Goal: Task Accomplishment & Management: Manage account settings

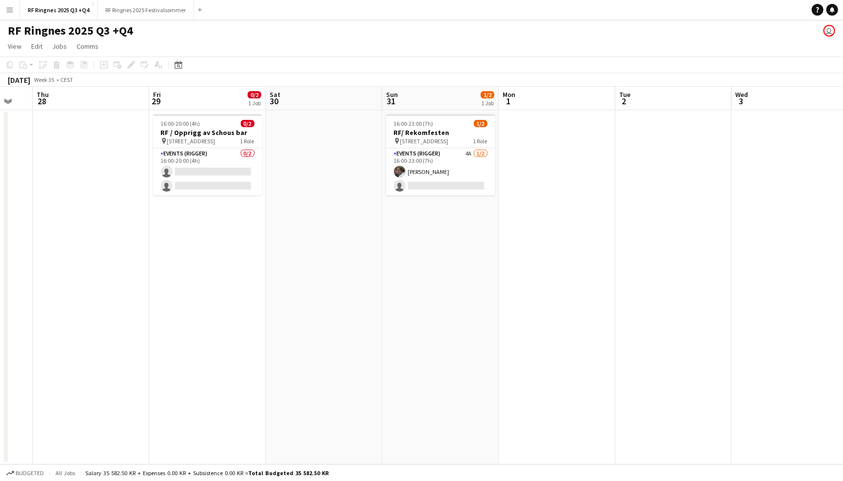
scroll to position [0, 352]
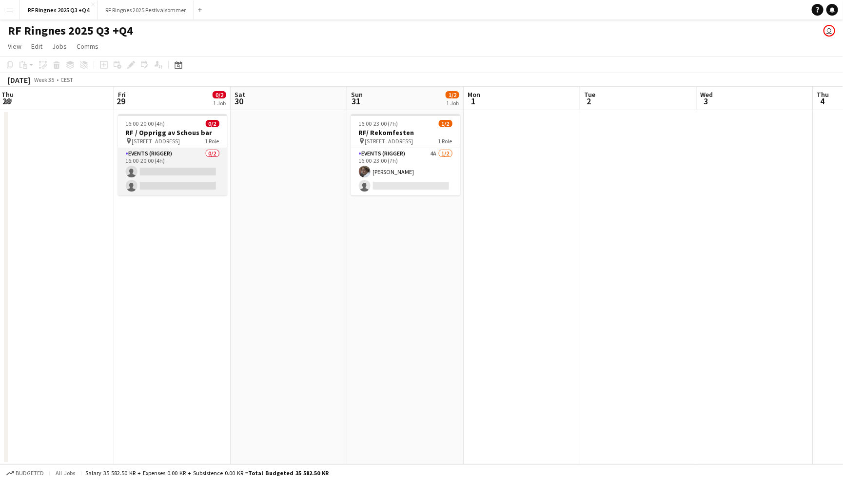
click at [193, 157] on app-card-role "Events (Rigger) 0/2 16:00-20:00 (4h) single-neutral-actions single-neutral-acti…" at bounding box center [172, 171] width 109 height 47
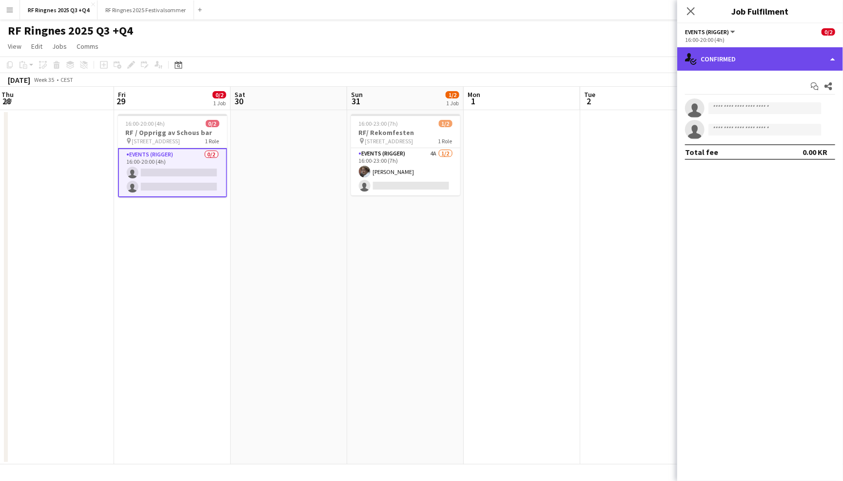
click at [734, 56] on div "single-neutral-actions-check-2 Confirmed" at bounding box center [760, 58] width 166 height 23
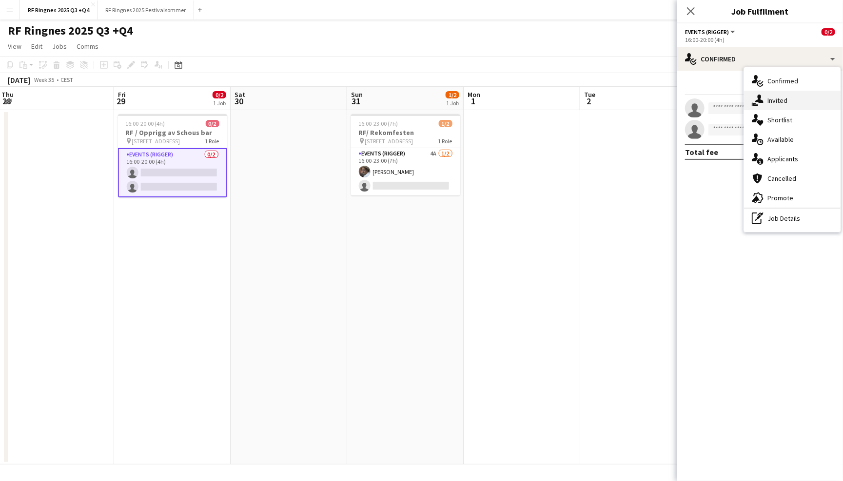
click at [779, 103] on div "single-neutral-actions-share-1 Invited" at bounding box center [792, 101] width 97 height 20
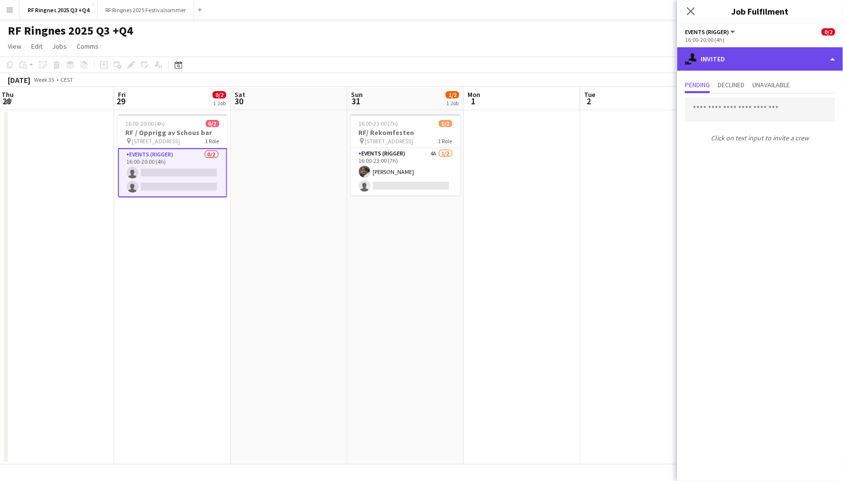
click at [760, 57] on div "single-neutral-actions-share-1 Invited" at bounding box center [760, 58] width 166 height 23
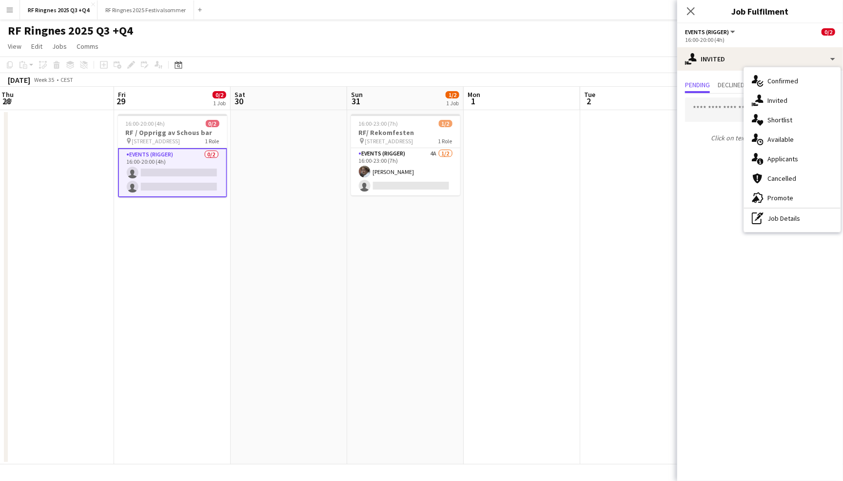
click at [481, 25] on div "RF Ringnes 2025 Q3 +Q4 user" at bounding box center [421, 29] width 843 height 19
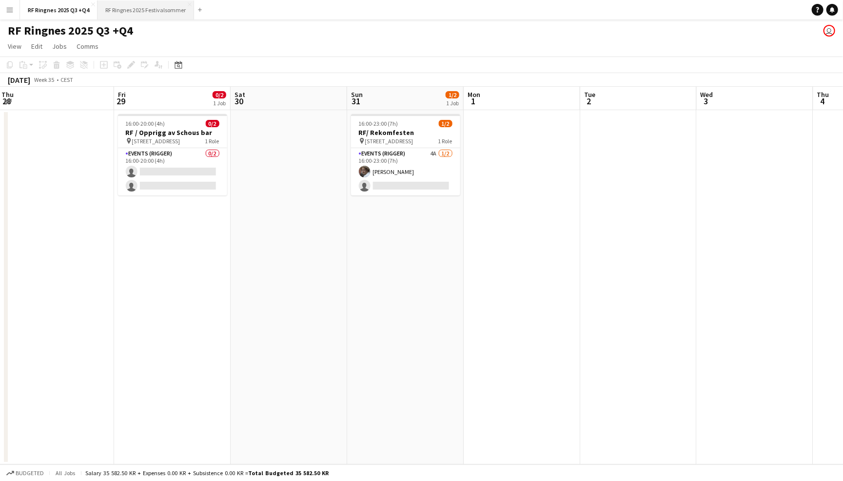
click at [171, 10] on button "RF Ringnes 2025 Festivalsommer Close" at bounding box center [146, 9] width 97 height 19
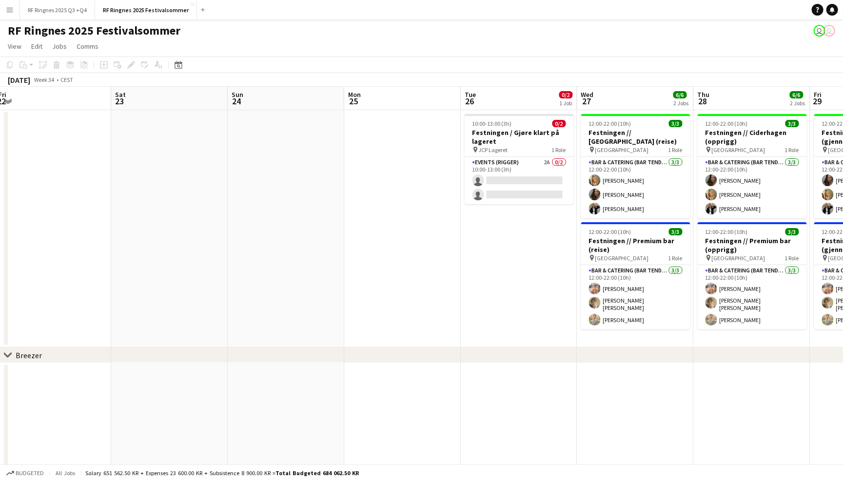
scroll to position [0, 257]
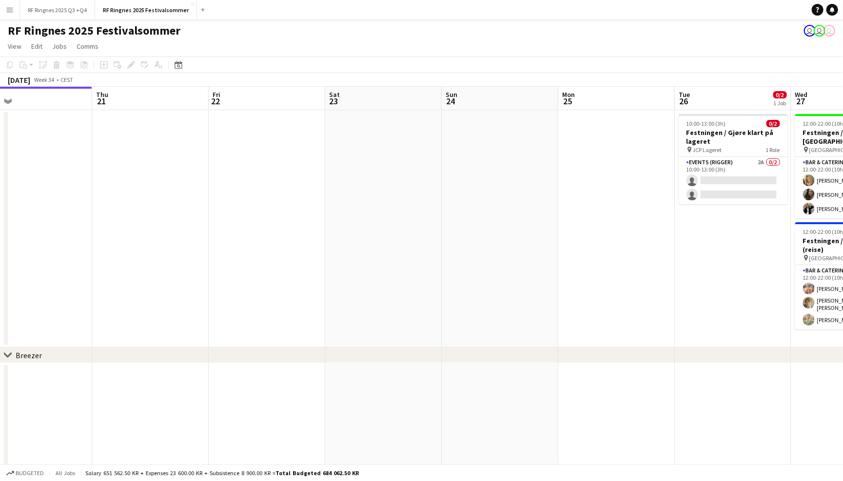
click at [12, 10] on app-icon "Menu" at bounding box center [10, 10] width 8 height 8
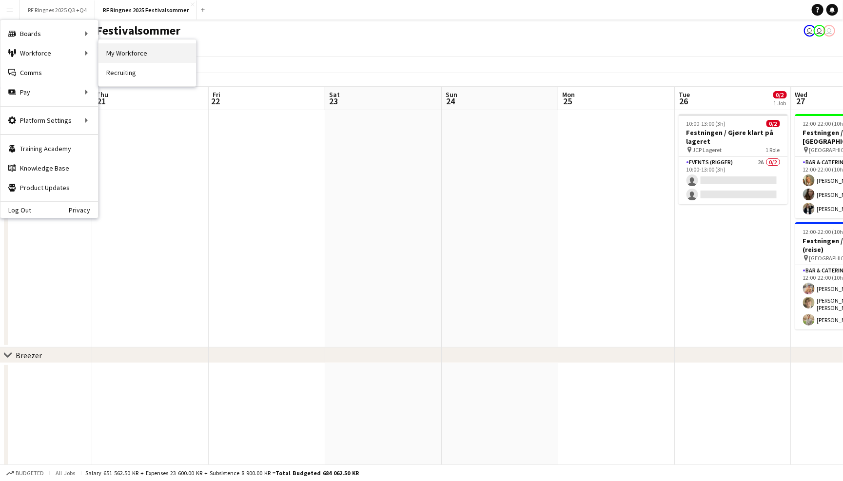
click at [121, 60] on link "My Workforce" at bounding box center [147, 53] width 98 height 20
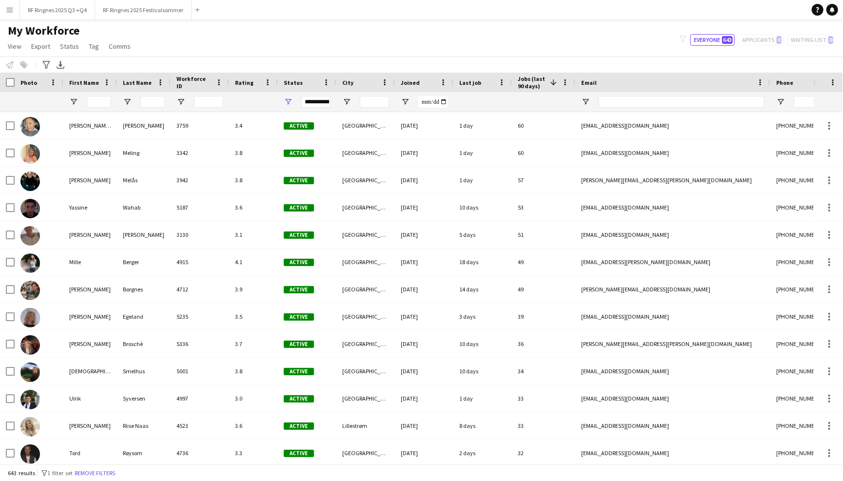
click at [9, 8] on app-icon "Menu" at bounding box center [10, 10] width 8 height 8
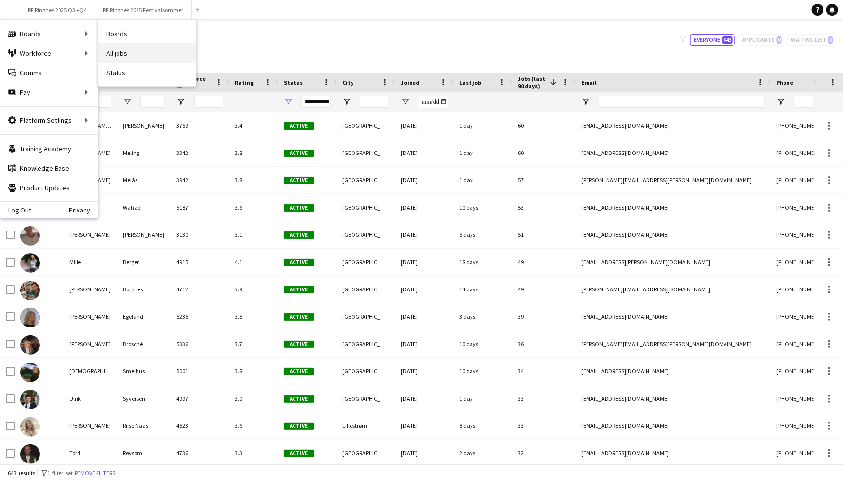
click at [121, 57] on link "All jobs" at bounding box center [147, 53] width 98 height 20
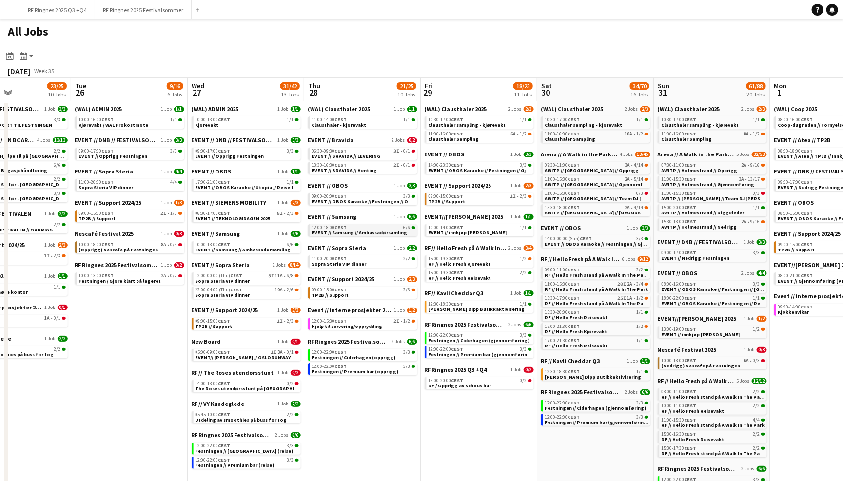
scroll to position [6, 0]
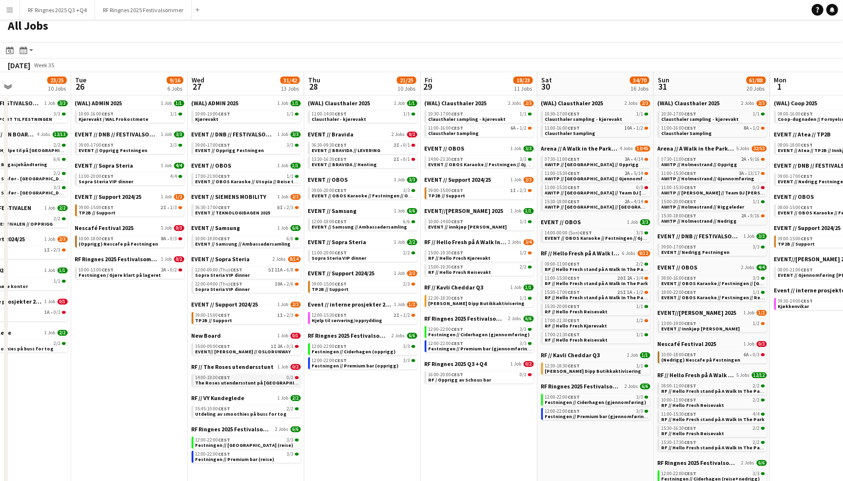
click at [259, 375] on div "14:00-18:00 CEST 0/2" at bounding box center [247, 377] width 103 height 5
click at [55, 12] on button "RF Ringnes 2025 Q3 +Q4 Close" at bounding box center [57, 9] width 75 height 19
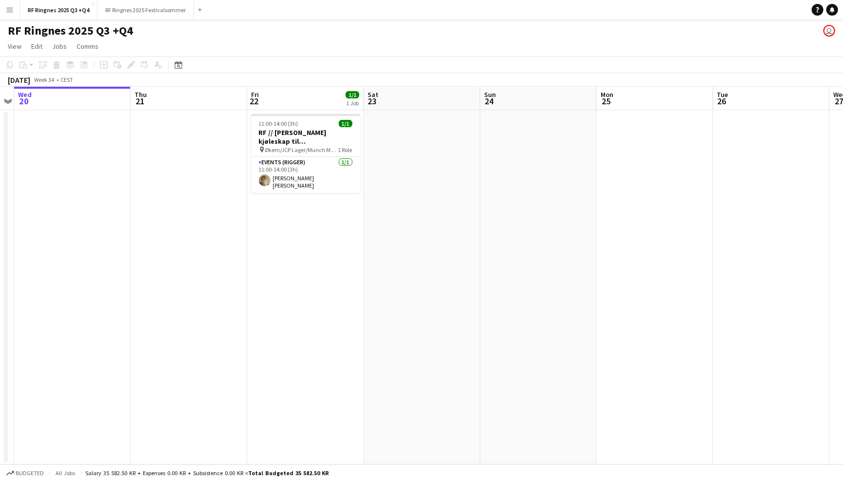
scroll to position [0, 360]
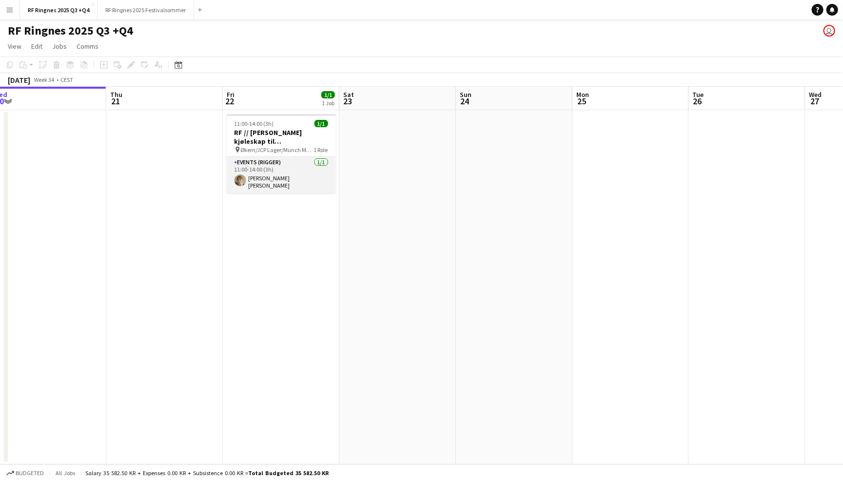
click at [281, 167] on app-card-role "Events (Rigger) 1/1 11:00-14:00 (3h) Bastian Solem" at bounding box center [281, 175] width 109 height 36
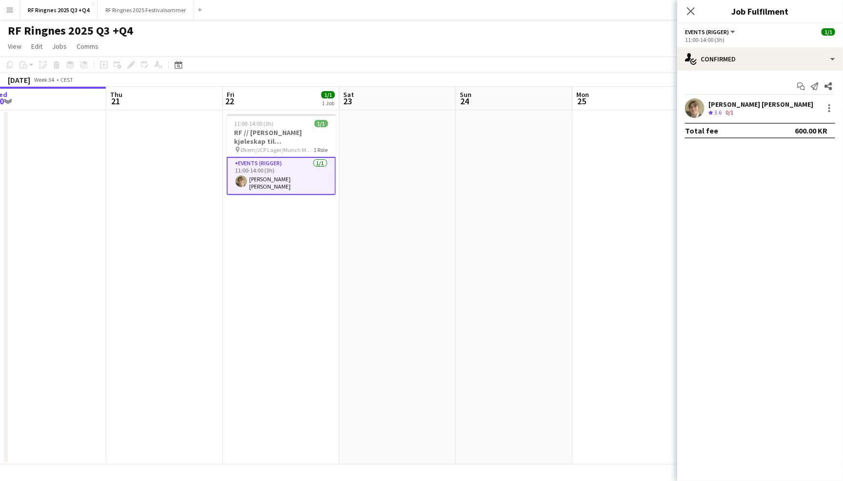
click at [344, 51] on app-page-menu "View Day view expanded Day view collapsed Month view Date picker Jump to [DATE]…" at bounding box center [421, 47] width 843 height 19
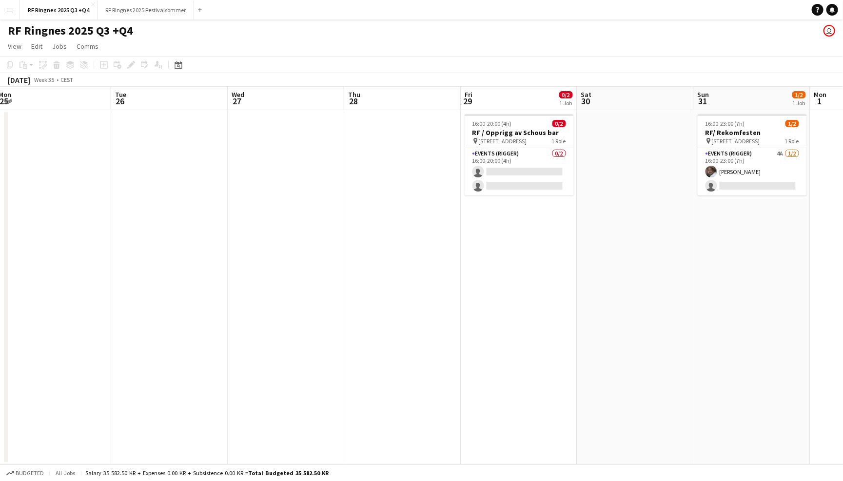
scroll to position [0, 471]
click at [730, 171] on app-card-role "Events (Rigger) 4A 1/2 16:00-23:00 (7h) Jesper Roth single-neutral-actions" at bounding box center [752, 171] width 109 height 47
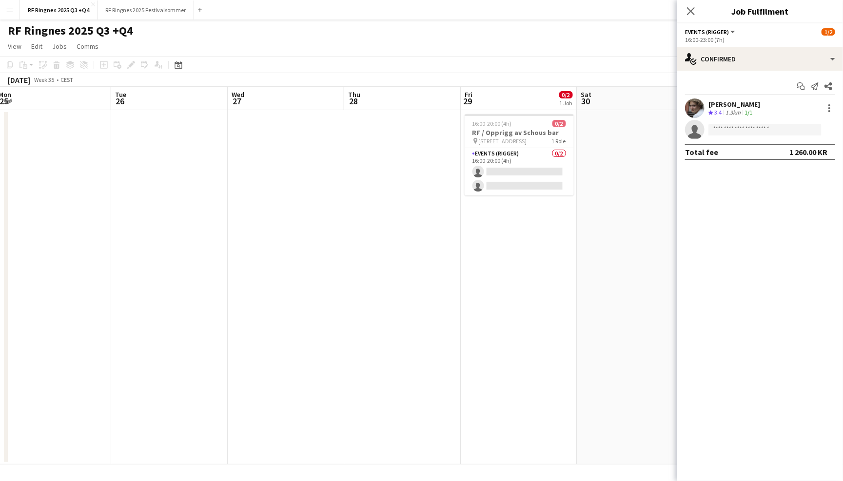
click at [700, 111] on app-user-avatar at bounding box center [695, 108] width 20 height 20
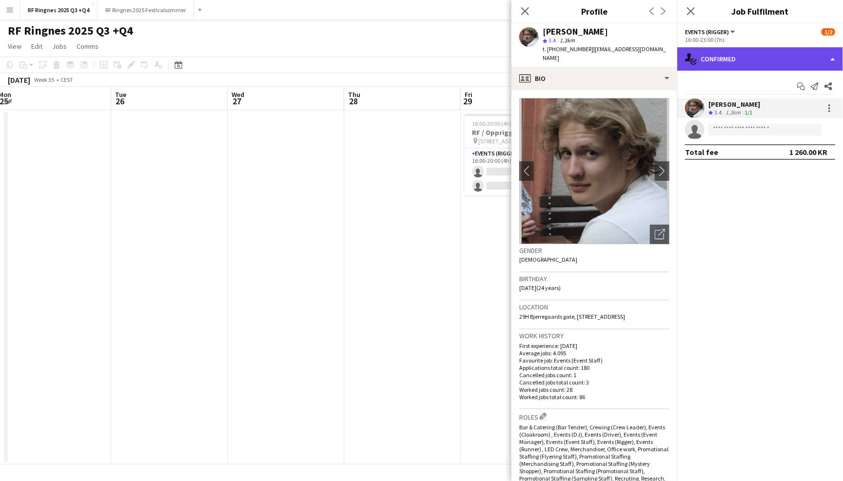
click at [706, 67] on div "single-neutral-actions-check-2 Confirmed" at bounding box center [760, 58] width 166 height 23
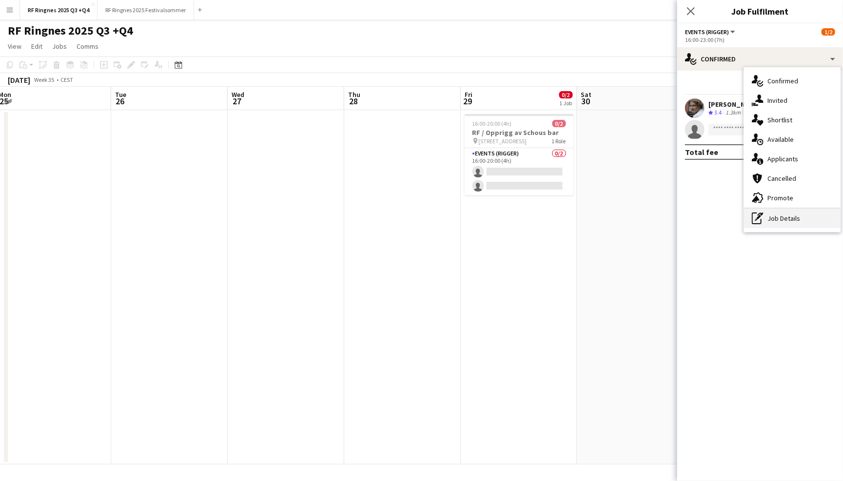
click at [804, 226] on div "pen-write Job Details" at bounding box center [792, 219] width 97 height 20
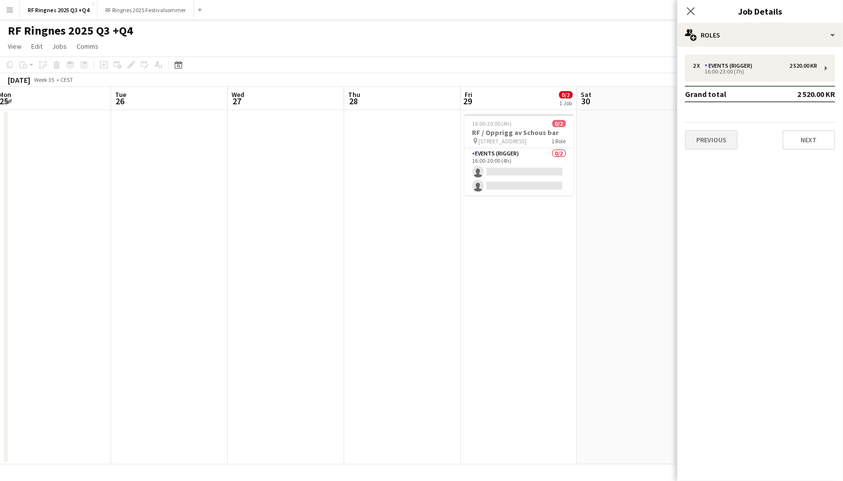
click at [714, 134] on button "Previous" at bounding box center [711, 140] width 53 height 20
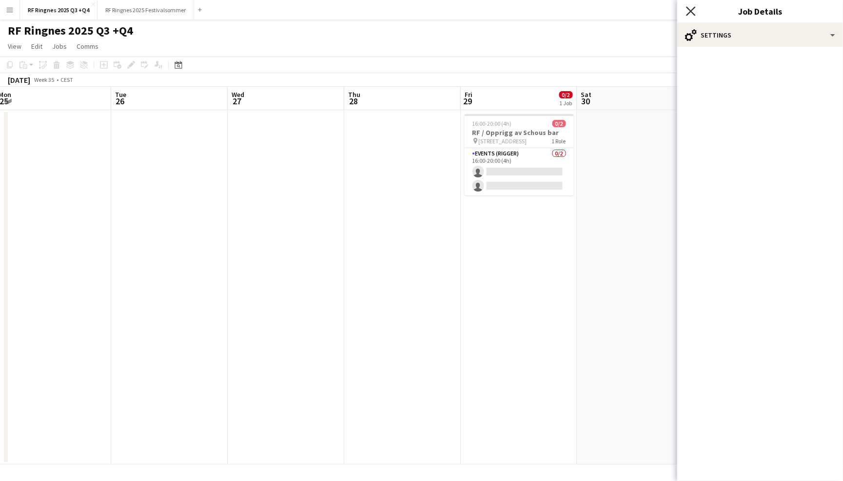
click at [692, 7] on icon "Close pop-in" at bounding box center [690, 10] width 9 height 9
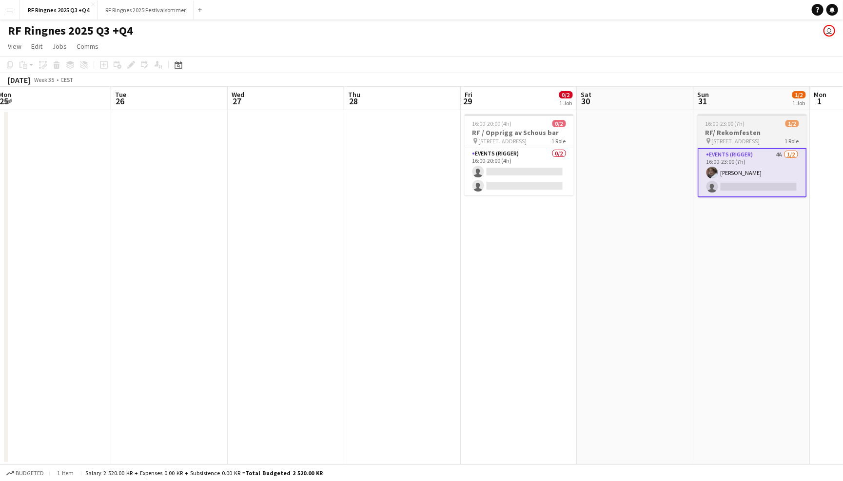
click at [727, 125] on span "16:00-23:00 (7h)" at bounding box center [725, 123] width 39 height 7
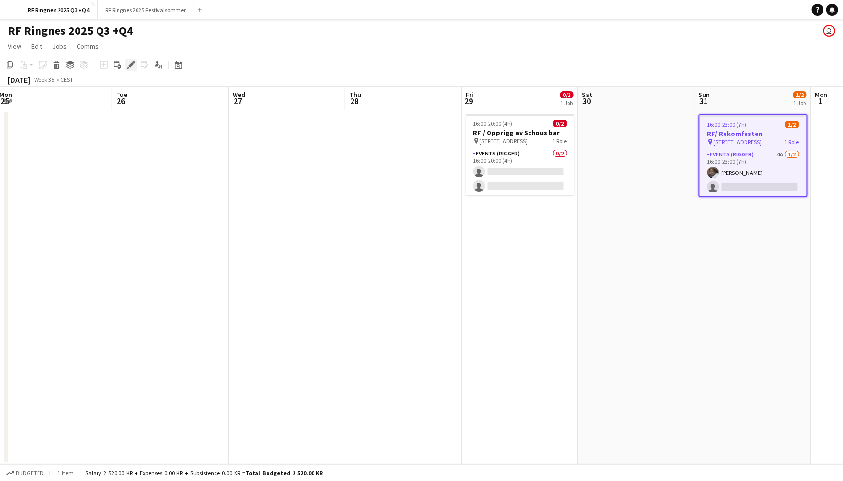
click at [134, 64] on icon "Edit" at bounding box center [131, 65] width 8 height 8
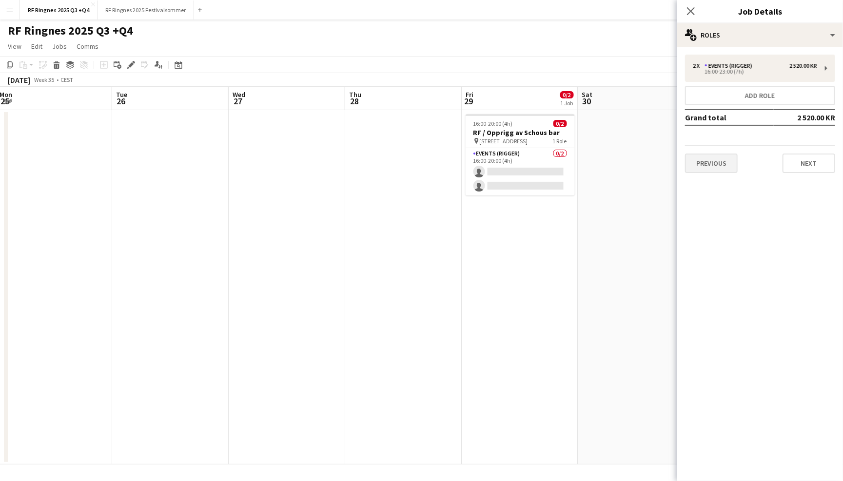
click at [712, 163] on button "Previous" at bounding box center [711, 164] width 53 height 20
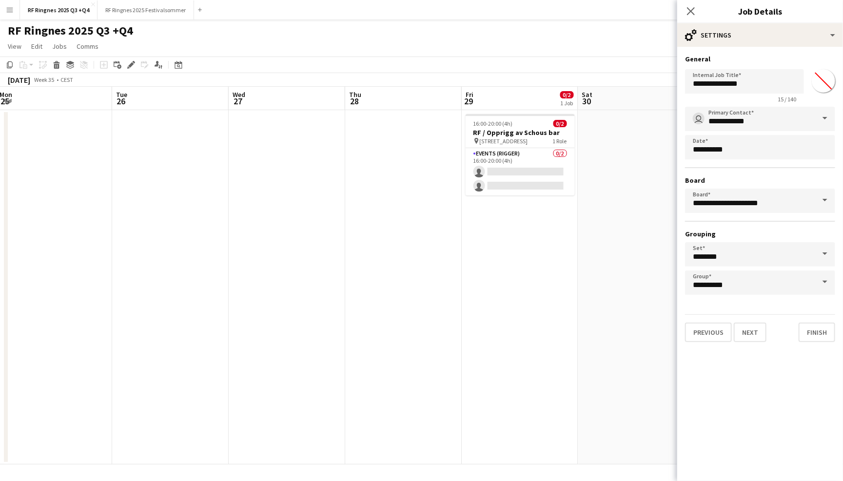
click at [628, 37] on div "RF Ringnes 2025 Q3 +Q4 user" at bounding box center [421, 29] width 843 height 19
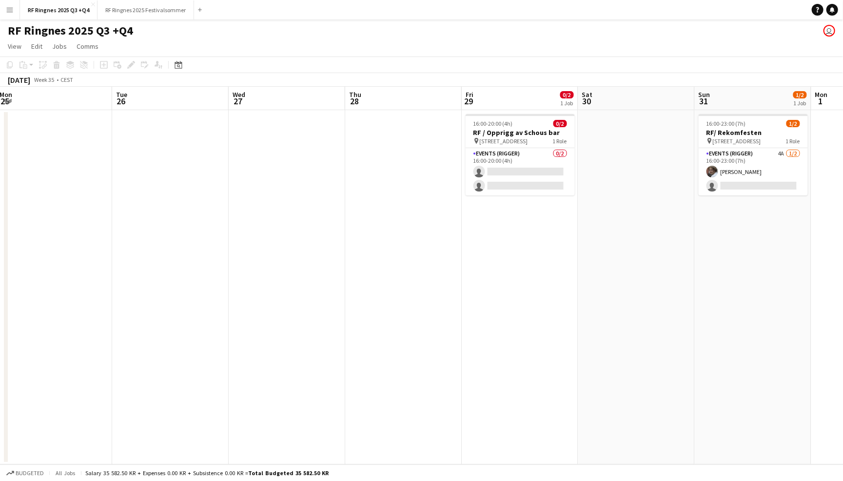
click at [628, 37] on div "RF Ringnes 2025 Q3 +Q4 user" at bounding box center [421, 29] width 843 height 19
click at [721, 179] on app-card-role "Events (Rigger) 4A 1/2 16:00-23:00 (7h) Jesper Roth single-neutral-actions" at bounding box center [753, 171] width 109 height 47
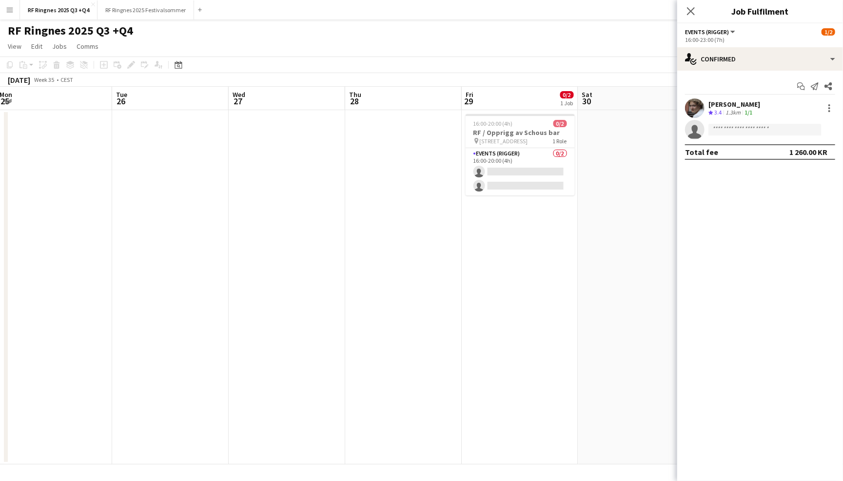
click at [701, 115] on app-user-avatar at bounding box center [695, 108] width 20 height 20
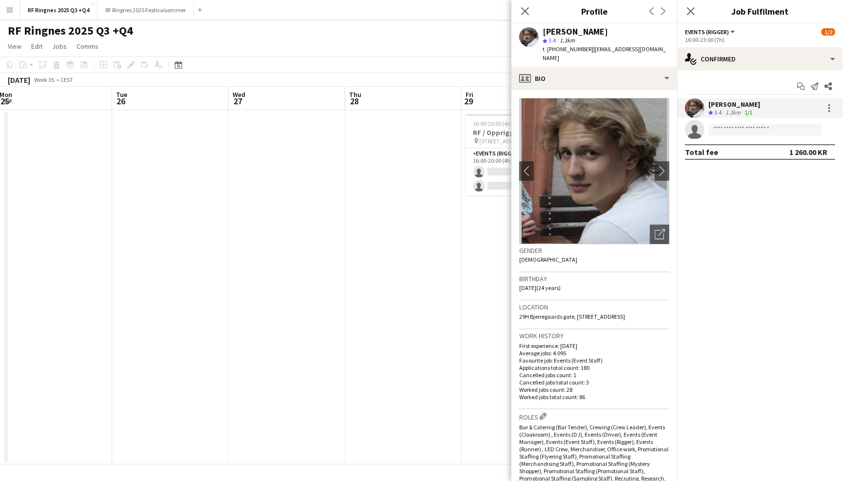
click at [438, 48] on app-page-menu "View Day view expanded Day view collapsed Month view Date picker Jump to [DATE]…" at bounding box center [421, 47] width 843 height 19
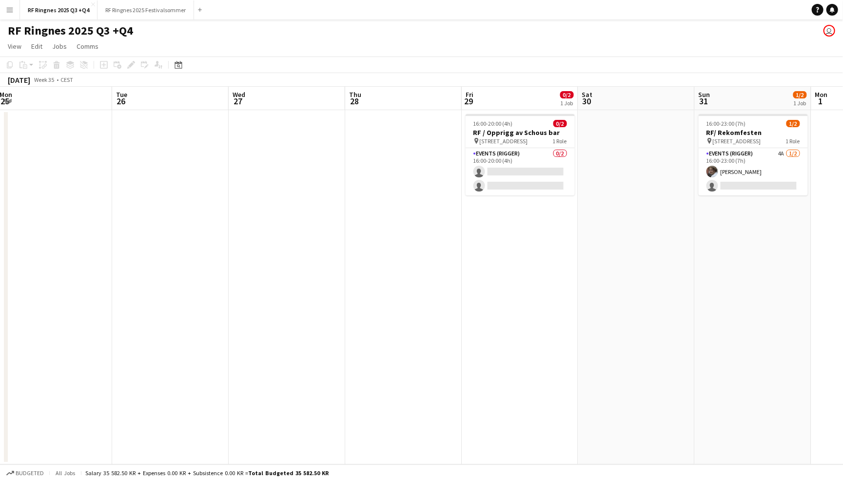
click at [414, 3] on app-navbar "Menu Boards Boards Boards All jobs Status Workforce Workforce My Workforce Recr…" at bounding box center [421, 10] width 843 height 20
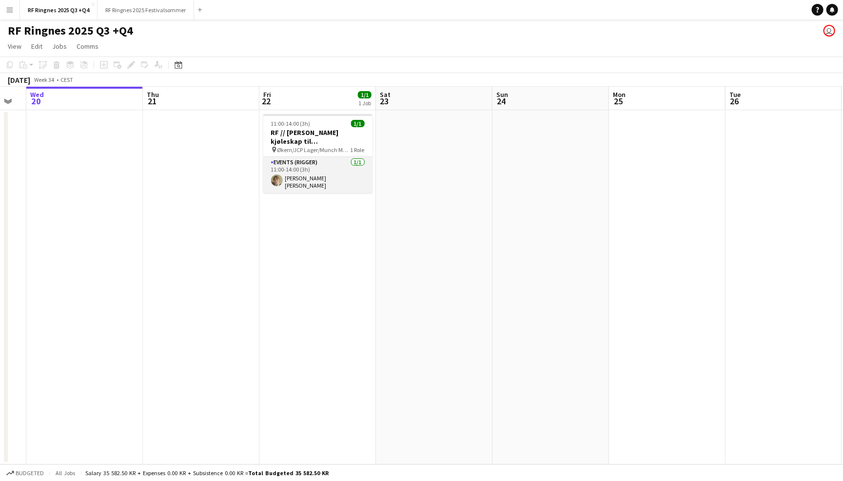
click at [321, 177] on app-card-role "Events (Rigger) 1/1 11:00-14:00 (3h) Bastian Solem" at bounding box center [317, 175] width 109 height 36
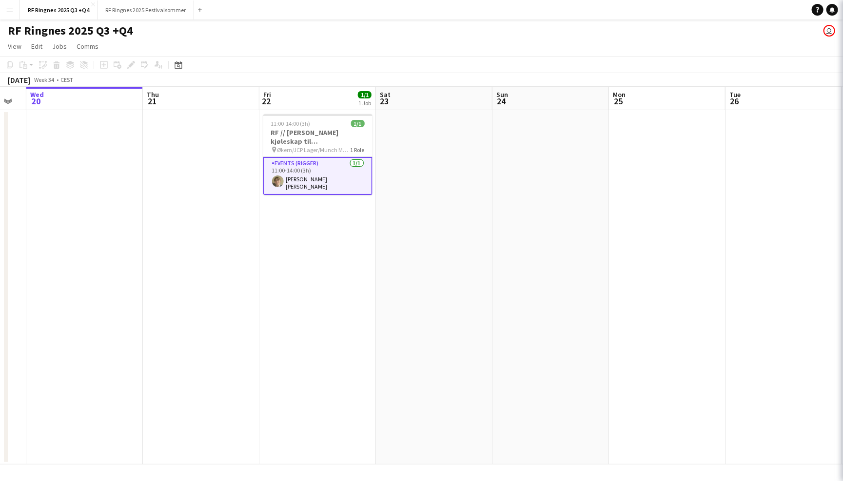
scroll to position [0, 206]
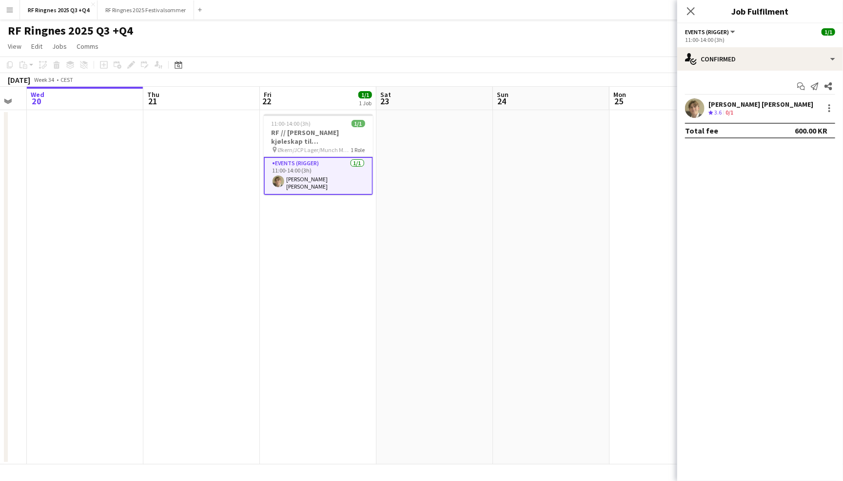
click at [687, 111] on app-user-avatar at bounding box center [695, 108] width 20 height 20
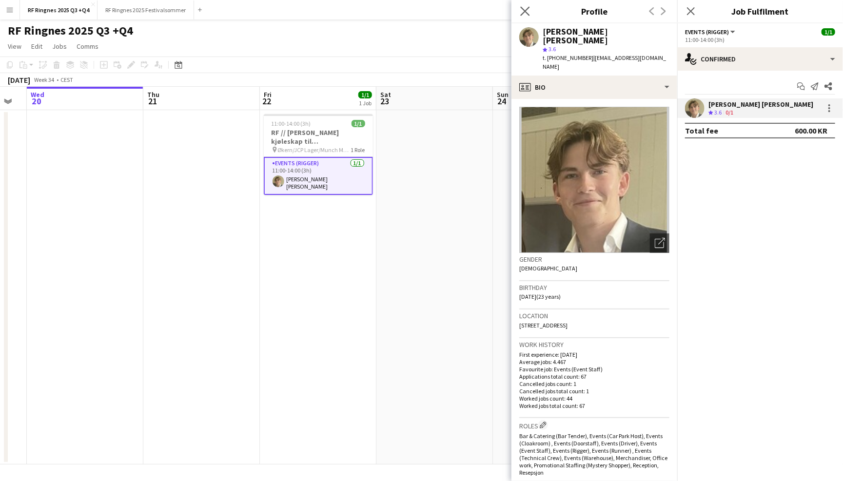
click at [520, 12] on app-icon "Close pop-in" at bounding box center [525, 11] width 14 height 14
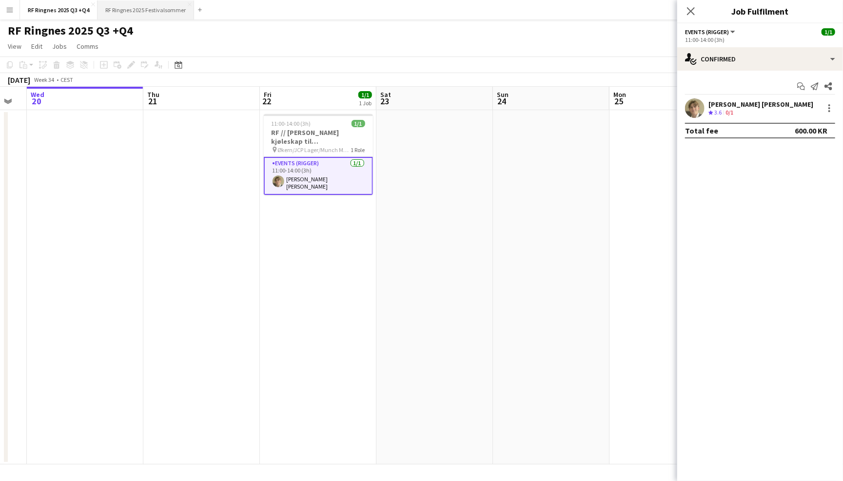
click at [139, 5] on button "RF Ringnes 2025 Festivalsommer Close" at bounding box center [146, 9] width 97 height 19
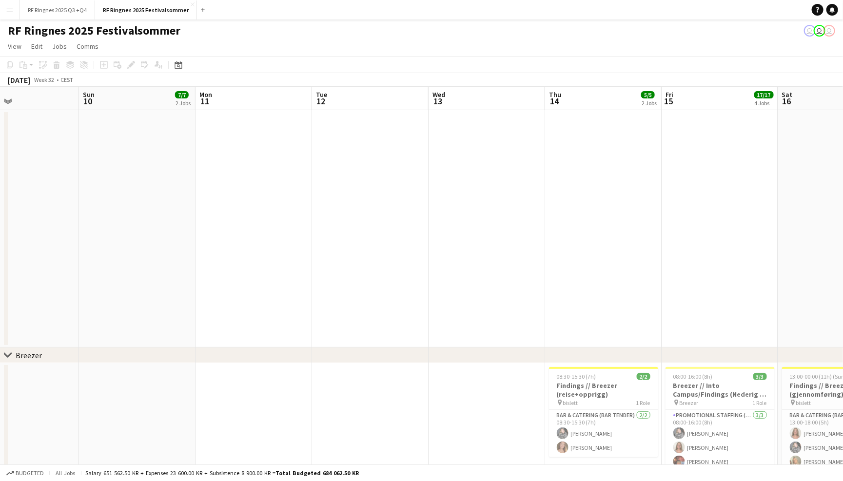
scroll to position [0, 274]
click at [600, 443] on app-card-role "Bar & Catering (Bar Tender) 2/2 08:30-15:30 (7h) Emilia Scantlebury Mathilde Wi…" at bounding box center [600, 433] width 109 height 47
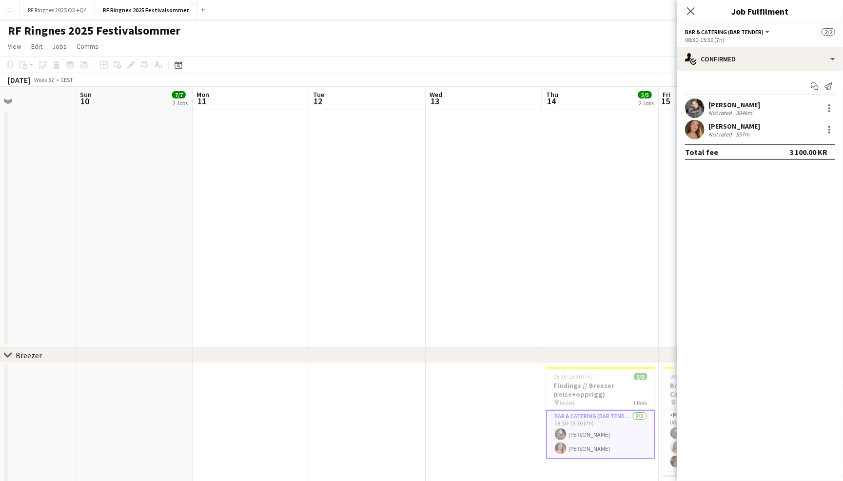
click at [702, 102] on app-user-avatar at bounding box center [695, 108] width 20 height 20
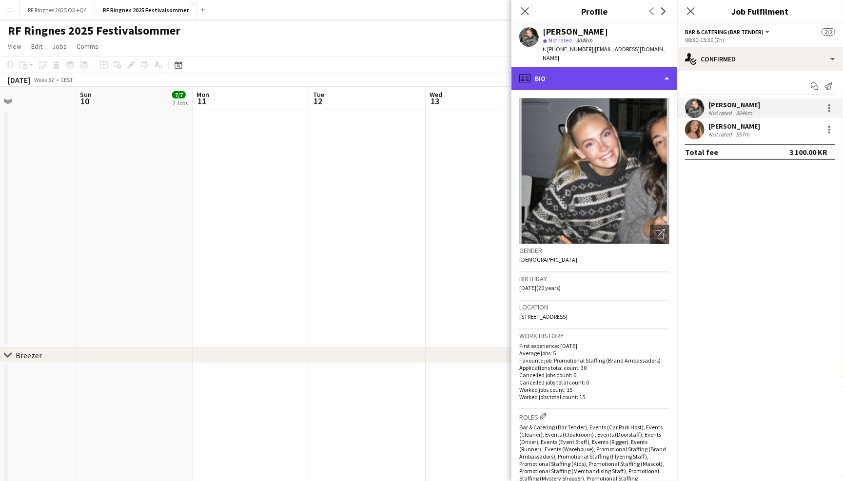
click at [668, 70] on div "profile Bio" at bounding box center [594, 78] width 166 height 23
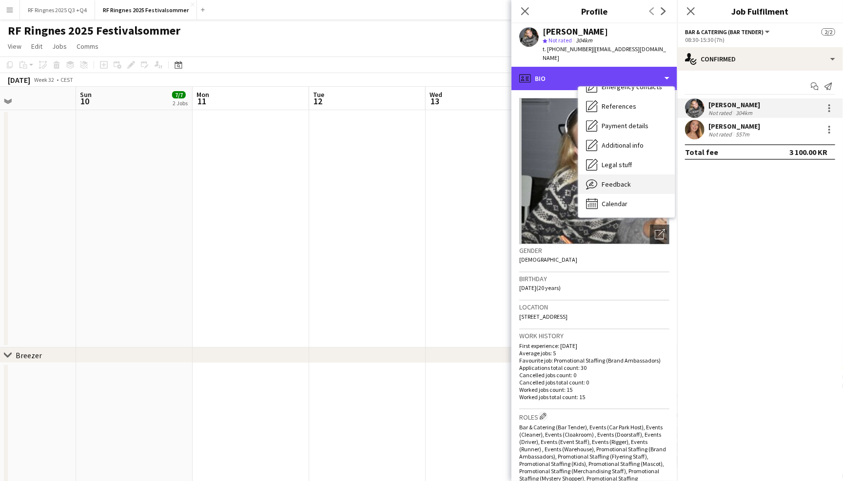
scroll to position [91, 0]
click at [647, 181] on div "Feedback Feedback" at bounding box center [626, 185] width 97 height 20
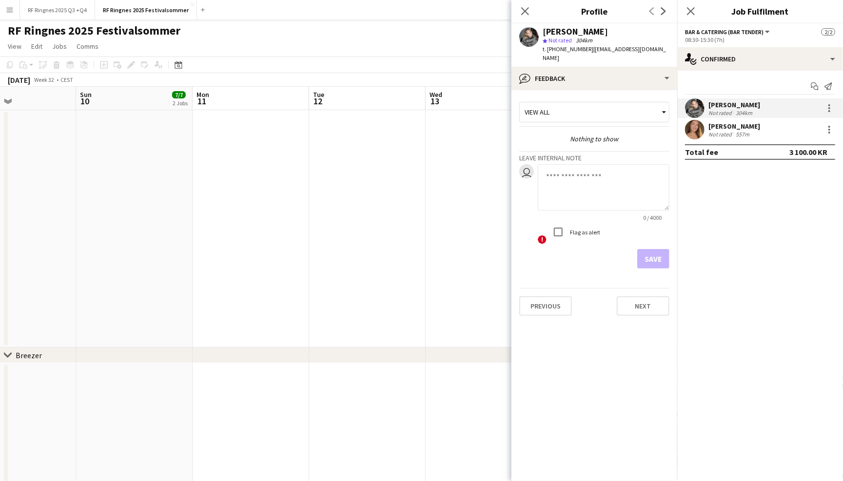
click at [693, 132] on app-user-avatar at bounding box center [695, 130] width 20 height 20
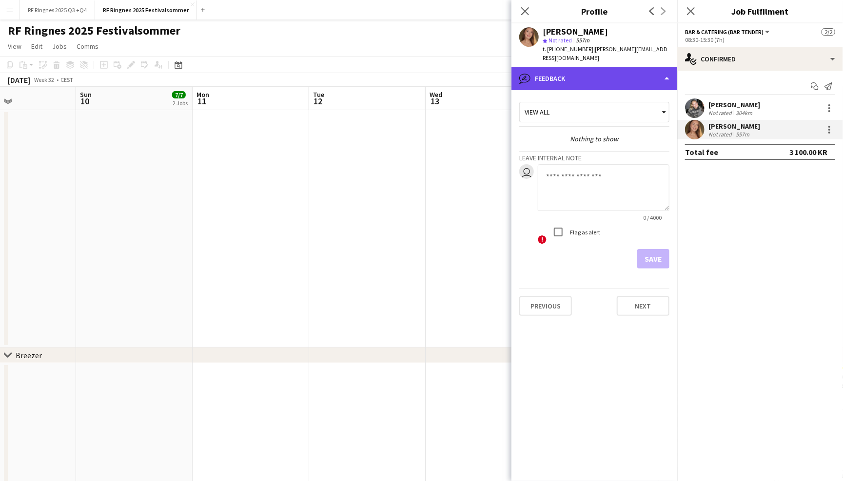
click at [637, 67] on div "bubble-pencil Feedback" at bounding box center [594, 78] width 166 height 23
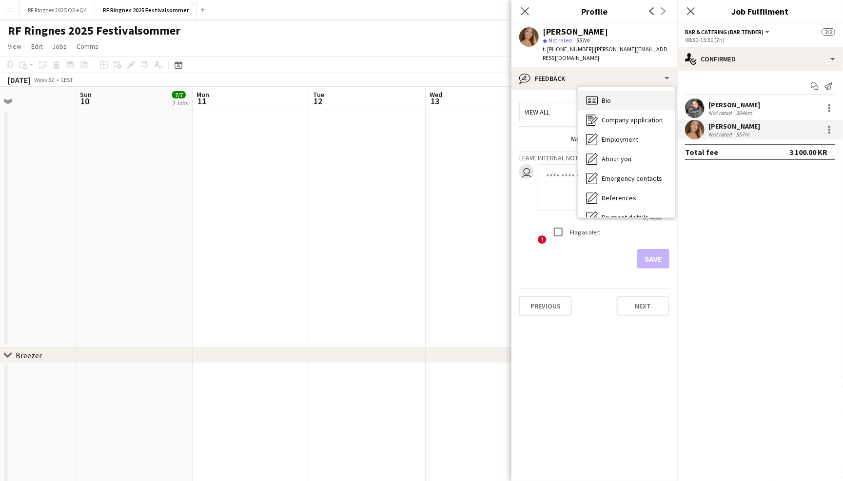
click at [638, 91] on div "Bio Bio" at bounding box center [626, 101] width 97 height 20
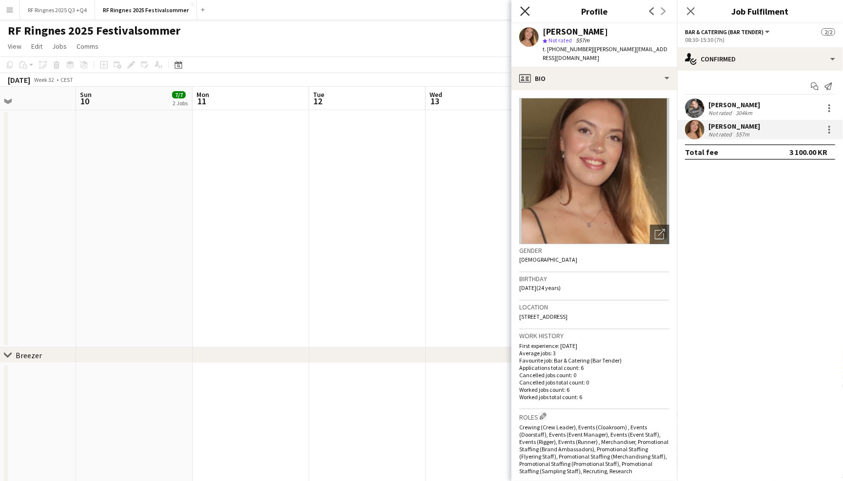
click at [527, 12] on icon at bounding box center [524, 10] width 9 height 9
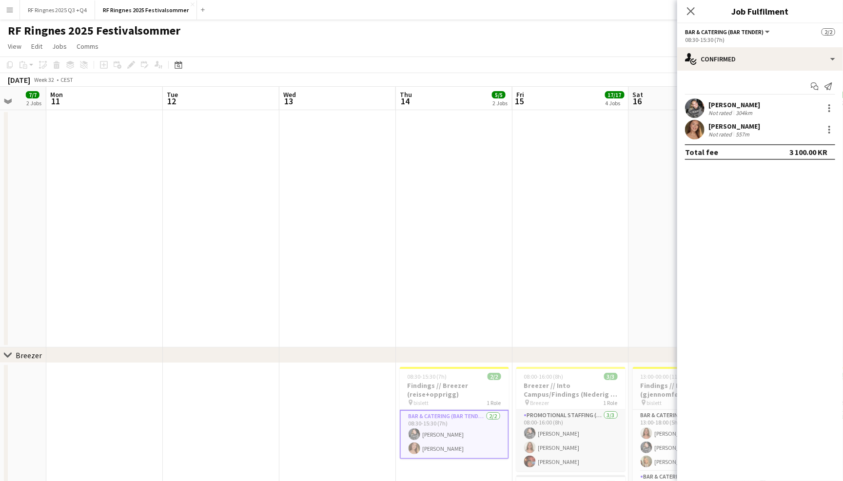
click at [572, 447] on app-card-role "Promotional Staffing (Brand Ambassadors) 3/3 08:00-16:00 (8h) Emilia Scantlebur…" at bounding box center [570, 440] width 109 height 61
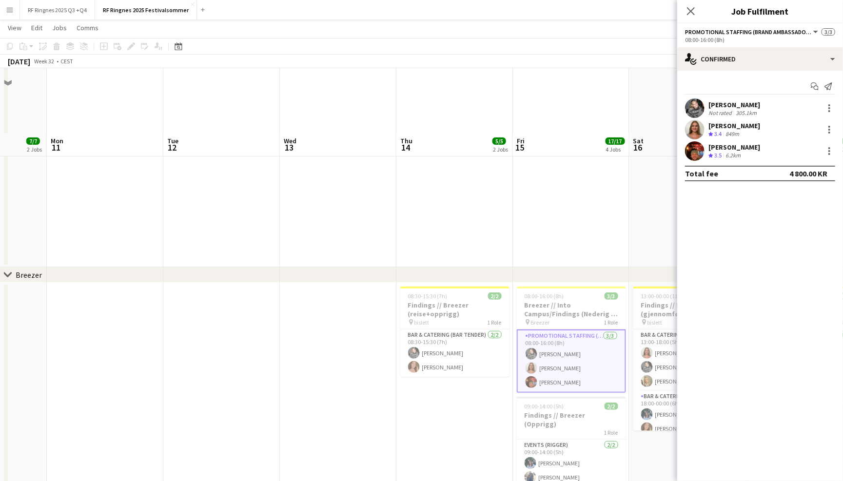
scroll to position [156, 0]
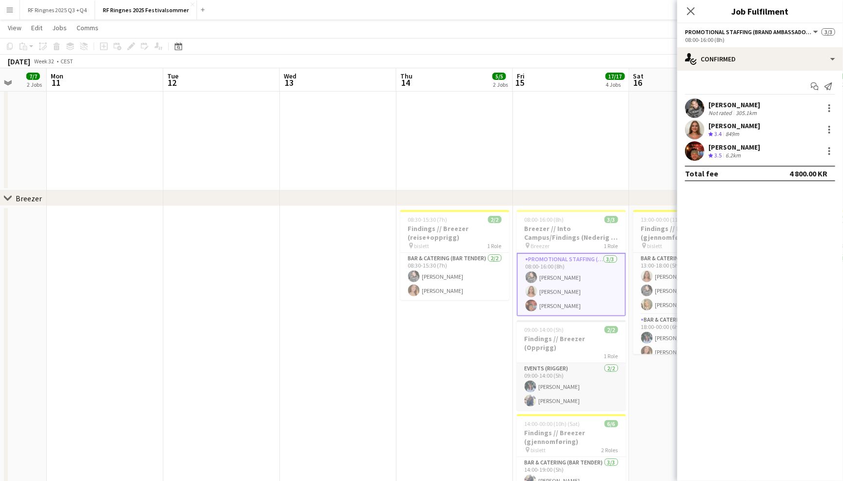
click at [594, 388] on app-card-role "Events (Rigger) 2/2 09:00-14:00 (5h) Sara Myklebust Eggen Marian Ilmi" at bounding box center [571, 386] width 109 height 47
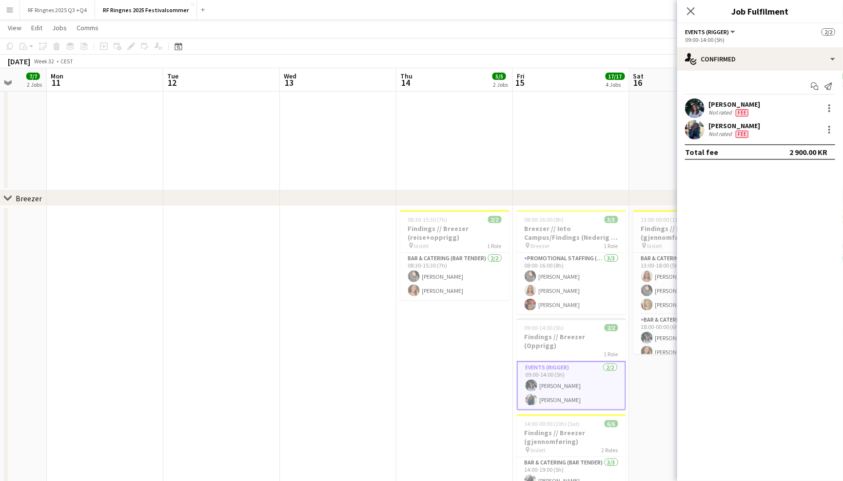
click at [692, 107] on app-user-avatar at bounding box center [695, 108] width 20 height 20
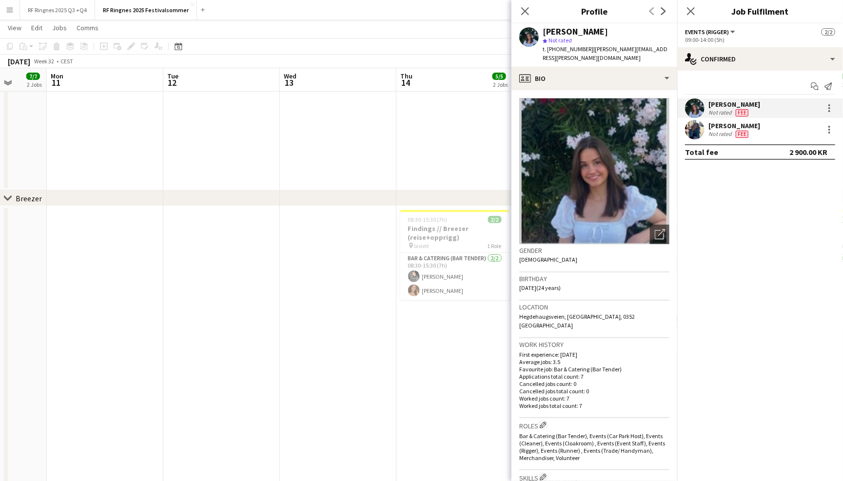
click at [697, 137] on app-user-avatar at bounding box center [695, 130] width 20 height 20
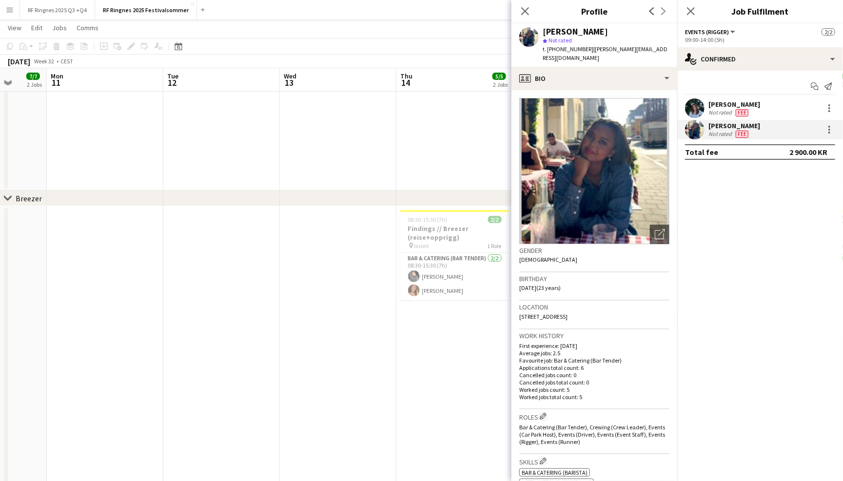
click at [694, 112] on app-user-avatar at bounding box center [695, 108] width 20 height 20
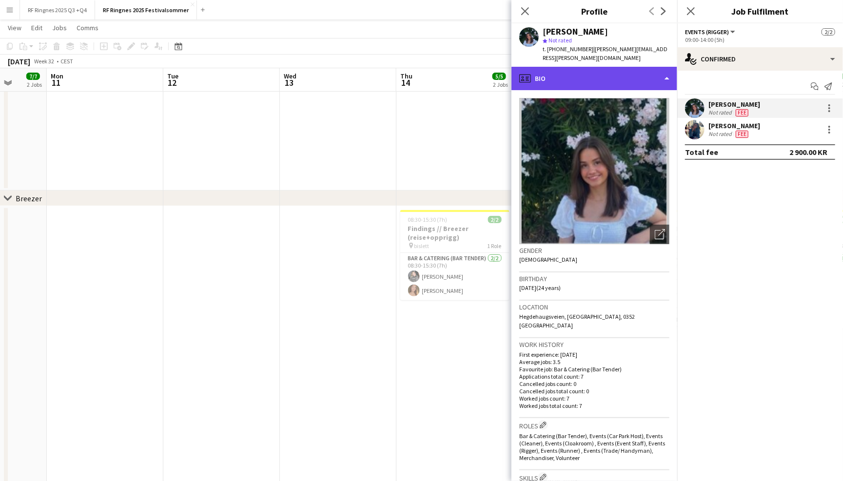
click at [663, 69] on div "profile Bio" at bounding box center [594, 78] width 166 height 23
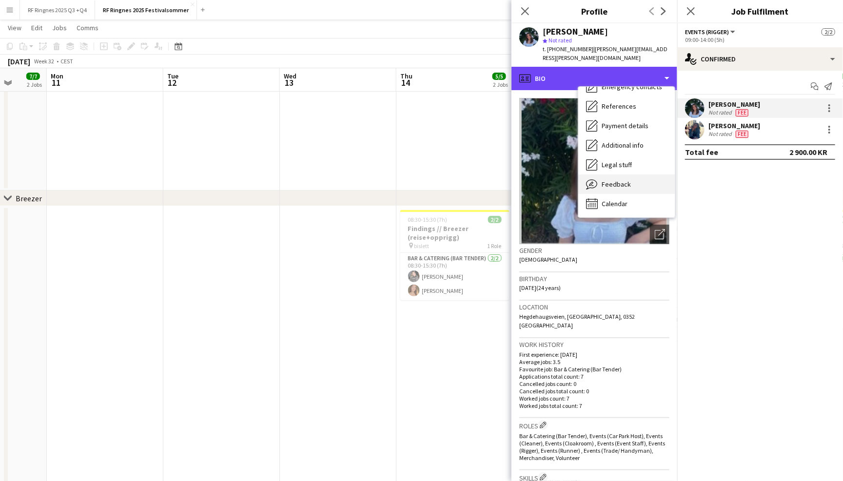
scroll to position [92, 0]
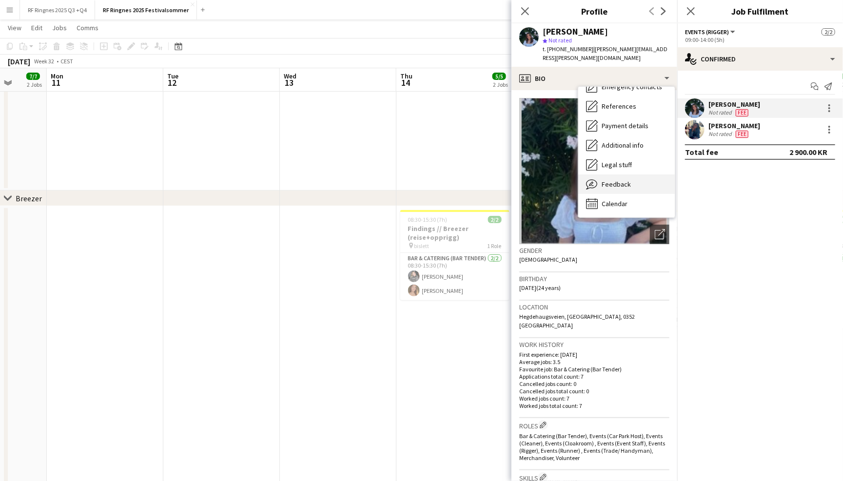
click at [648, 177] on div "Feedback Feedback" at bounding box center [626, 185] width 97 height 20
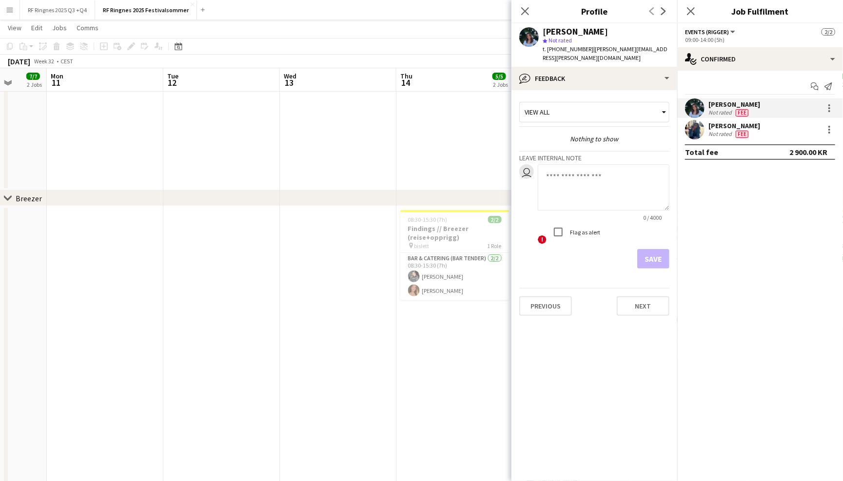
click at [642, 103] on div "View all" at bounding box center [589, 112] width 139 height 19
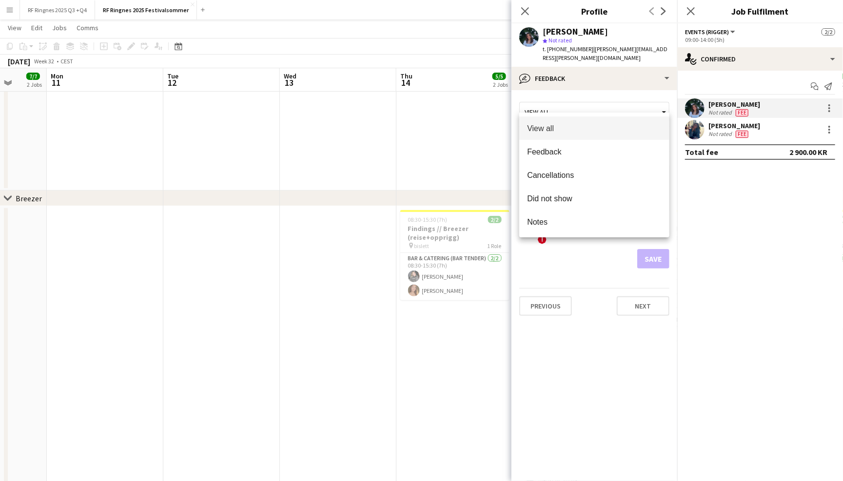
click at [643, 71] on div at bounding box center [421, 240] width 843 height 481
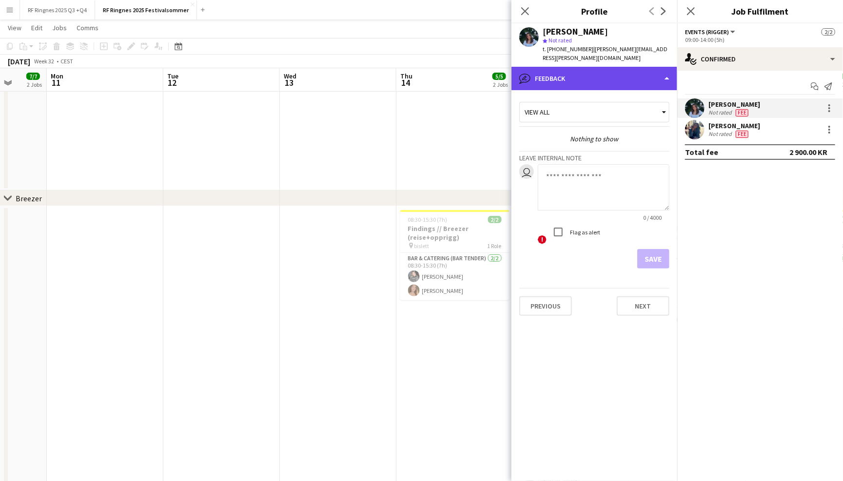
click at [643, 69] on div "bubble-pencil Feedback" at bounding box center [594, 78] width 166 height 23
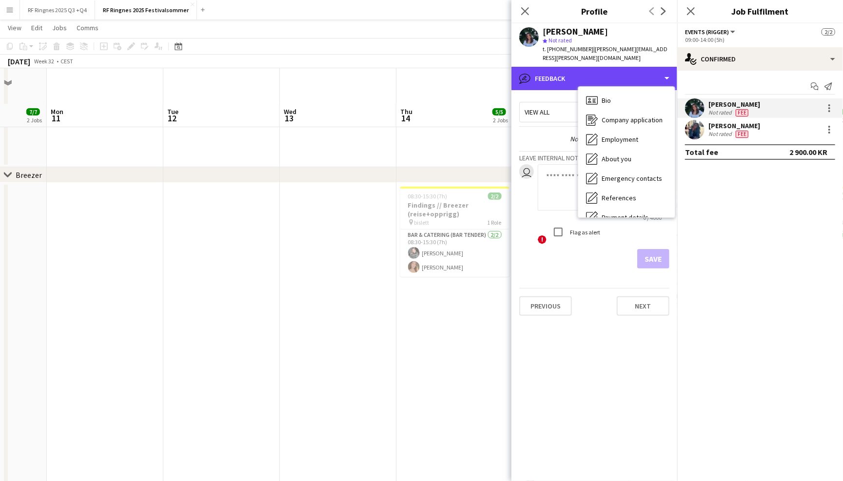
scroll to position [255, 0]
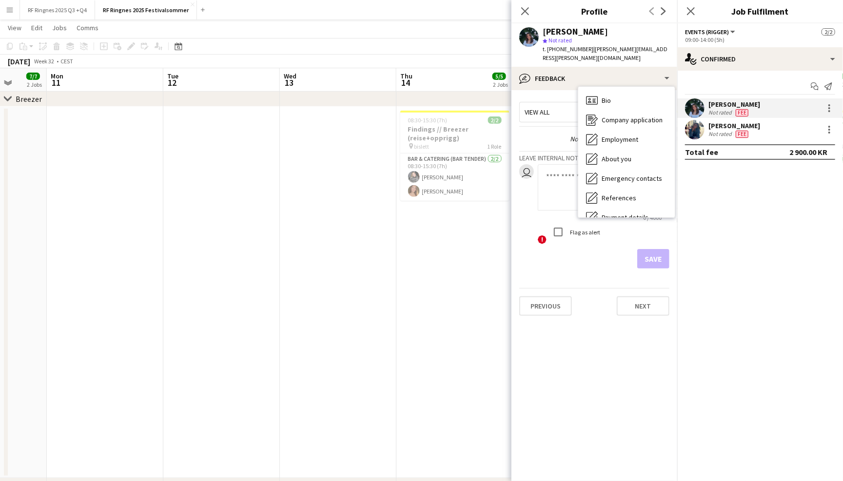
click at [648, 286] on div "Calendar Calendar" at bounding box center [626, 296] width 97 height 20
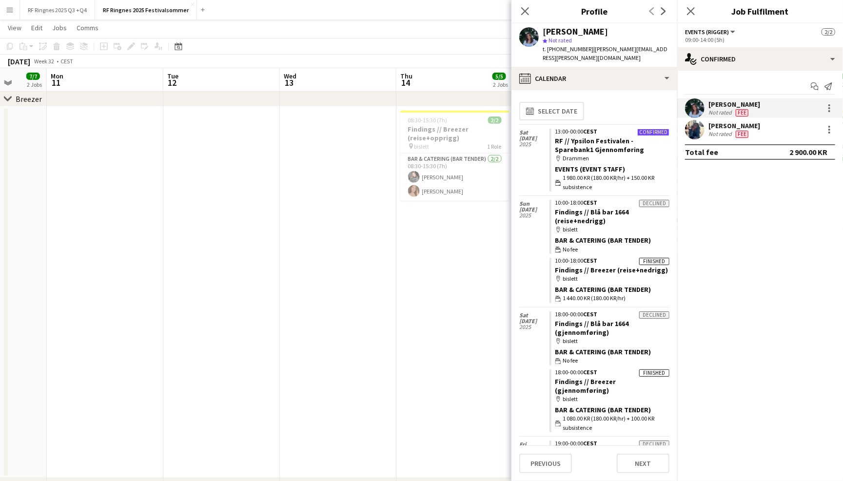
scroll to position [0, 0]
click at [527, 16] on app-icon "Close pop-in" at bounding box center [525, 11] width 14 height 14
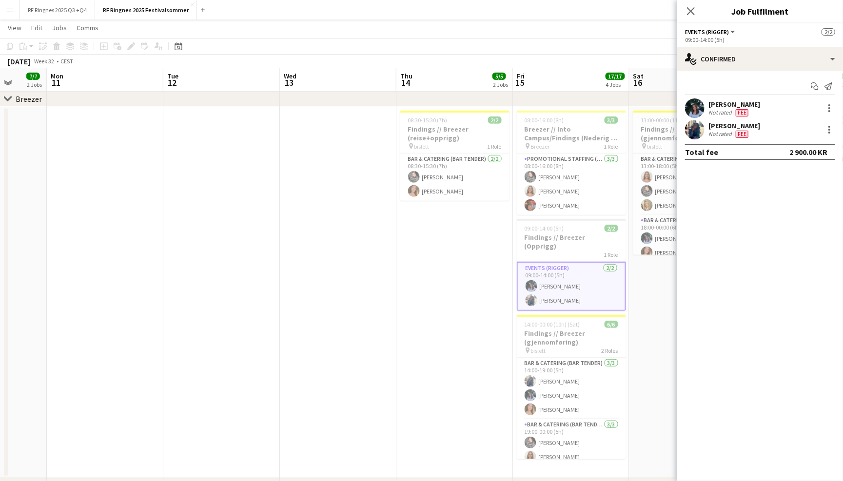
click at [526, 26] on app-page-menu "View Day view expanded Day view collapsed Month view Date picker Jump to today …" at bounding box center [421, 29] width 843 height 19
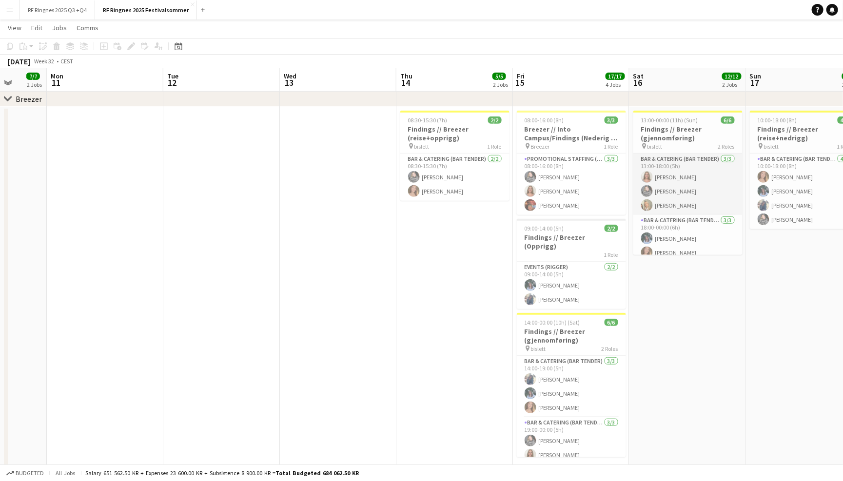
click at [693, 200] on app-card-role "Bar & Catering (Bar Tender) 3/3 13:00-18:00 (5h) Selma Finne Emilia Scantlebury…" at bounding box center [687, 184] width 109 height 61
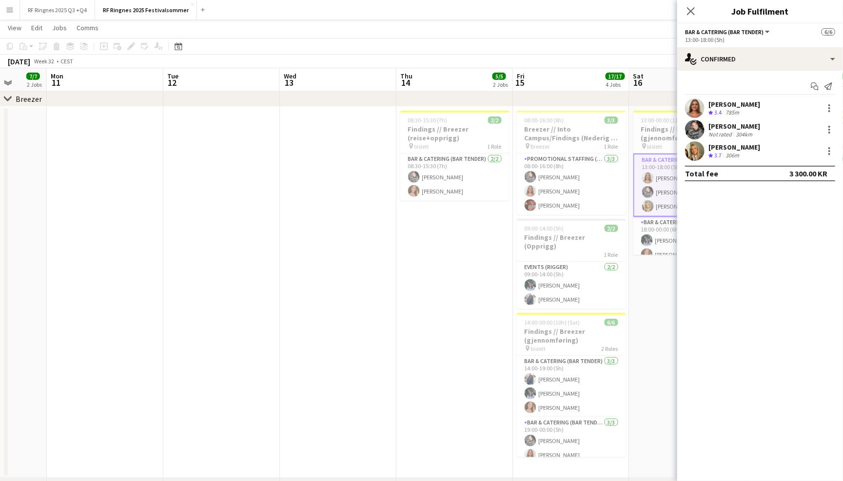
click at [697, 104] on app-user-avatar at bounding box center [695, 108] width 20 height 20
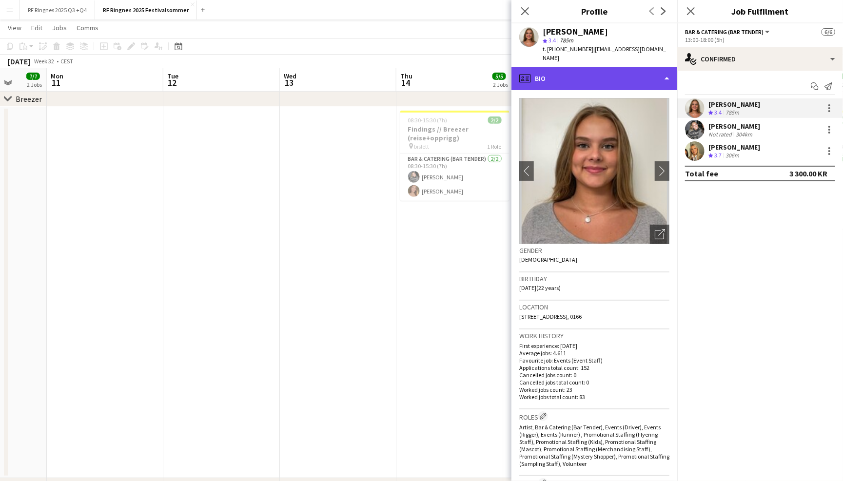
click at [647, 72] on div "profile Bio" at bounding box center [594, 78] width 166 height 23
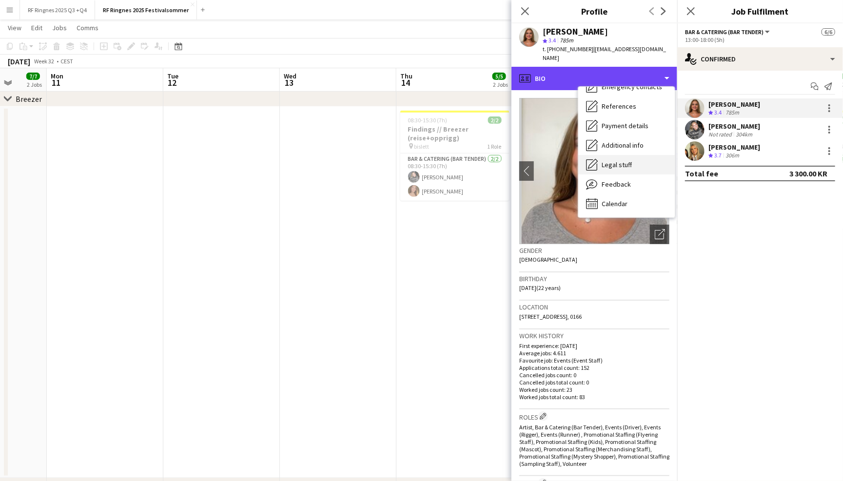
scroll to position [91, 0]
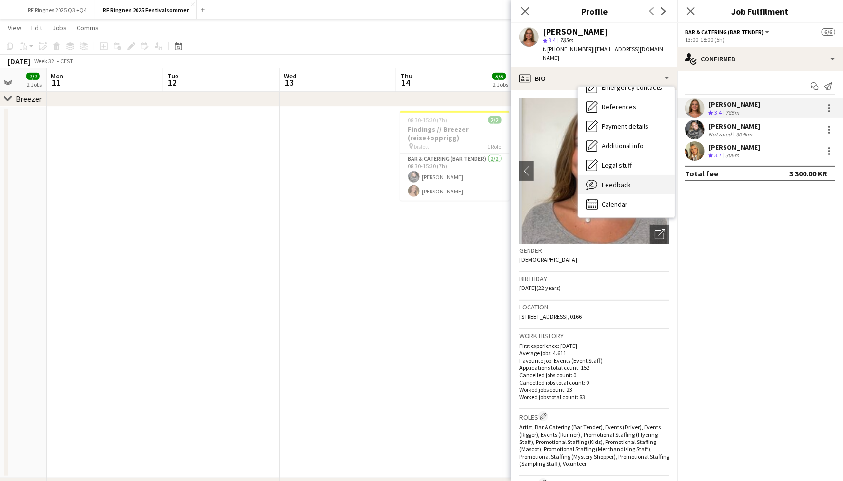
click at [626, 180] on span "Feedback" at bounding box center [616, 184] width 29 height 9
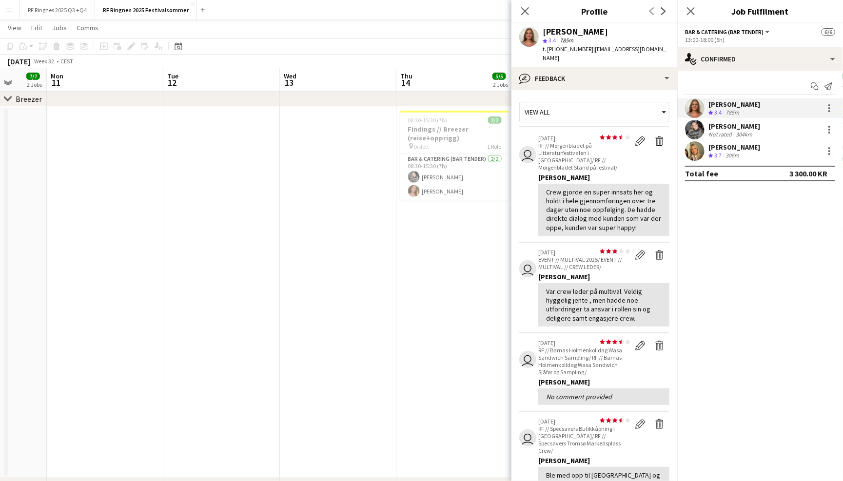
click at [690, 134] on app-user-avatar at bounding box center [695, 130] width 20 height 20
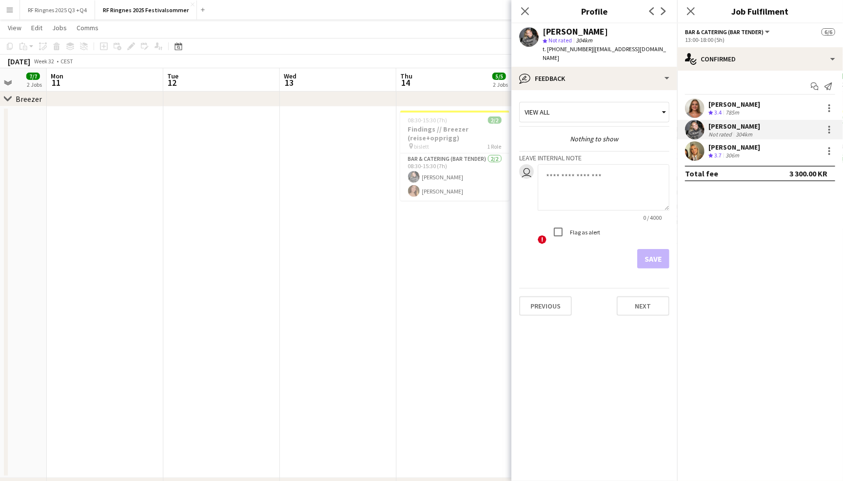
click at [703, 159] on div at bounding box center [695, 151] width 20 height 20
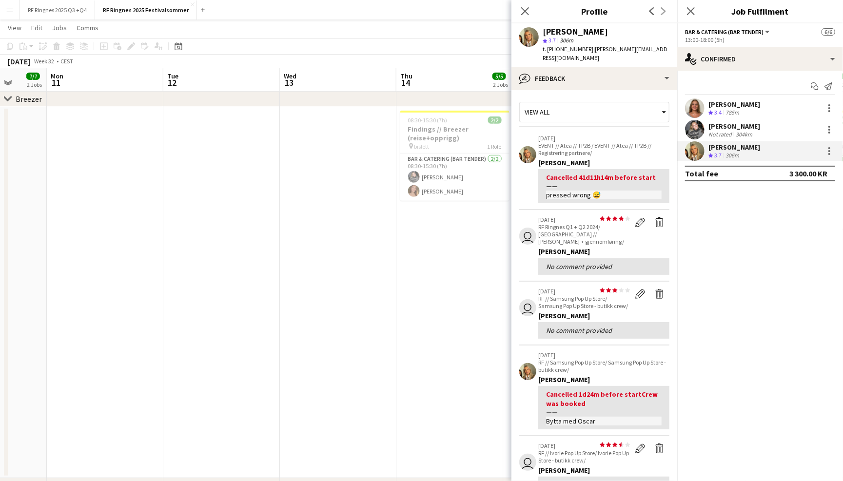
click at [638, 142] on p "EVENT // Atea // TP2B / EVENT // Atea // TP2B // Registrering partnere/" at bounding box center [603, 149] width 131 height 15
click at [330, 20] on app-page-menu "View Day view expanded Day view collapsed Month view Date picker Jump to today …" at bounding box center [421, 29] width 843 height 19
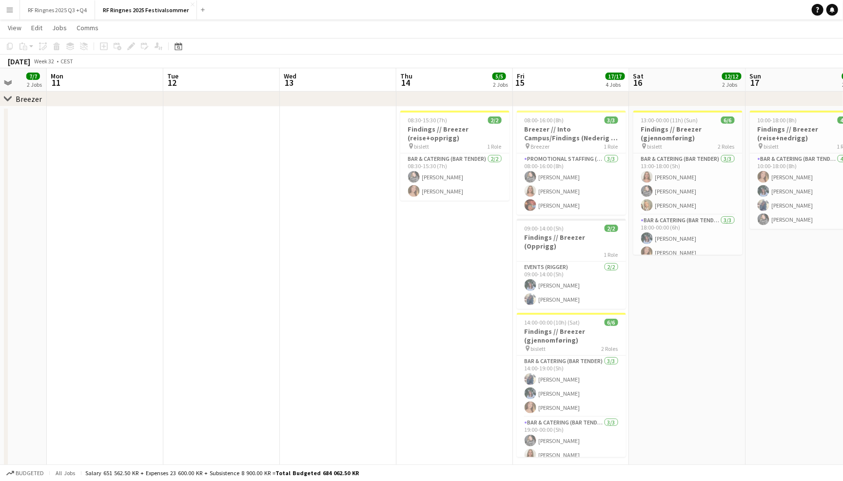
click at [8, 14] on button "Menu" at bounding box center [10, 10] width 20 height 20
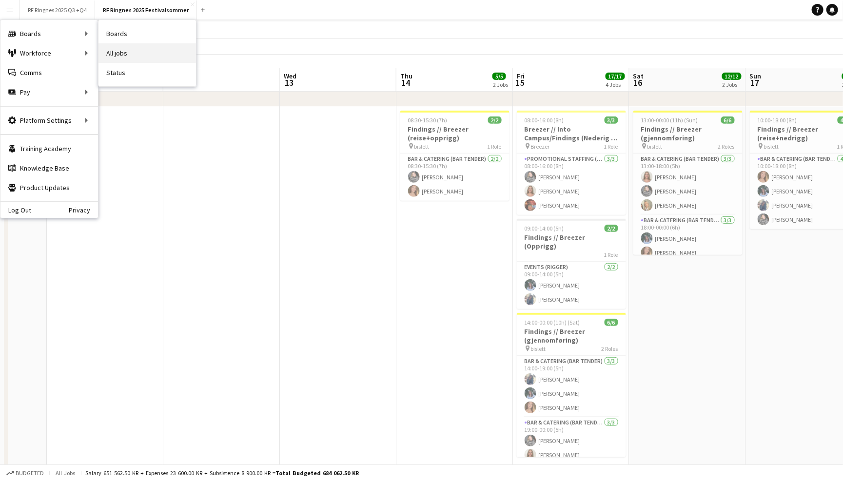
click at [112, 50] on link "All jobs" at bounding box center [147, 53] width 98 height 20
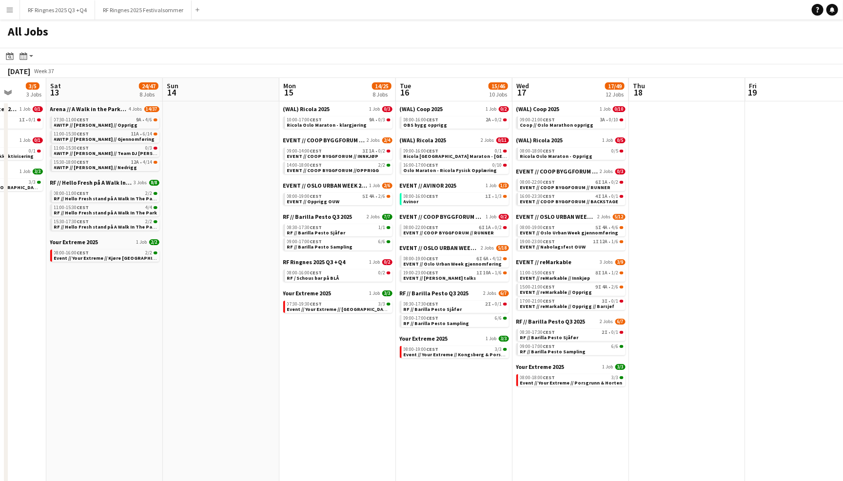
scroll to position [0, 304]
click at [390, 38] on div "All Jobs" at bounding box center [421, 34] width 843 height 28
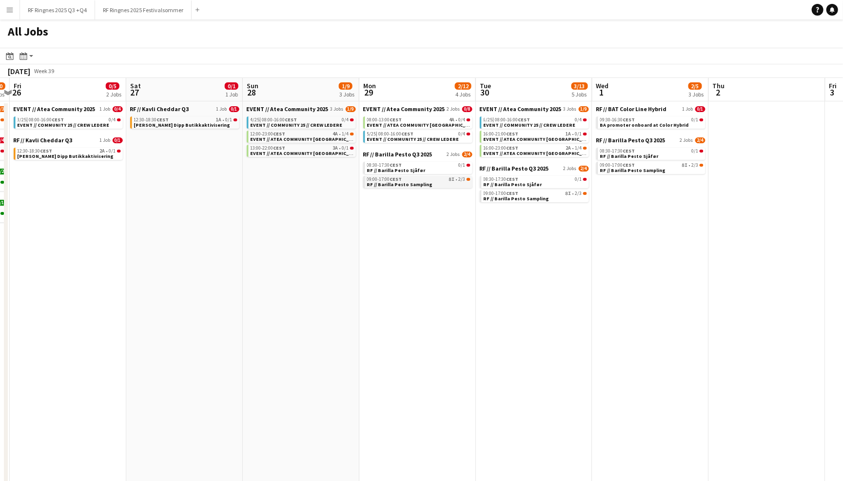
scroll to position [0, 264]
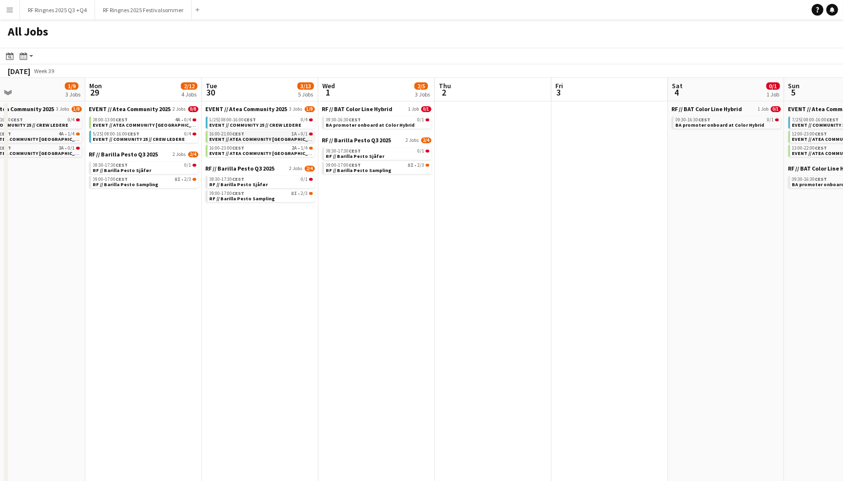
click at [281, 140] on app-brief-job-card "16:00-21:00 CEST 1A • 0/1 EVENT // ATEA COMMUNITY TRONDHEIM // EVENT CREW" at bounding box center [260, 137] width 109 height 12
click at [283, 137] on span "EVENT // ATEA COMMUNITY TRONDHEIM // EVENT CREW" at bounding box center [283, 139] width 147 height 6
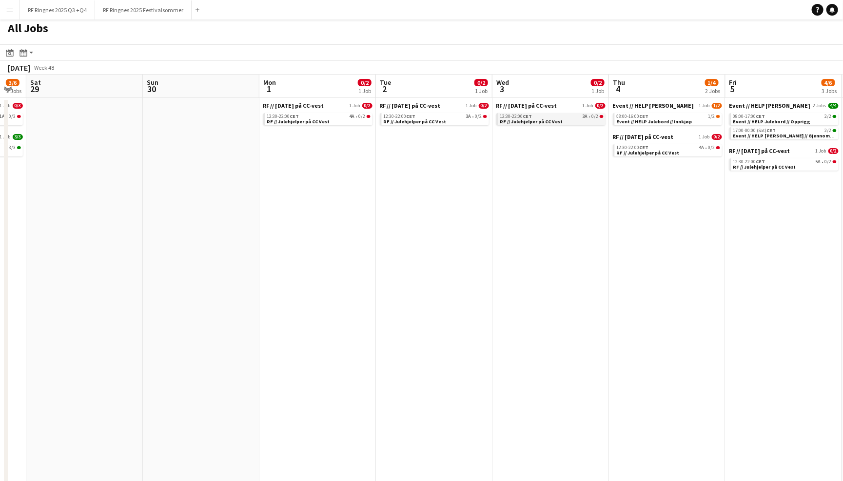
scroll to position [0, 323]
click at [579, 119] on link "12:30-22:00 CET 3A • 0/2 RF // Julehjelper på CC Vest" at bounding box center [552, 118] width 103 height 11
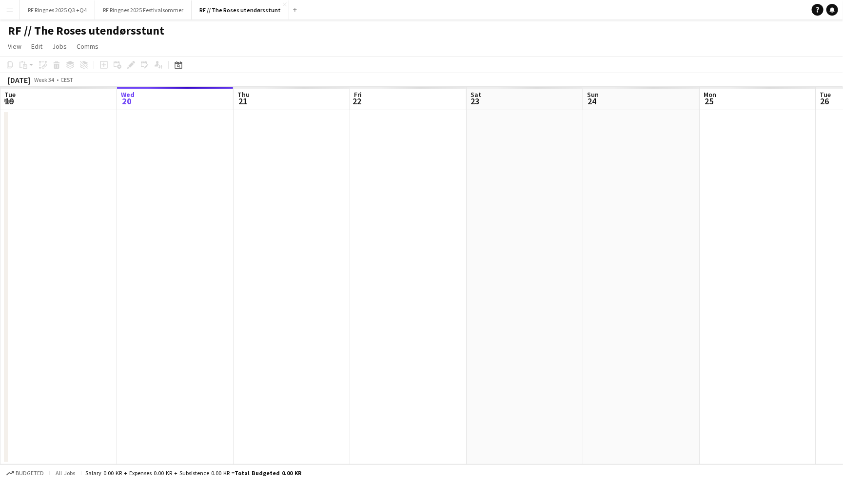
scroll to position [0, 334]
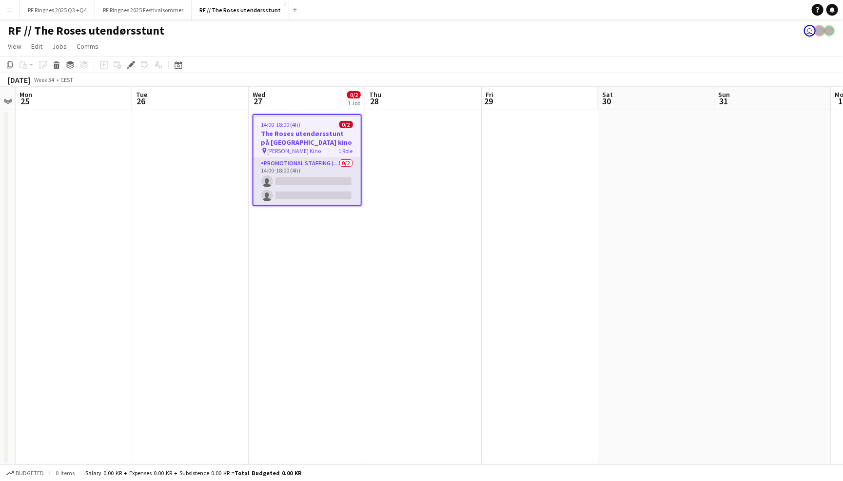
click at [321, 170] on app-card-role "Promotional Staffing (Brand Ambassadors) 0/2 14:00-18:00 (4h) single-neutral-ac…" at bounding box center [307, 181] width 107 height 47
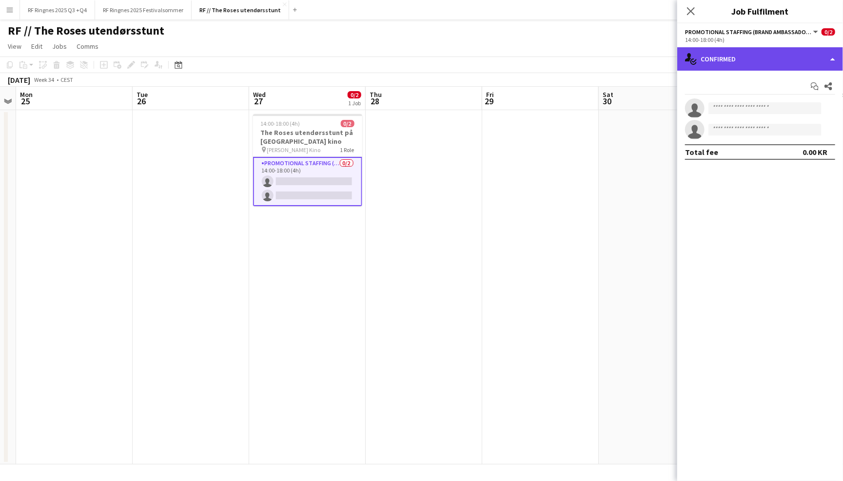
click at [747, 51] on div "single-neutral-actions-check-2 Confirmed" at bounding box center [760, 58] width 166 height 23
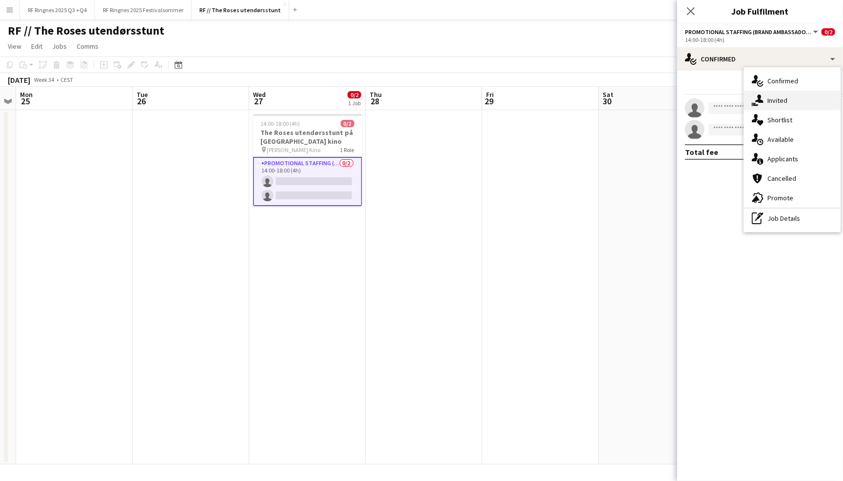
click at [797, 93] on div "single-neutral-actions-share-1 Invited" at bounding box center [792, 101] width 97 height 20
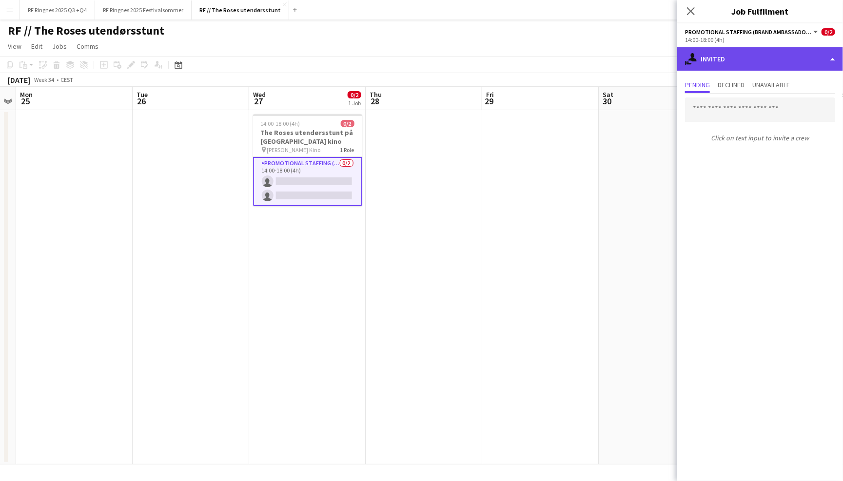
click at [784, 66] on div "single-neutral-actions-share-1 Invited" at bounding box center [760, 58] width 166 height 23
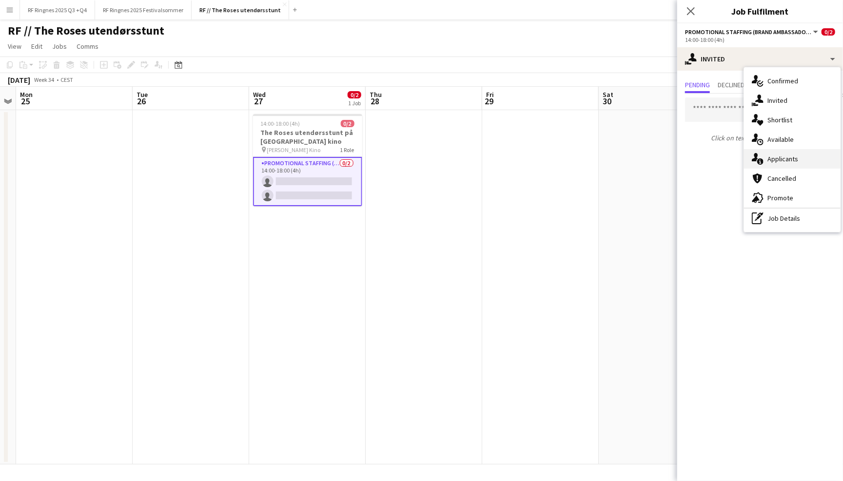
click at [794, 158] on div "single-neutral-actions-information Applicants" at bounding box center [792, 159] width 97 height 20
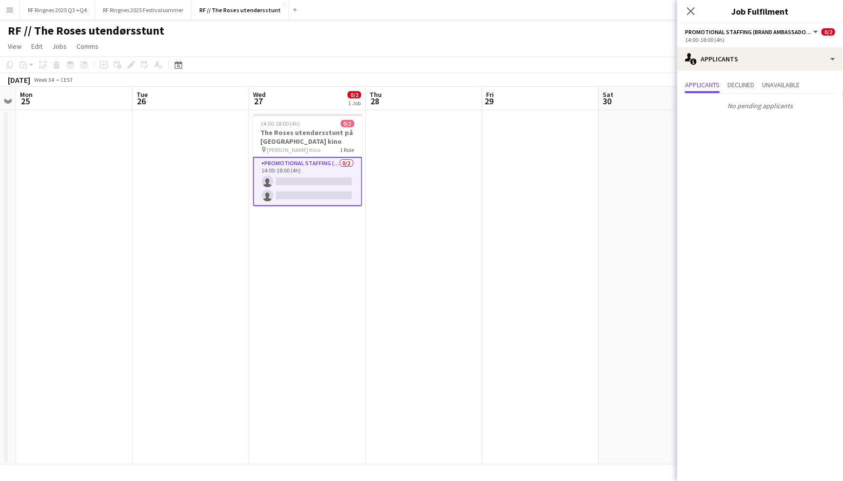
click at [570, 32] on div "RF // The Roses utendørsstunt user" at bounding box center [421, 29] width 843 height 19
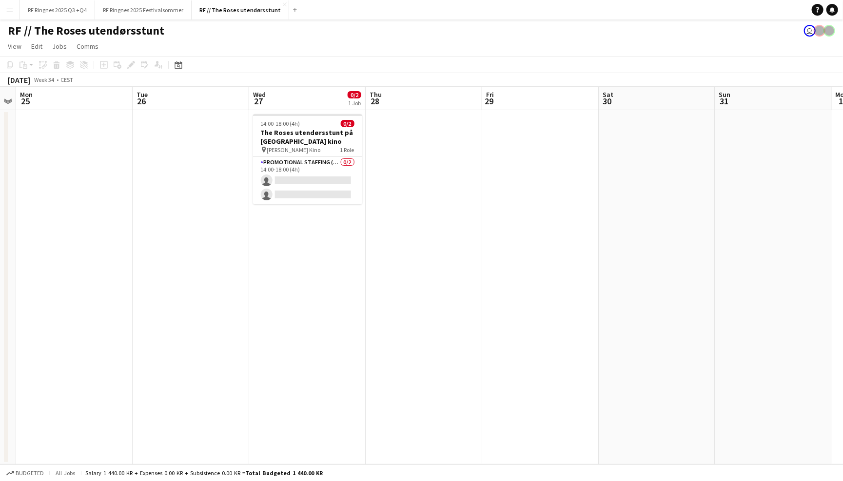
click at [704, 51] on app-page-menu "View Day view expanded Day view collapsed Month view Date picker Jump to [DATE]…" at bounding box center [421, 47] width 843 height 19
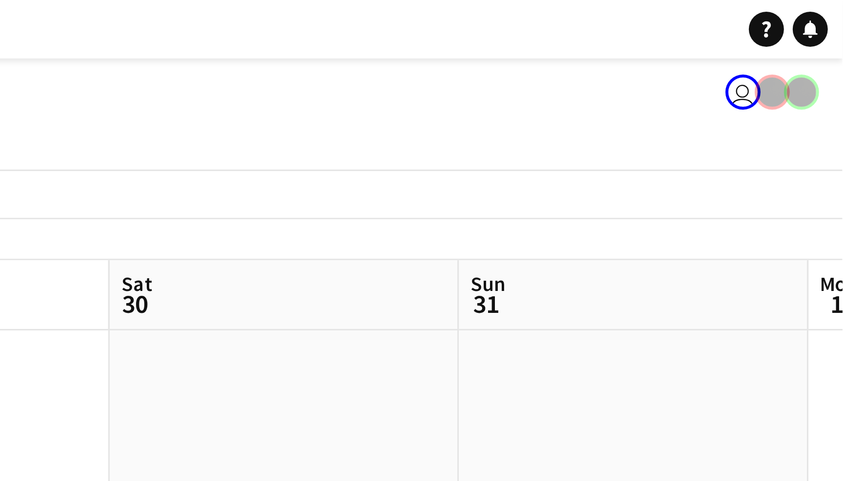
scroll to position [0, 0]
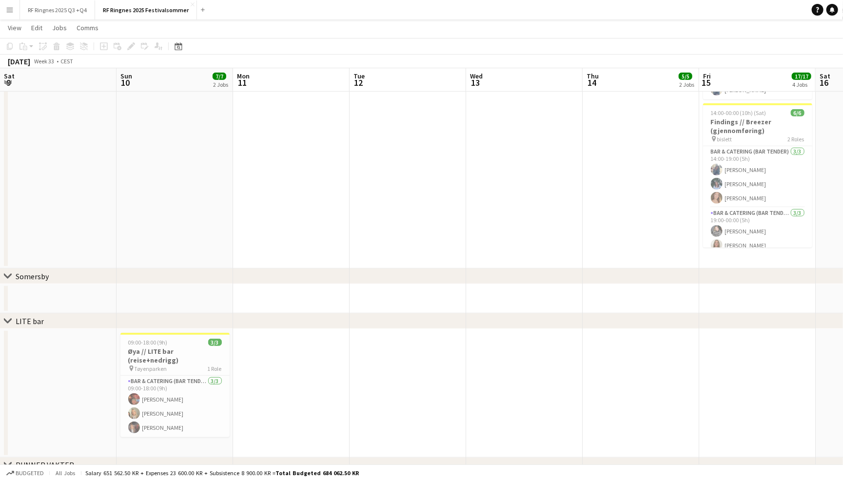
scroll to position [0, 274]
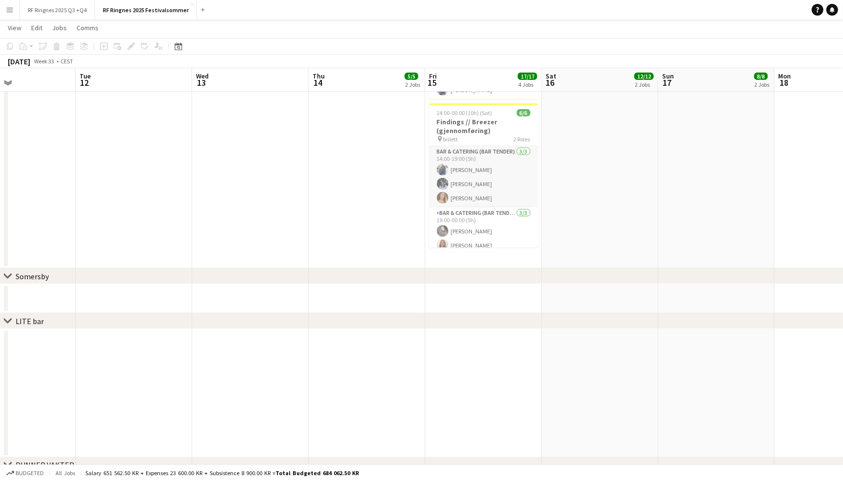
click at [486, 164] on app-card-role "Bar & Catering (Bar Tender) 3/3 14:00-19:00 (5h) Marian Ilmi Sara Myklebust Egg…" at bounding box center [483, 176] width 109 height 61
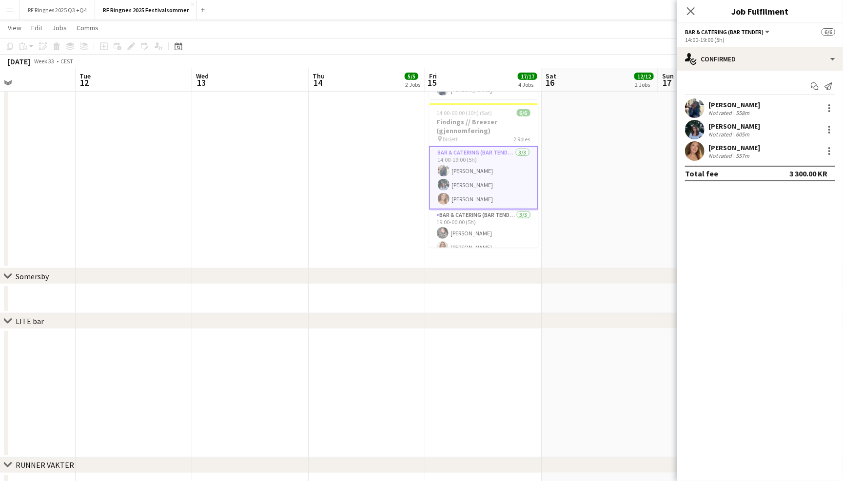
click at [701, 157] on app-user-avatar at bounding box center [695, 151] width 20 height 20
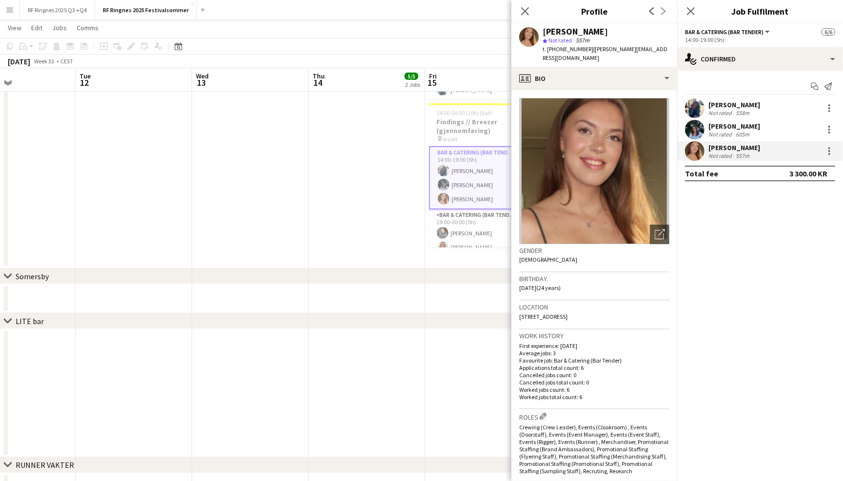
click at [654, 90] on app-crew-profile-bio "Open photos pop-in Gender Female Birthday 19-06-2001 (24 years) Location 36C He…" at bounding box center [594, 285] width 166 height 391
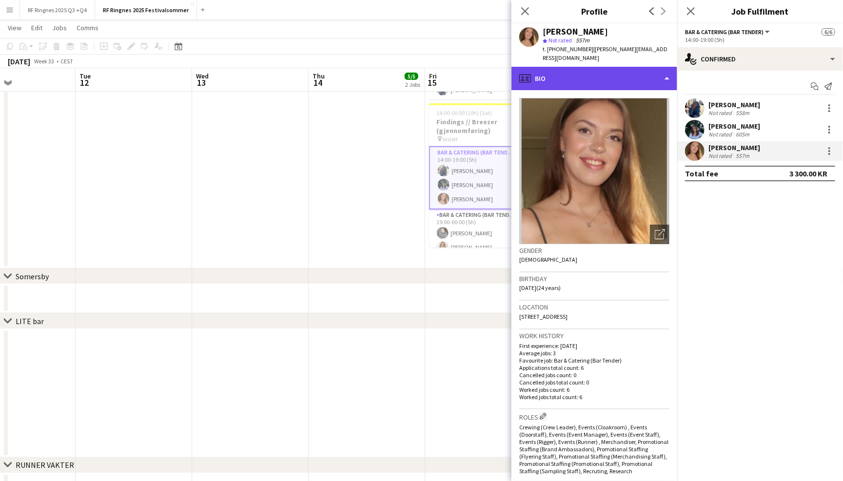
click at [654, 77] on div "profile Bio" at bounding box center [594, 78] width 166 height 23
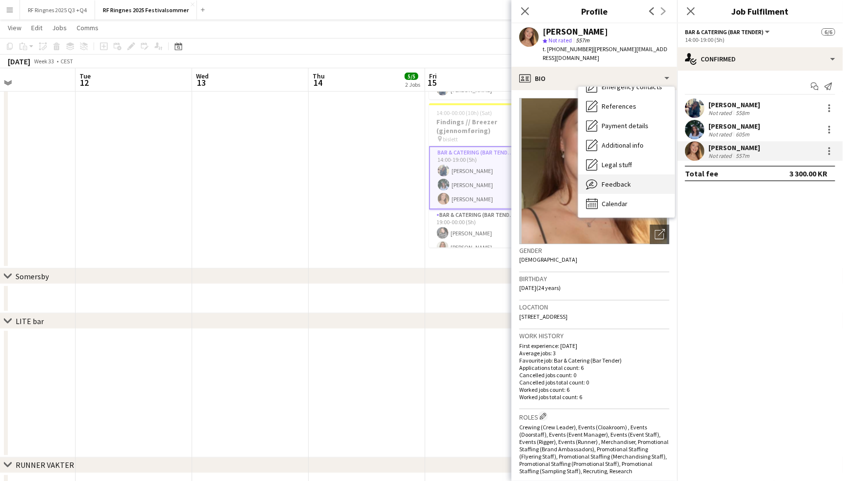
scroll to position [91, 0]
click at [642, 175] on div "Feedback Feedback" at bounding box center [626, 185] width 97 height 20
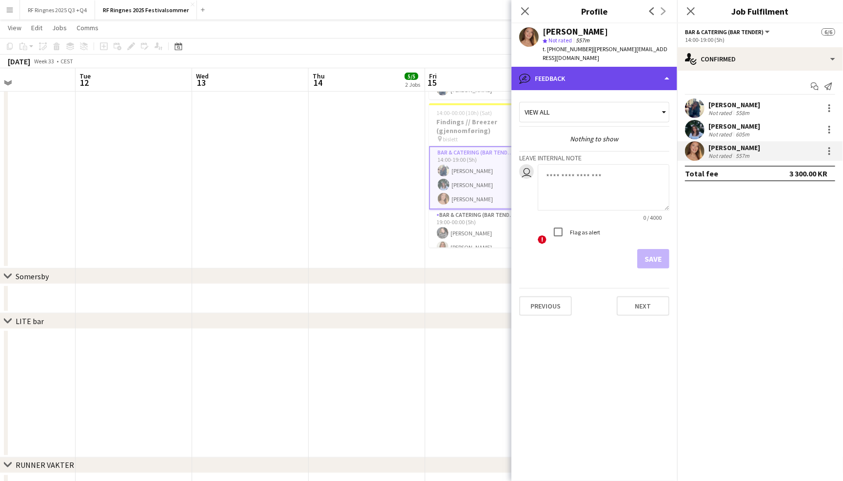
click at [636, 73] on div "bubble-pencil Feedback" at bounding box center [594, 78] width 166 height 23
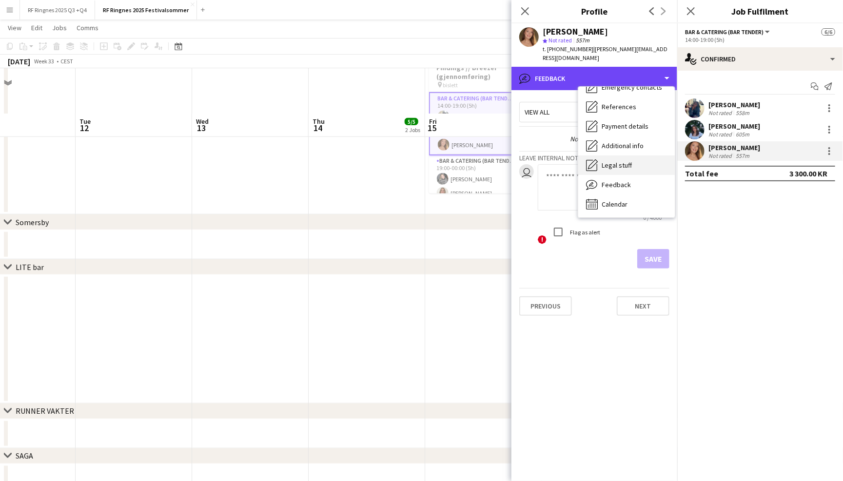
scroll to position [375, 0]
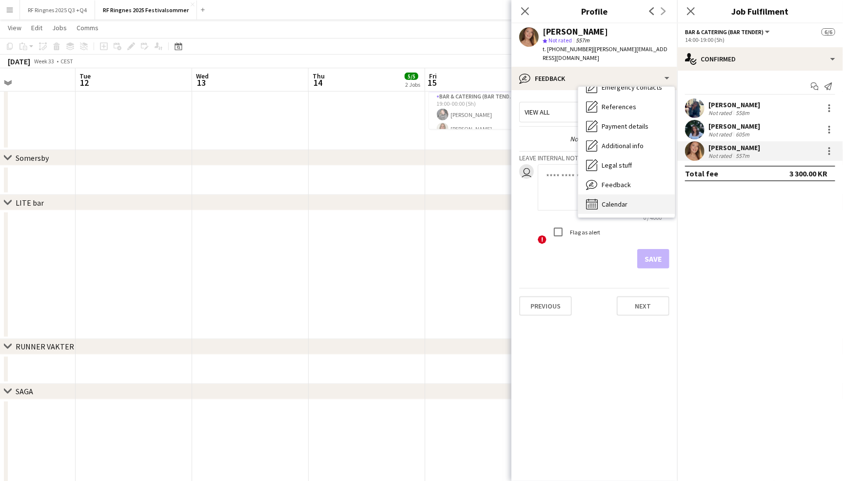
click at [632, 204] on div "Calendar Calendar" at bounding box center [626, 205] width 97 height 20
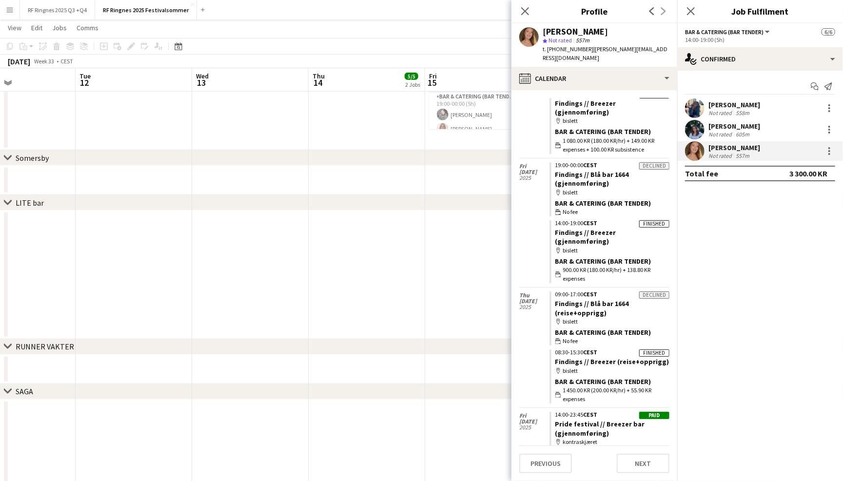
scroll to position [287, 0]
click at [9, 9] on app-icon "Menu" at bounding box center [10, 10] width 8 height 8
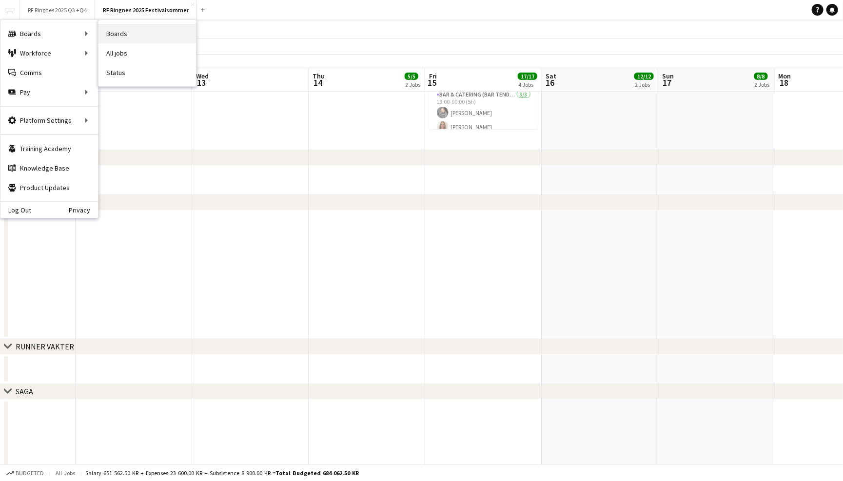
click at [103, 33] on link "Boards" at bounding box center [147, 34] width 98 height 20
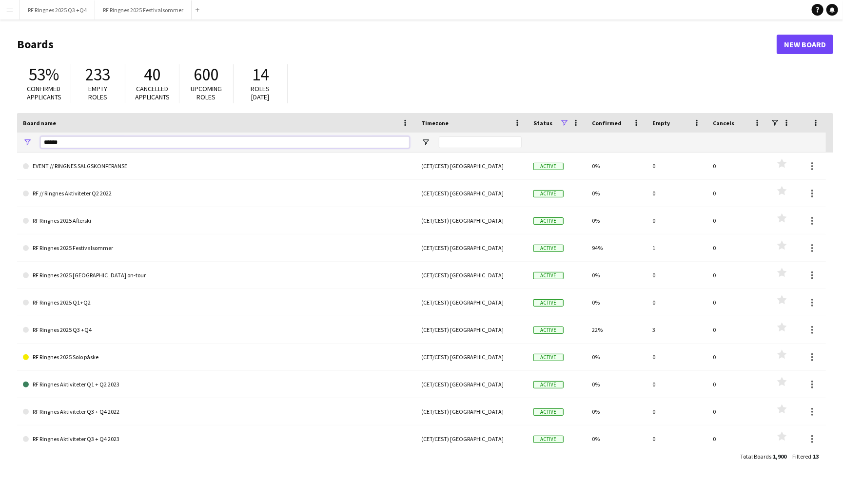
drag, startPoint x: 75, startPoint y: 144, endPoint x: 24, endPoint y: 144, distance: 50.7
click at [24, 144] on div "******" at bounding box center [216, 143] width 398 height 20
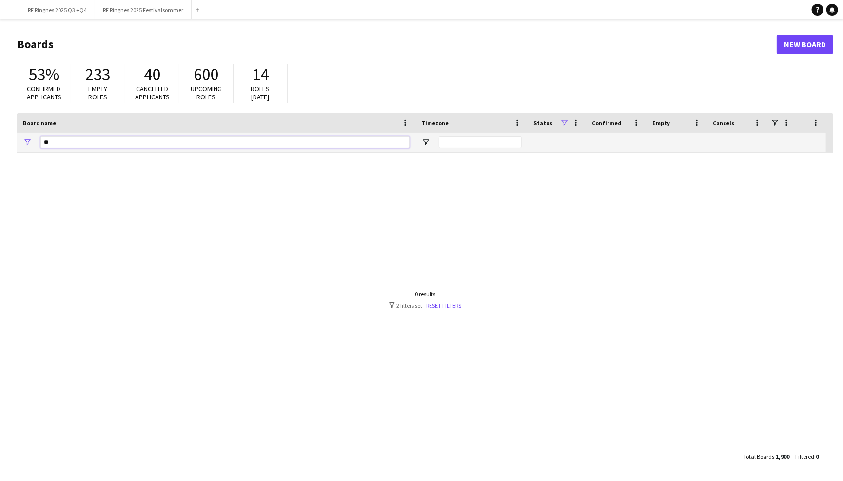
type input "*"
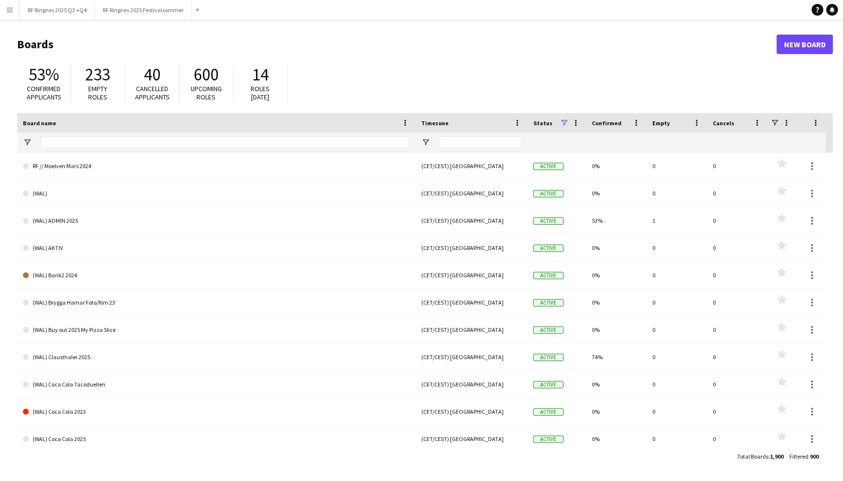
click at [12, 12] on app-icon "Menu" at bounding box center [10, 10] width 8 height 8
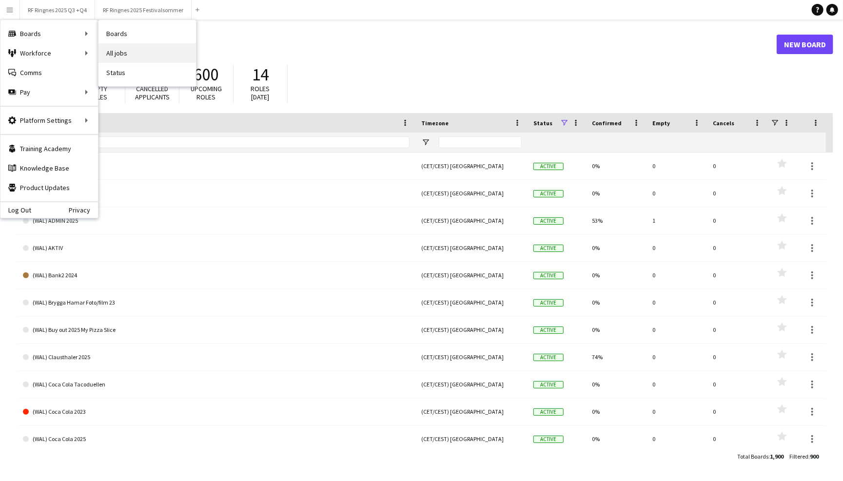
click at [133, 58] on link "All jobs" at bounding box center [147, 53] width 98 height 20
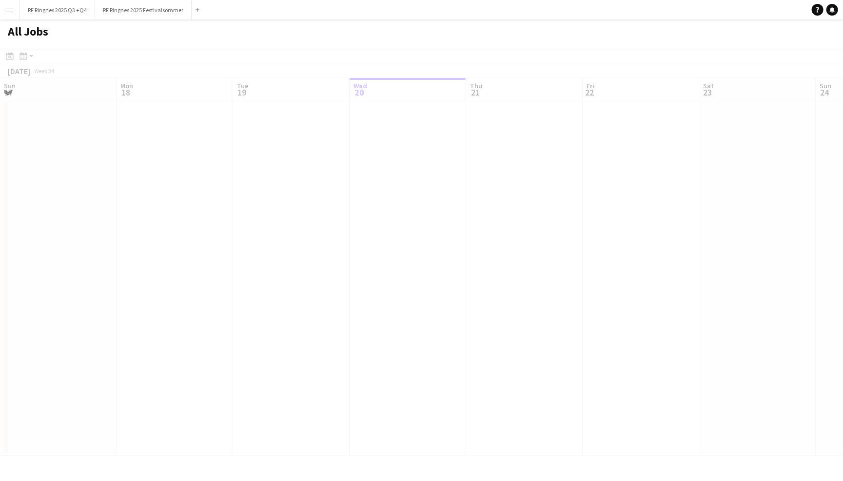
scroll to position [0, 233]
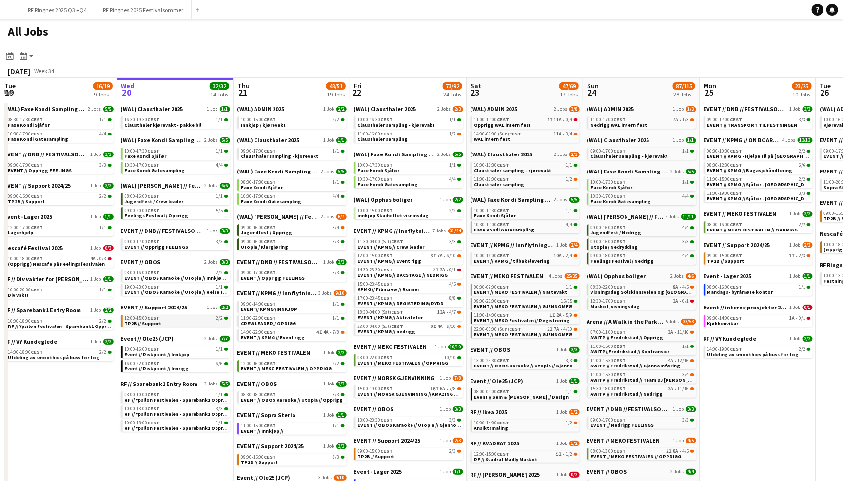
click at [157, 320] on span "TP2B // Support" at bounding box center [143, 323] width 37 height 6
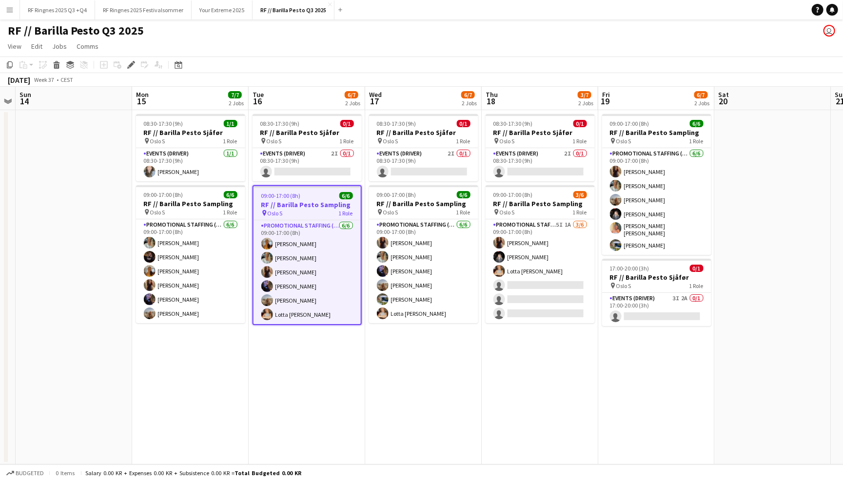
click at [544, 25] on div "RF // Barilla Pesto Q3 2025 user" at bounding box center [421, 29] width 843 height 19
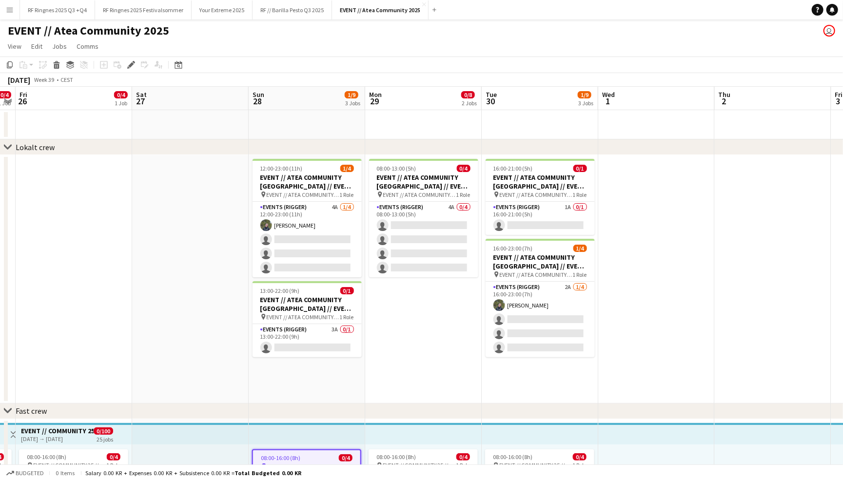
click at [701, 24] on div "EVENT // Atea Community 2025 user" at bounding box center [421, 29] width 843 height 19
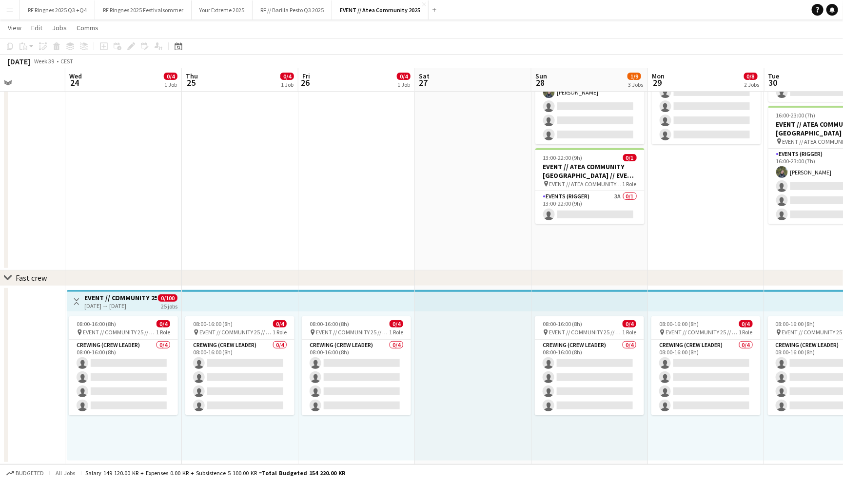
scroll to position [132, 0]
click at [657, 275] on div "chevron-right Fast crew" at bounding box center [421, 279] width 843 height 16
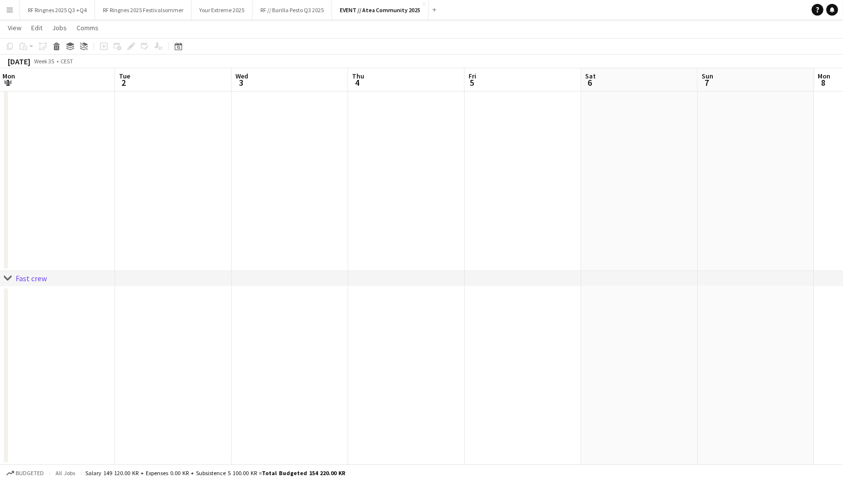
scroll to position [0, 0]
click at [303, 16] on button "RF // Barilla Pesto Q3 2025 Close" at bounding box center [292, 9] width 79 height 19
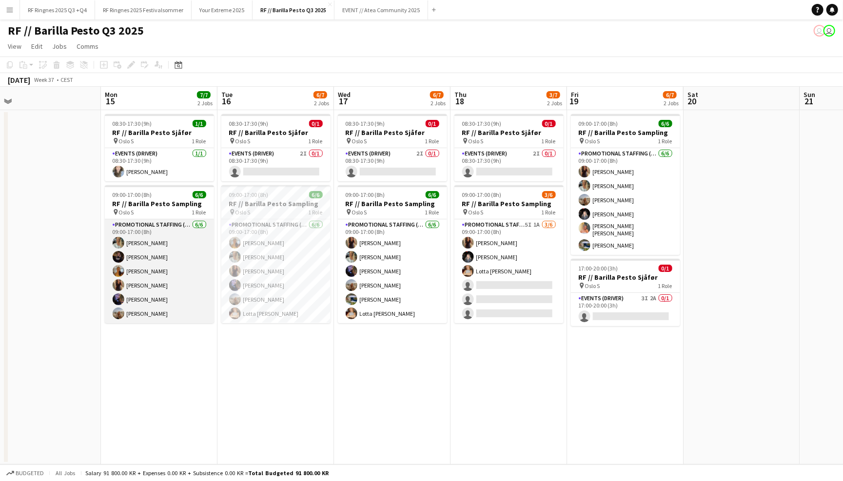
click at [162, 282] on app-card-role "Promotional Staffing (Sampling Staff) 6/6 09:00-17:00 (8h) Lotte Langvatn-Van B…" at bounding box center [159, 271] width 109 height 104
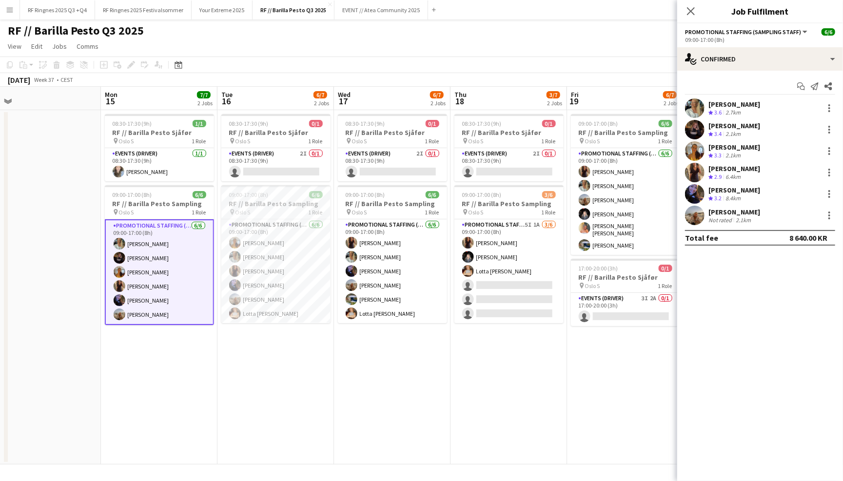
click at [690, 209] on app-user-avatar at bounding box center [695, 216] width 20 height 20
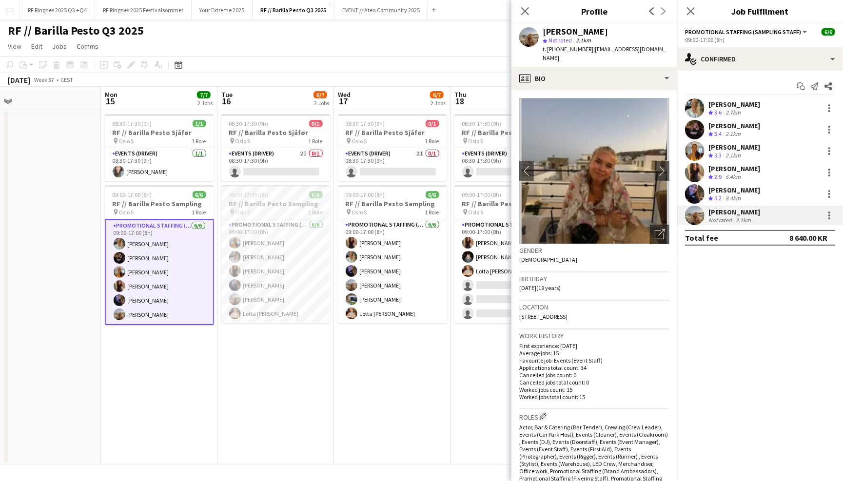
click at [693, 189] on app-user-avatar at bounding box center [695, 194] width 20 height 20
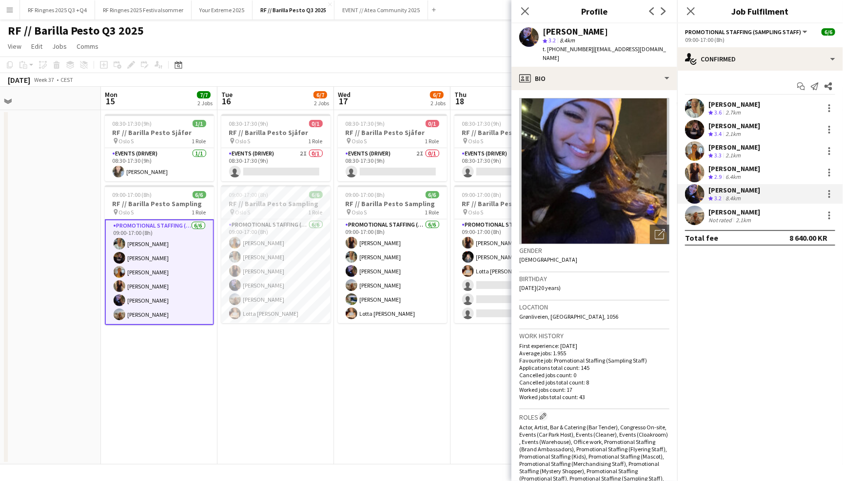
click at [693, 171] on app-user-avatar at bounding box center [695, 173] width 20 height 20
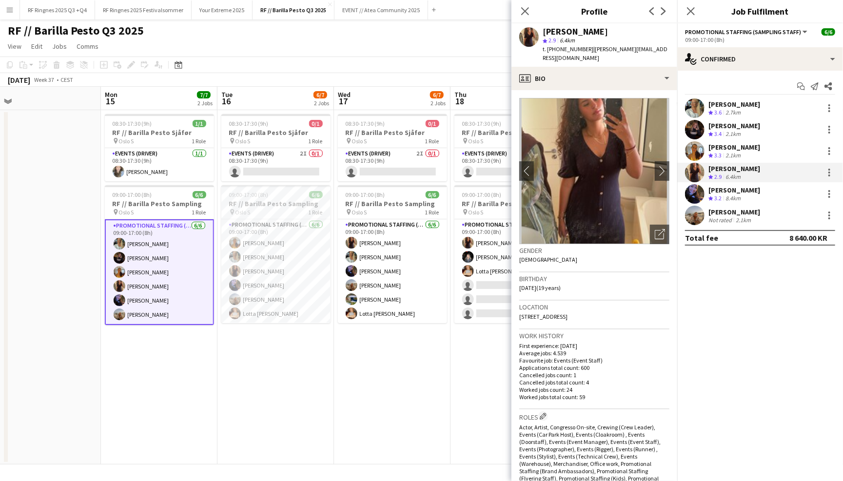
click at [694, 154] on app-user-avatar at bounding box center [695, 151] width 20 height 20
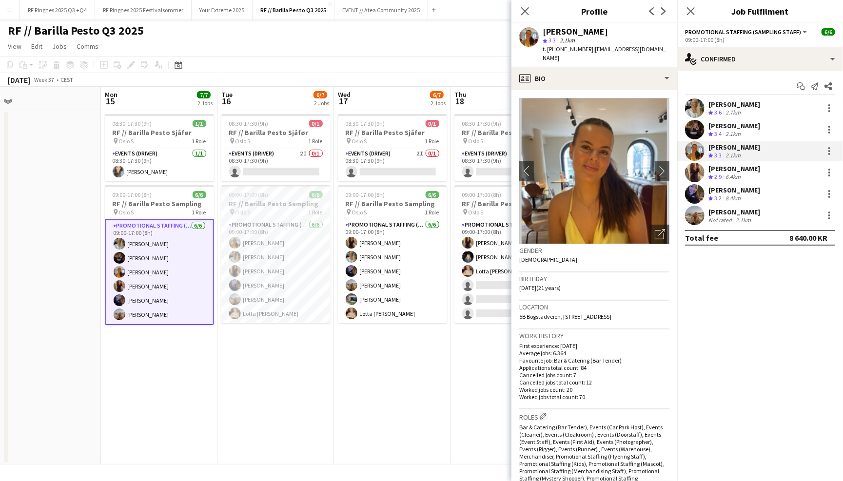
click at [696, 128] on app-user-avatar at bounding box center [695, 130] width 20 height 20
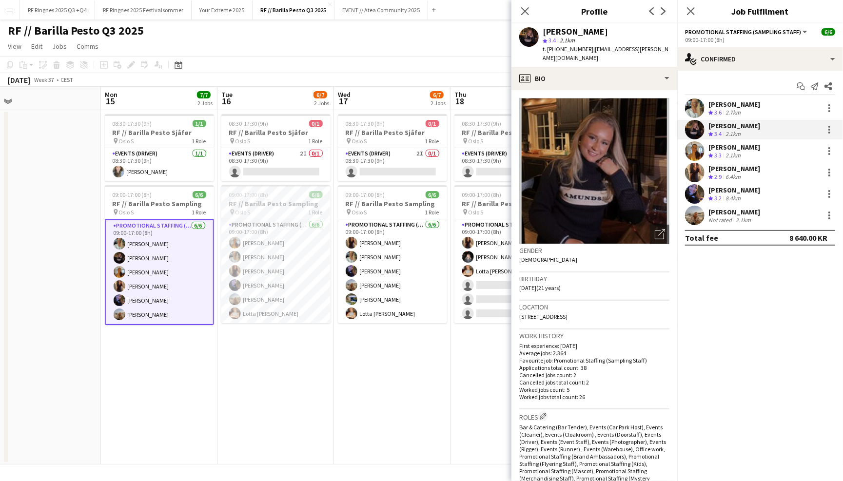
click at [696, 114] on app-user-avatar at bounding box center [695, 108] width 20 height 20
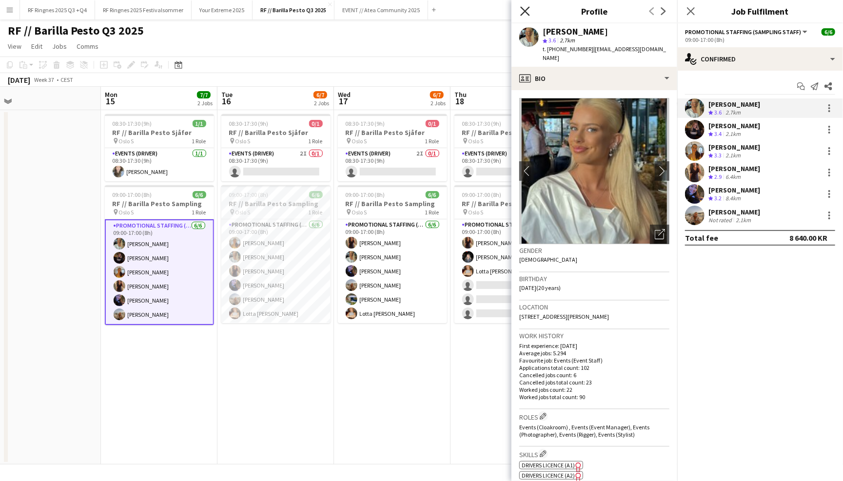
click at [522, 9] on icon "Close pop-in" at bounding box center [524, 10] width 9 height 9
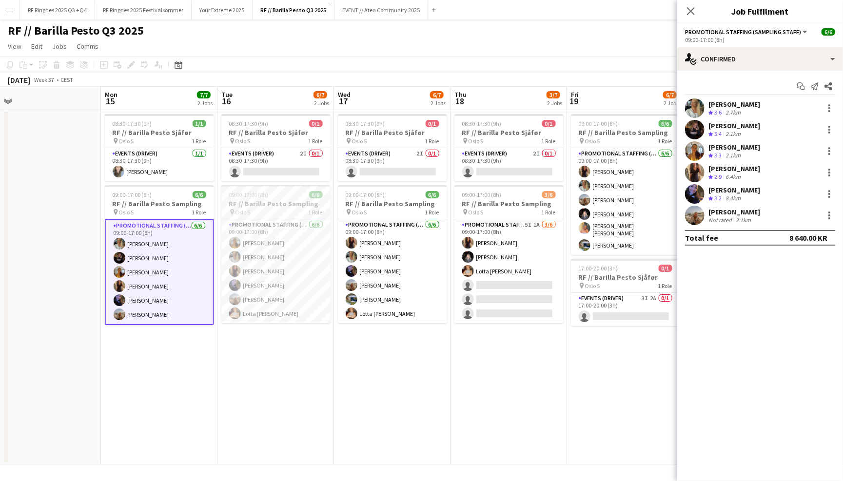
click at [524, 24] on div "RF // Barilla Pesto Q3 2025 user user" at bounding box center [421, 29] width 843 height 19
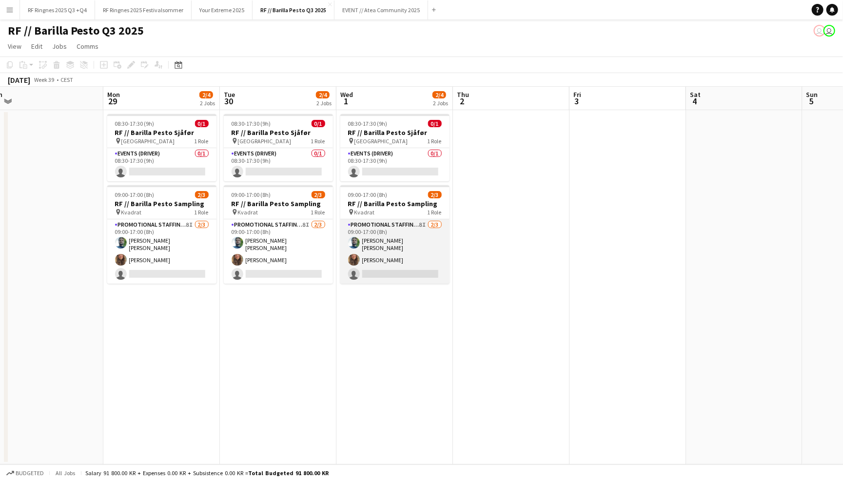
click at [373, 243] on app-card-role "Promotional Staffing (Sampling Staff) 8I 2/3 09:00-17:00 (8h) Anders Lerang Lar…" at bounding box center [394, 251] width 109 height 64
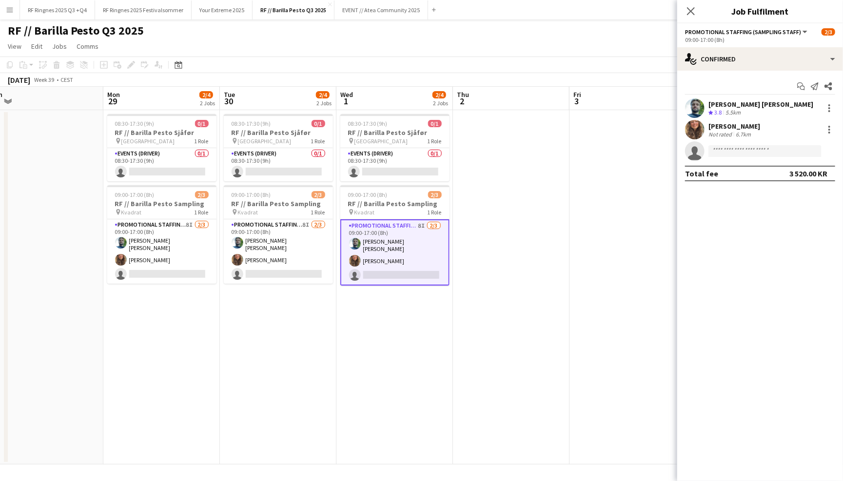
click at [694, 128] on app-user-avatar at bounding box center [695, 130] width 20 height 20
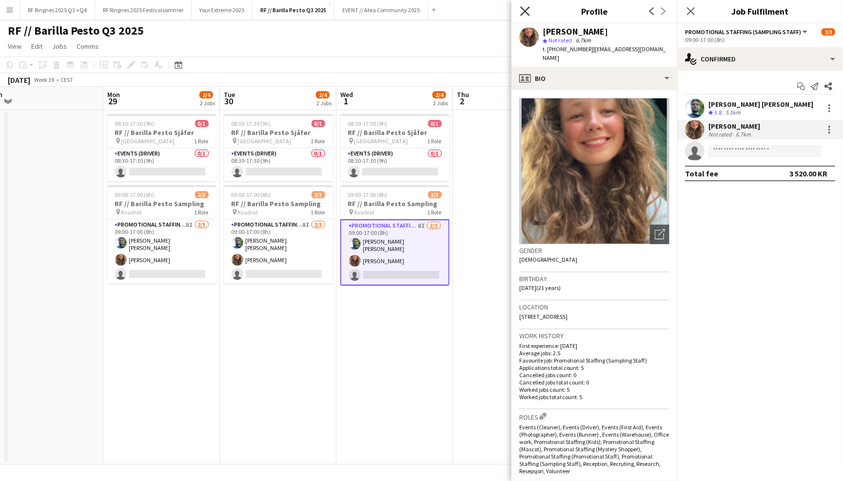
click at [526, 14] on icon "Close pop-in" at bounding box center [524, 10] width 9 height 9
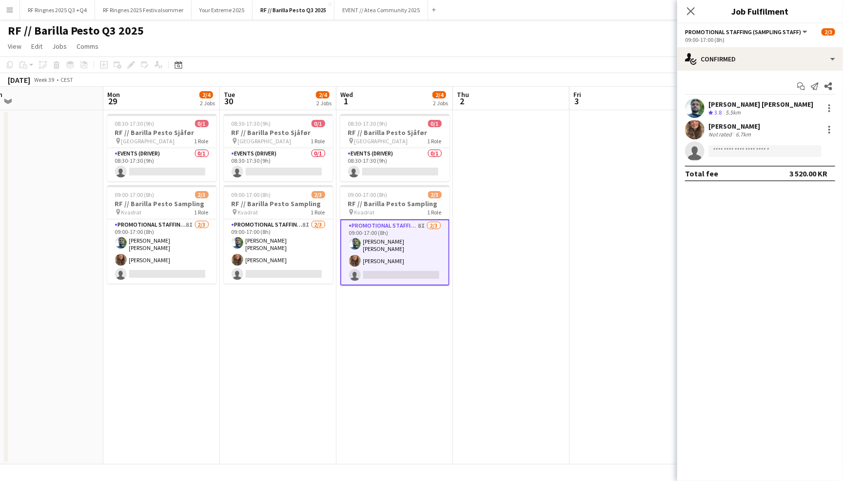
click at [545, 33] on div "RF // Barilla Pesto Q3 2025 user user" at bounding box center [421, 29] width 843 height 19
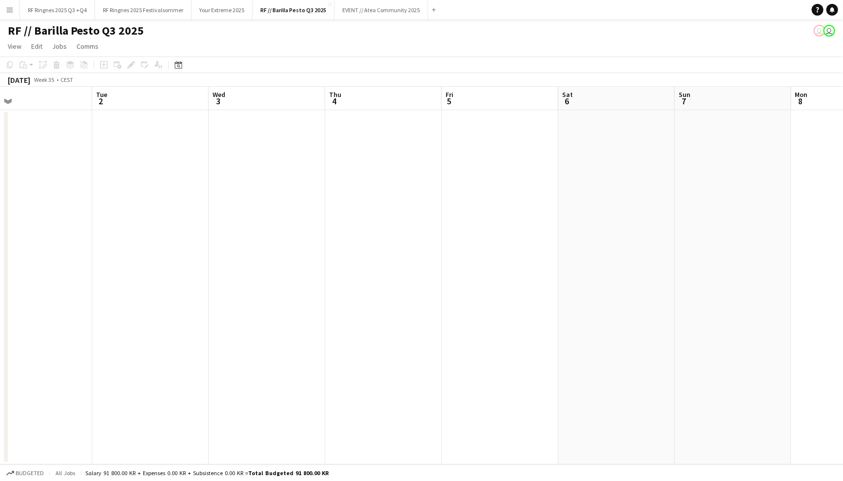
scroll to position [0, 228]
click at [330, 4] on app-icon "Close" at bounding box center [330, 4] width 4 height 4
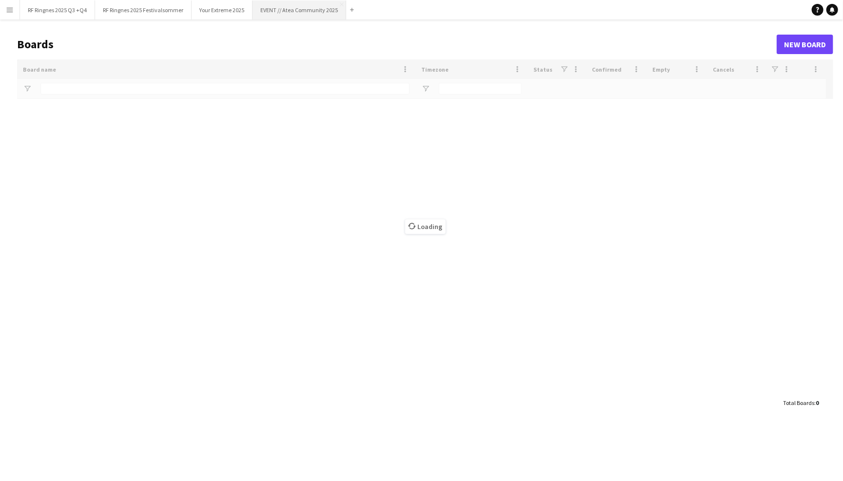
type input "******"
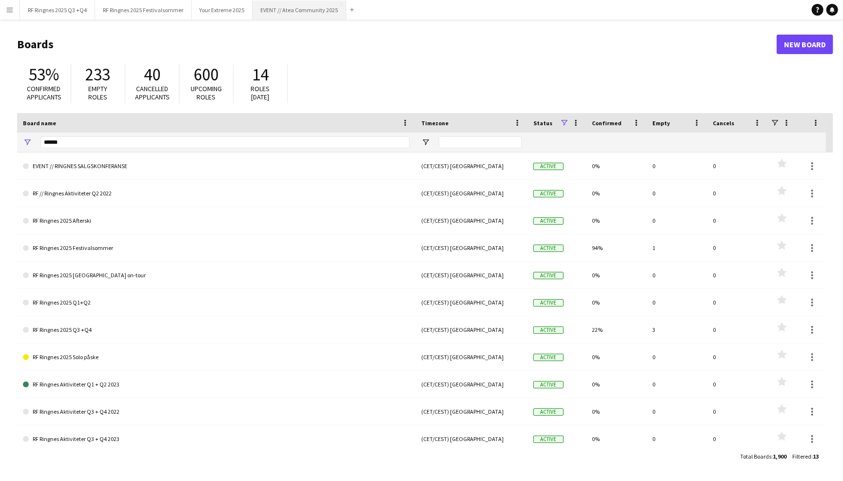
click at [313, 10] on button "EVENT // Atea Community 2025 Close" at bounding box center [300, 9] width 94 height 19
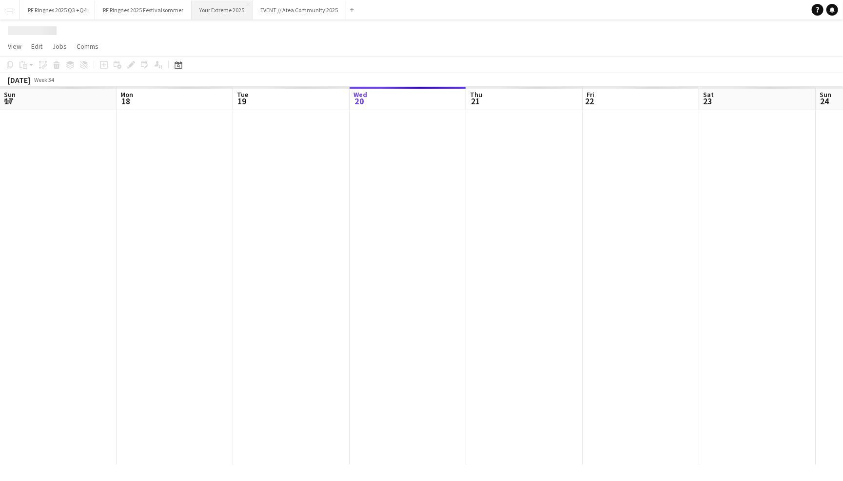
scroll to position [0, 233]
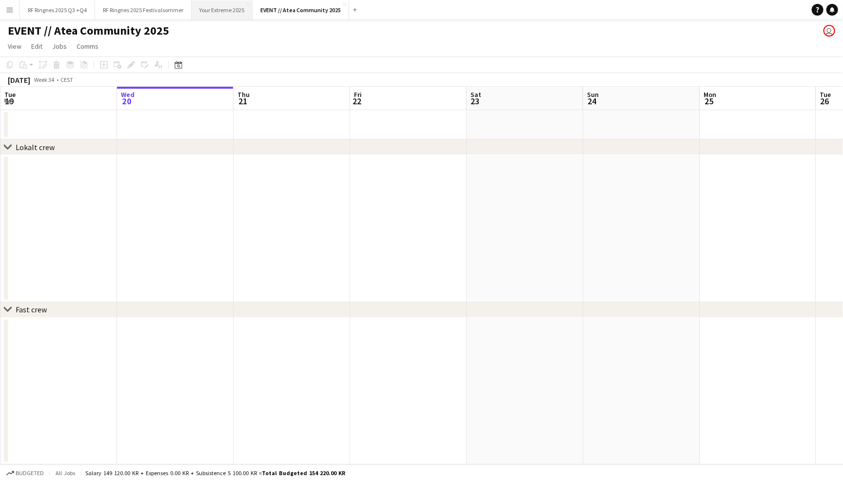
click at [228, 12] on button "Your Extreme 2025 Close" at bounding box center [222, 9] width 61 height 19
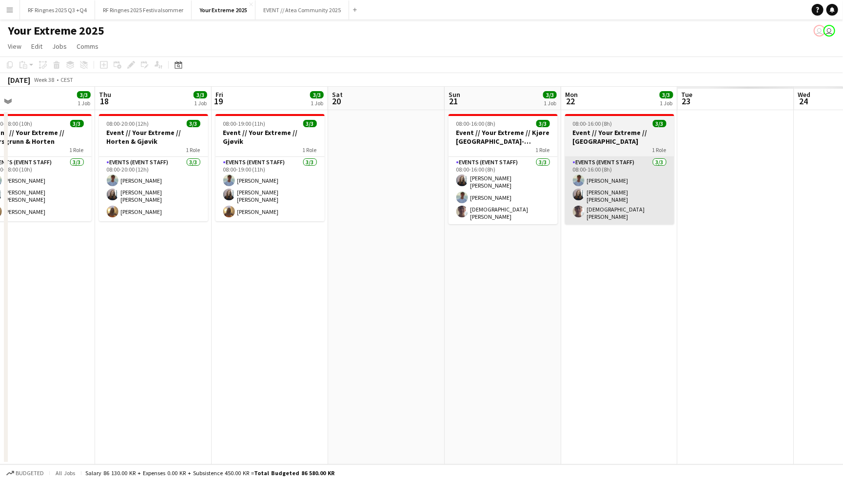
scroll to position [0, 428]
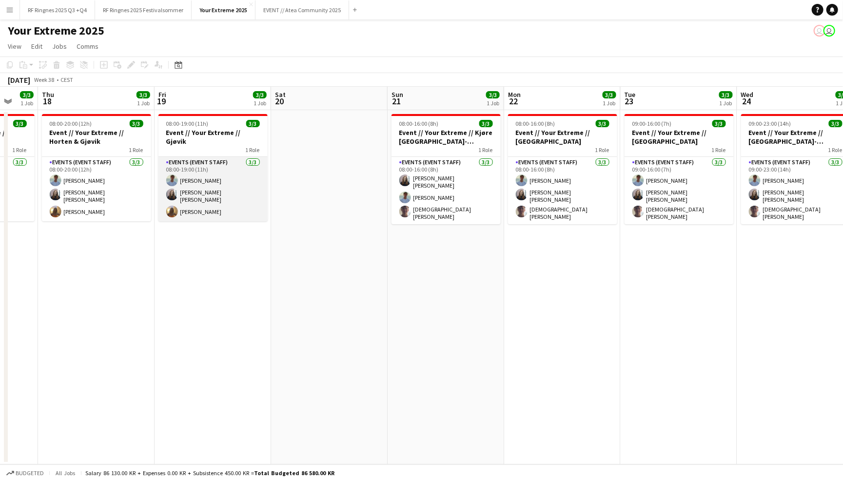
click at [223, 196] on app-card-role "Events (Event Staff) 3/3 08:00-19:00 (11h) Fredrik Bronken Næss Helene Sofie Br…" at bounding box center [212, 189] width 109 height 64
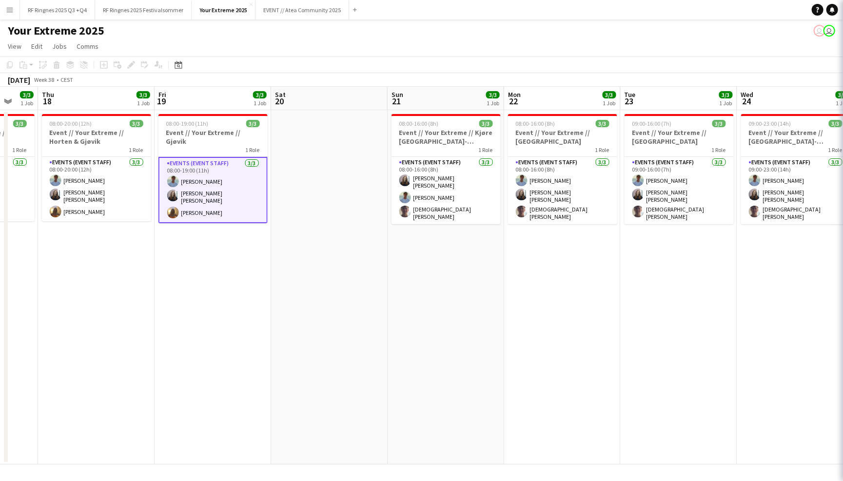
scroll to position [0, 428]
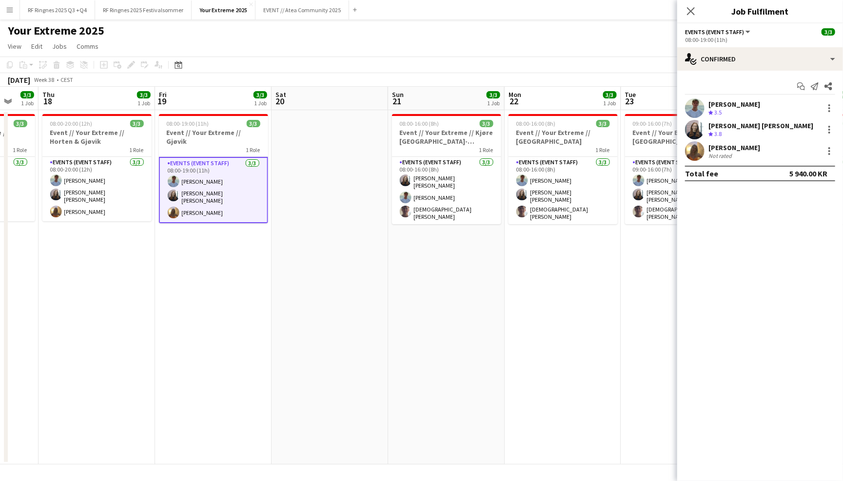
click at [690, 151] on app-user-avatar at bounding box center [695, 151] width 20 height 20
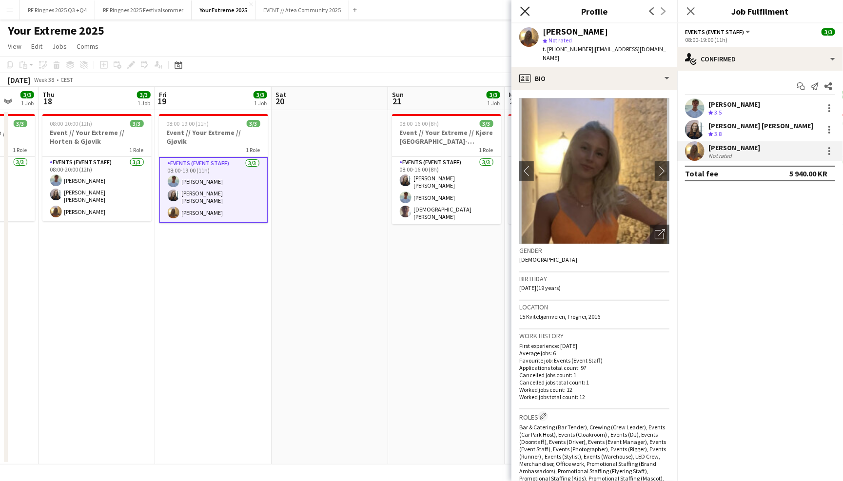
click at [527, 12] on icon "Close pop-in" at bounding box center [524, 10] width 9 height 9
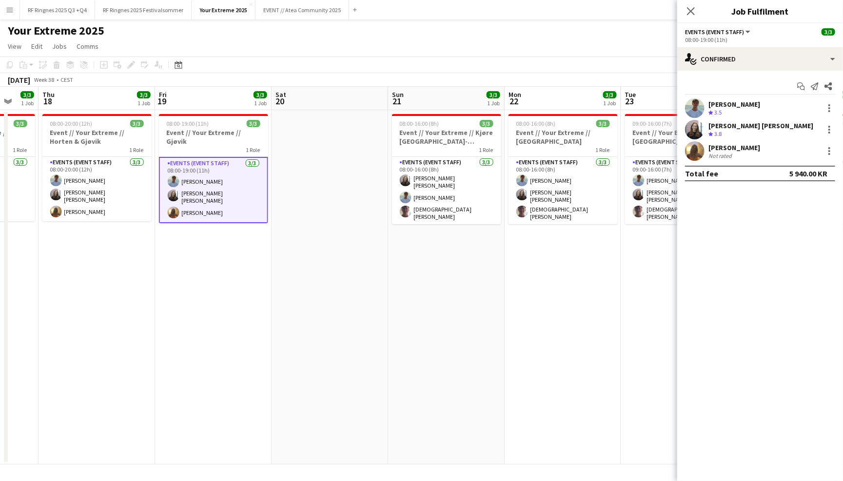
click at [551, 43] on app-page-menu "View Day view expanded Day view collapsed Month view Date picker Jump to [DATE]…" at bounding box center [421, 47] width 843 height 19
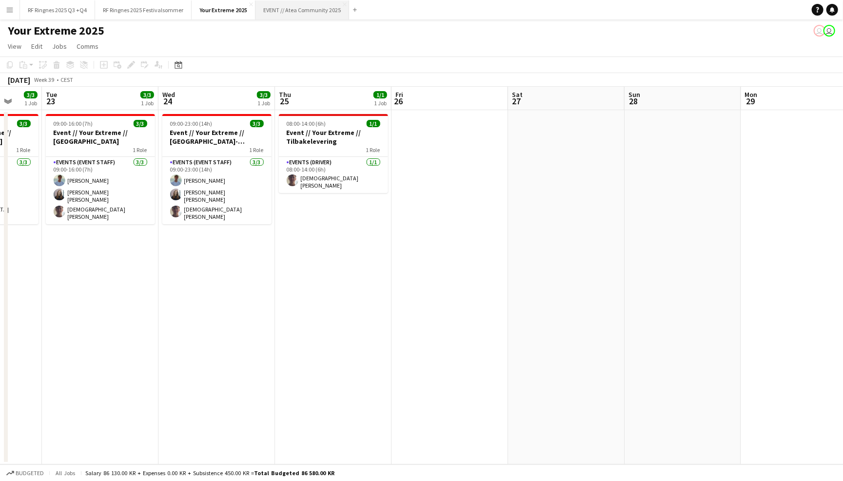
scroll to position [0, 309]
click at [249, 4] on app-icon "Close" at bounding box center [251, 4] width 4 height 4
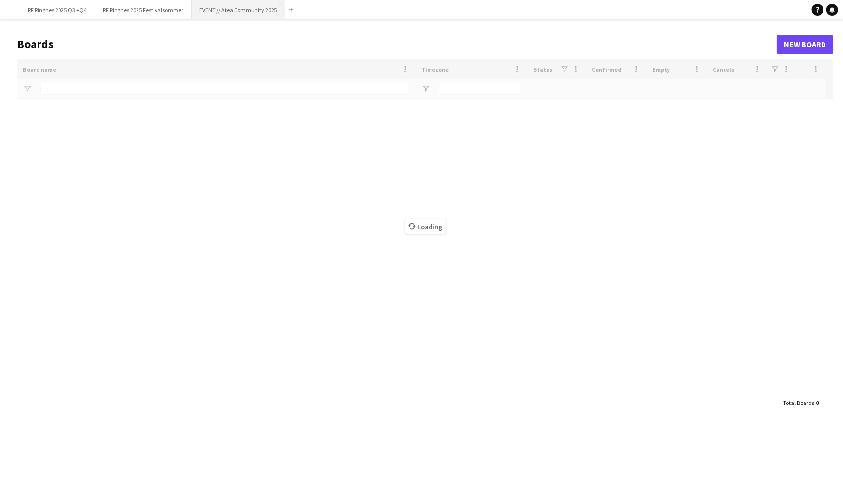
type input "******"
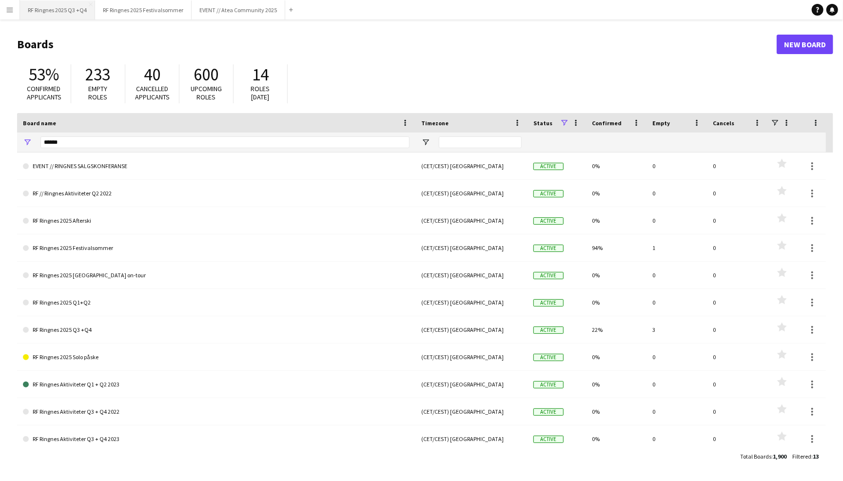
click at [51, 9] on button "RF Ringnes 2025 Q3 +Q4 Close" at bounding box center [57, 9] width 75 height 19
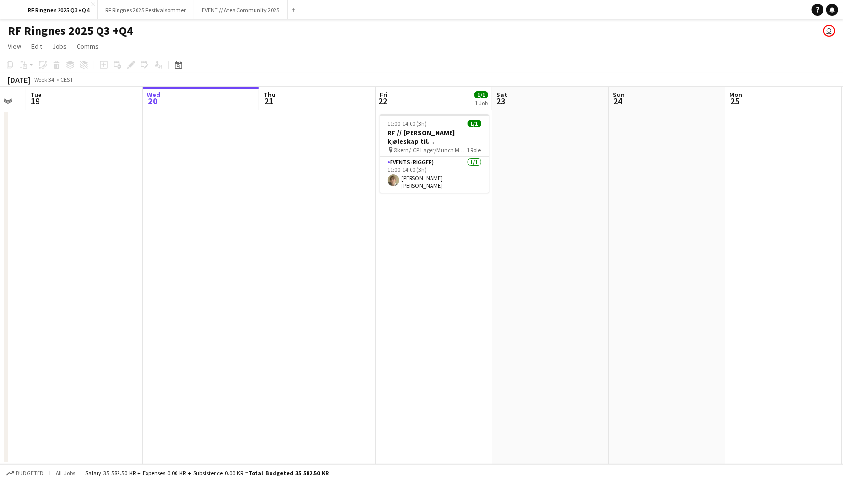
scroll to position [0, 206]
click at [147, 17] on button "RF Ringnes 2025 Festivalsommer Close" at bounding box center [146, 9] width 97 height 19
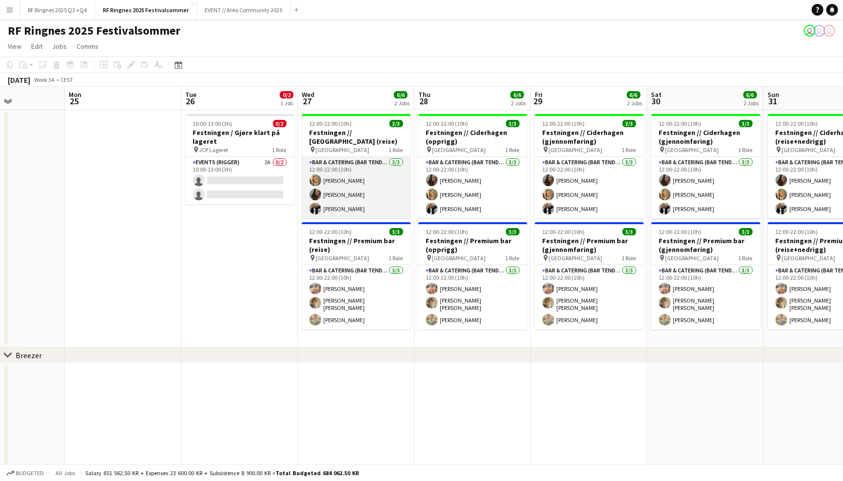
scroll to position [0, 411]
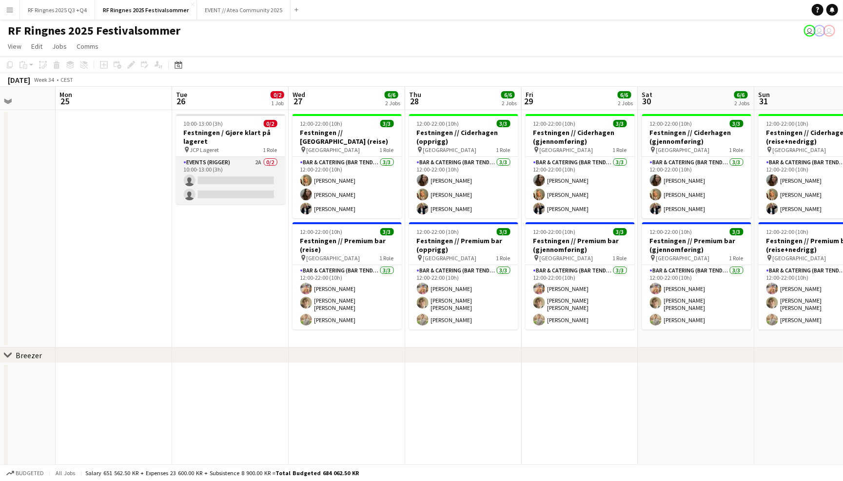
click at [212, 178] on app-card-role "Events (Rigger) 2A 0/2 10:00-13:00 (3h) single-neutral-actions single-neutral-a…" at bounding box center [230, 180] width 109 height 47
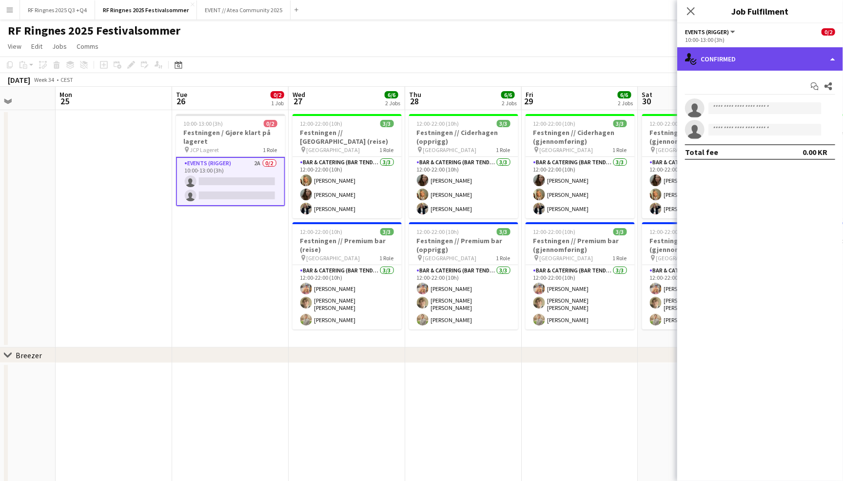
click at [734, 67] on div "single-neutral-actions-check-2 Confirmed" at bounding box center [760, 58] width 166 height 23
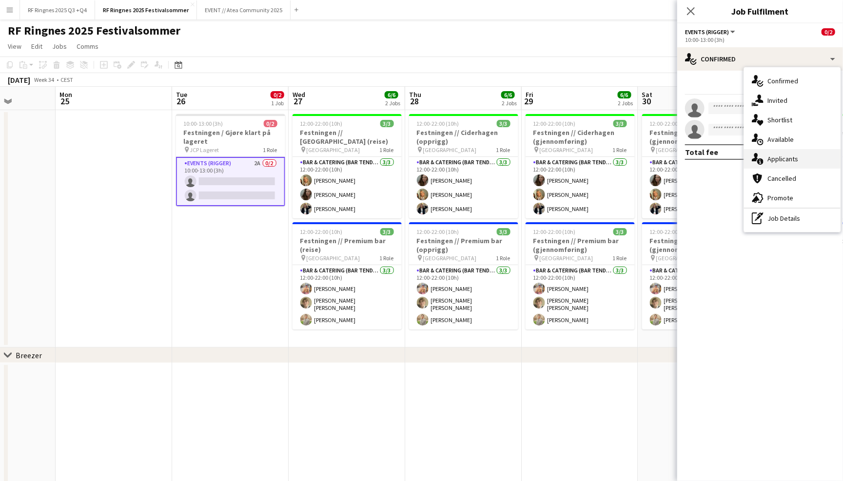
click at [793, 155] on div "single-neutral-actions-information Applicants" at bounding box center [792, 159] width 97 height 20
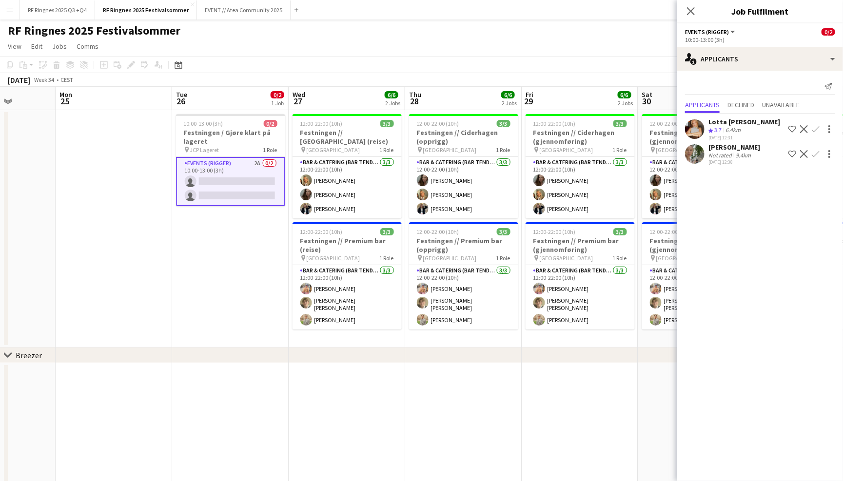
click at [696, 155] on app-user-avatar at bounding box center [695, 154] width 20 height 20
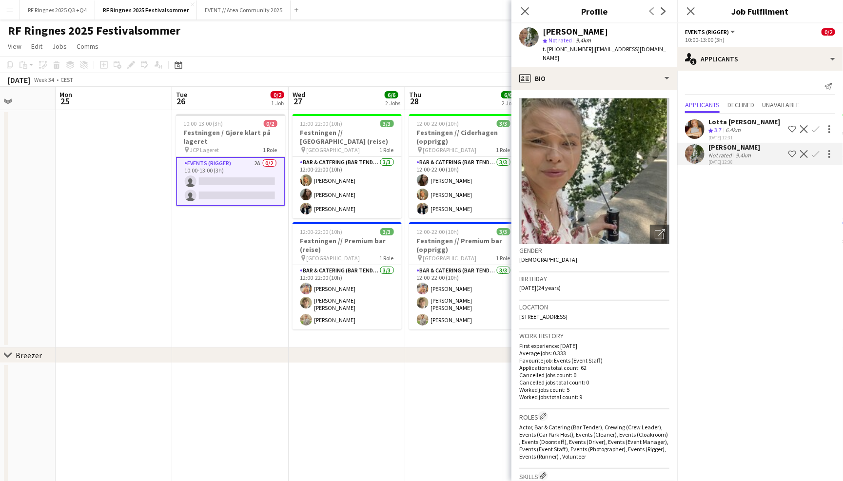
click at [696, 121] on app-user-avatar at bounding box center [695, 129] width 20 height 20
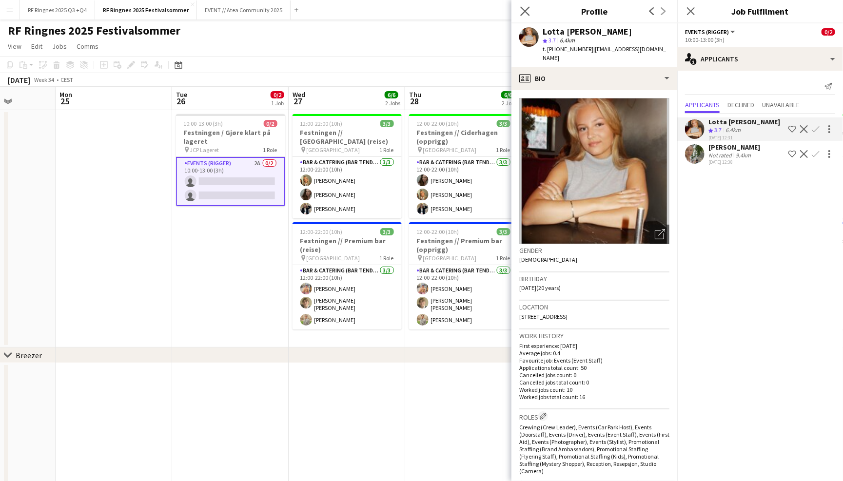
click at [523, 16] on app-icon "Close pop-in" at bounding box center [525, 11] width 14 height 14
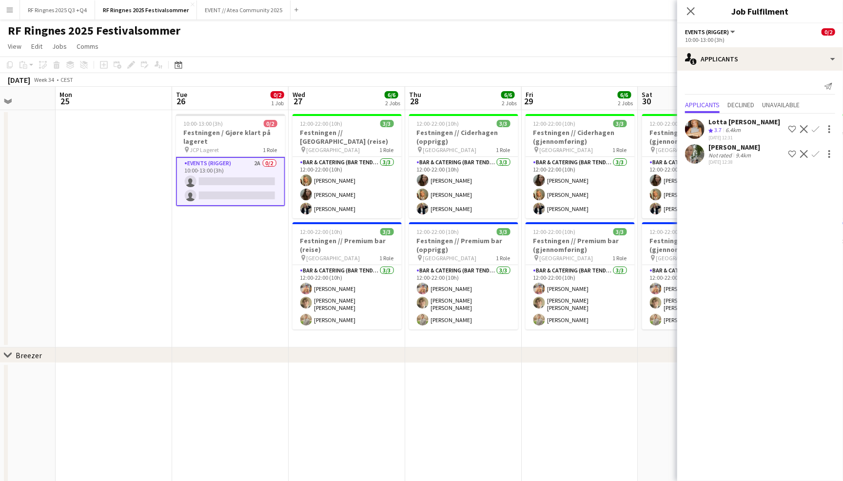
click at [536, 44] on app-page-menu "View Day view expanded Day view collapsed Month view Date picker Jump to [DATE]…" at bounding box center [421, 47] width 843 height 19
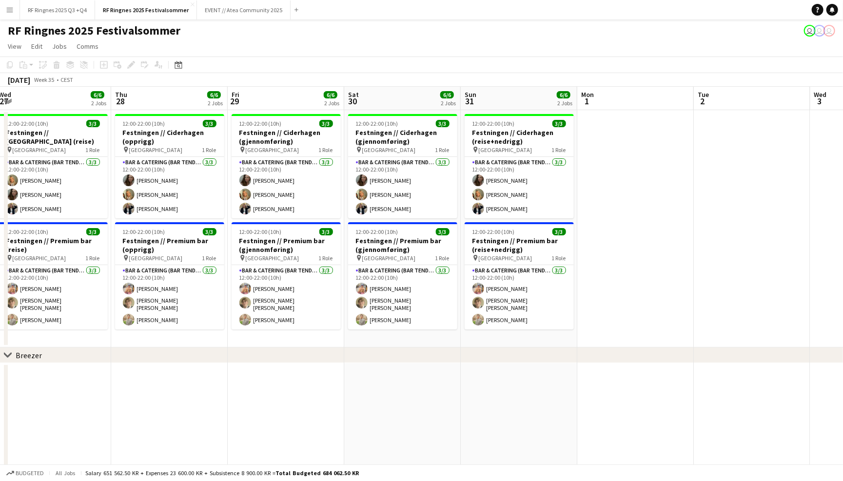
scroll to position [0, 219]
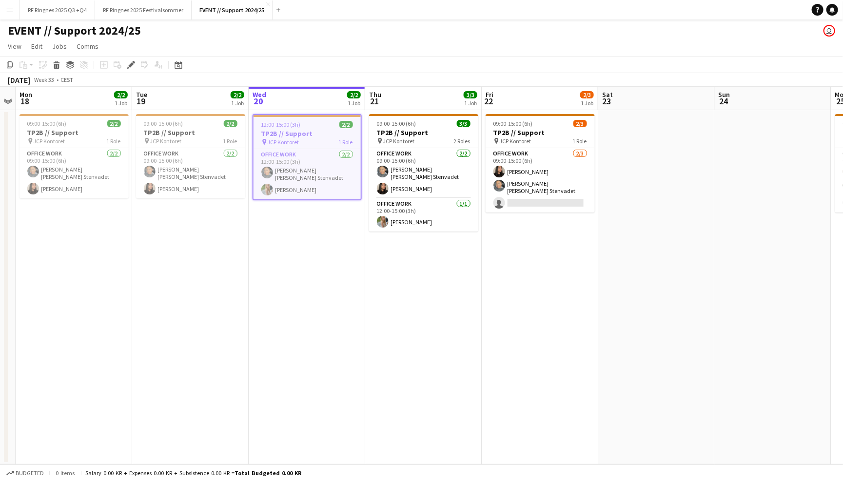
click at [349, 47] on app-page-menu "View Day view expanded Day view collapsed Month view Date picker Jump to [DATE]…" at bounding box center [421, 47] width 843 height 19
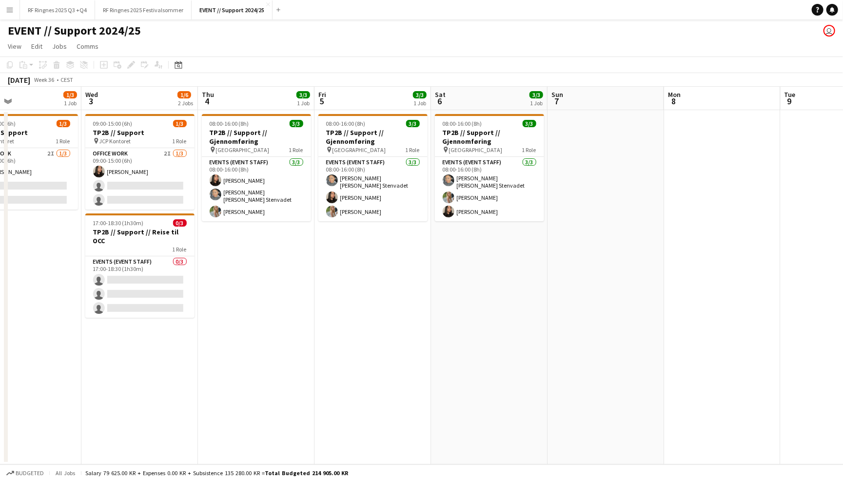
scroll to position [0, 244]
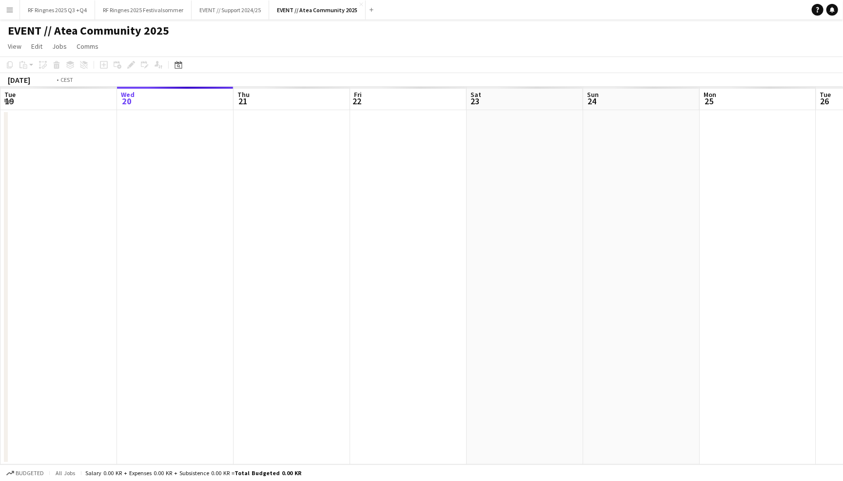
scroll to position [0, 334]
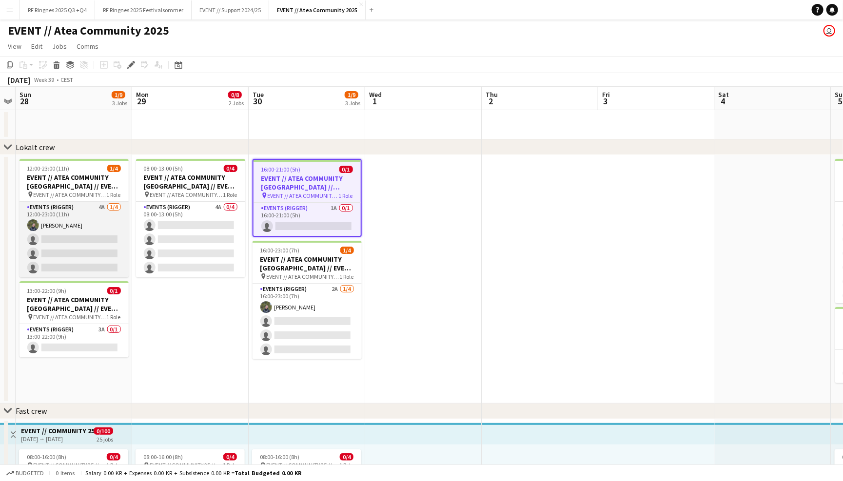
click at [37, 233] on app-card-role "Events (Rigger) 4A [DATE] 12:00-23:00 (11h) [PERSON_NAME] single-neutral-action…" at bounding box center [74, 240] width 109 height 76
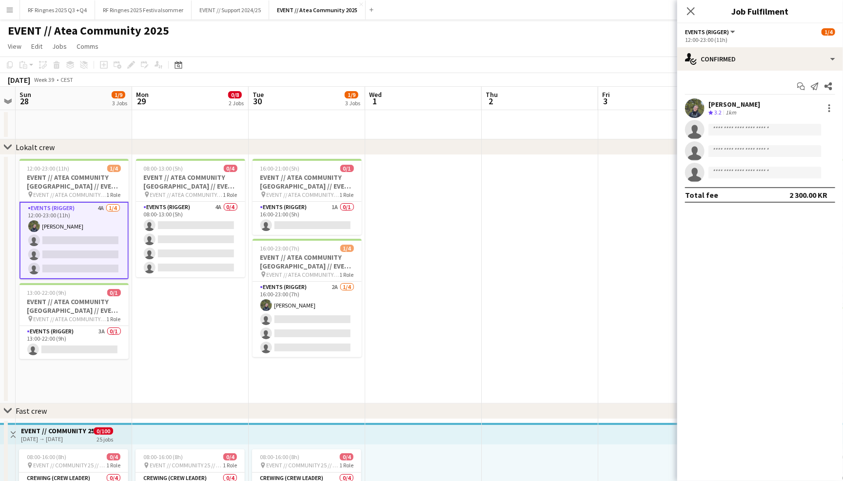
click at [695, 105] on app-user-avatar at bounding box center [695, 108] width 20 height 20
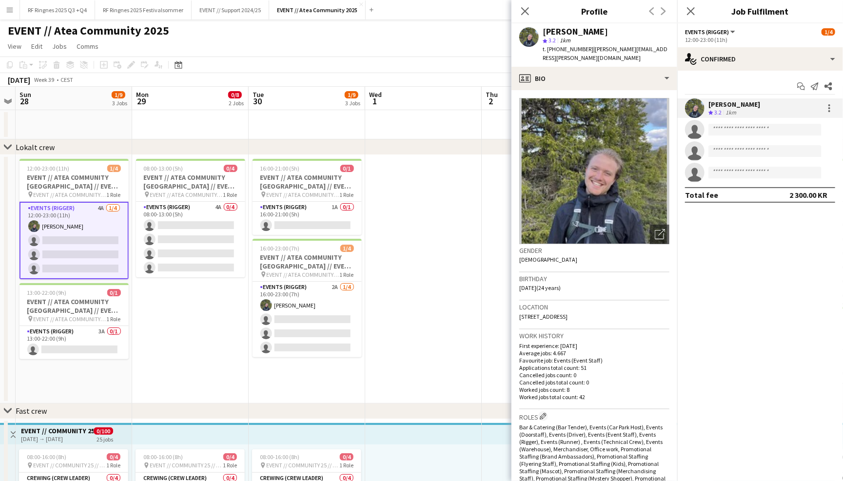
click at [632, 90] on app-crew-profile-bio "Open photos pop-in Gender [DEMOGRAPHIC_DATA] Birthday [DEMOGRAPHIC_DATA] (24 ye…" at bounding box center [594, 285] width 166 height 391
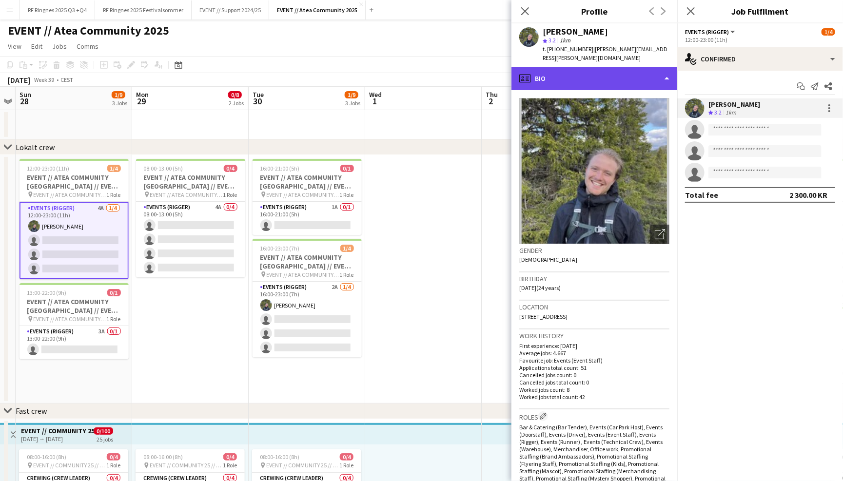
click at [635, 76] on div "profile Bio" at bounding box center [594, 78] width 166 height 23
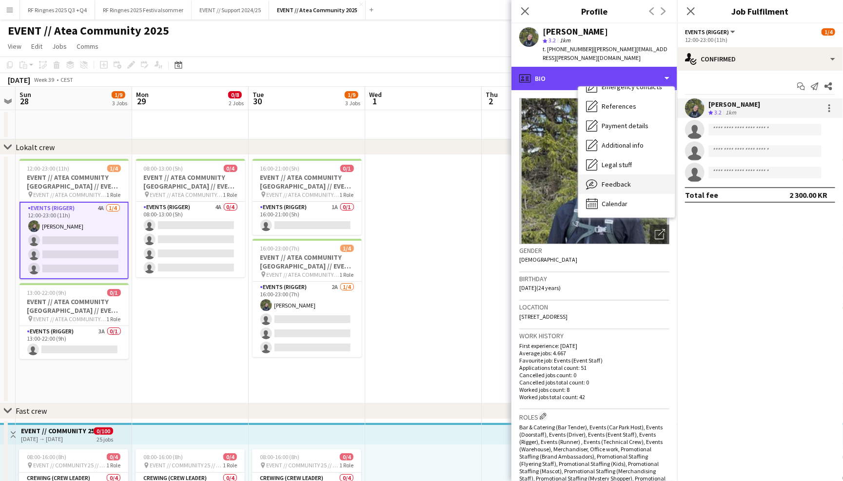
scroll to position [91, 0]
click at [618, 180] on span "Feedback" at bounding box center [616, 184] width 29 height 9
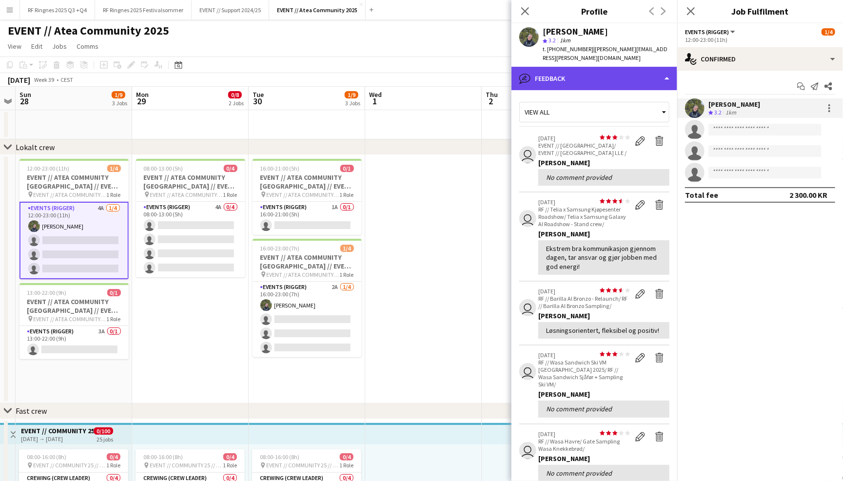
click at [617, 76] on div "bubble-pencil Feedback" at bounding box center [594, 78] width 166 height 23
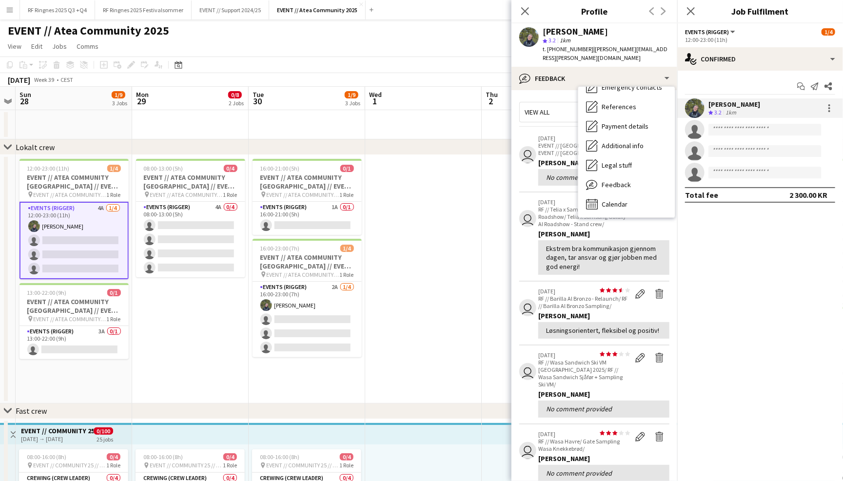
click at [563, 90] on app-crew-profile-feedback-tab "View all user star star star star star star star star star star [DATE] EVENT //…" at bounding box center [594, 285] width 166 height 391
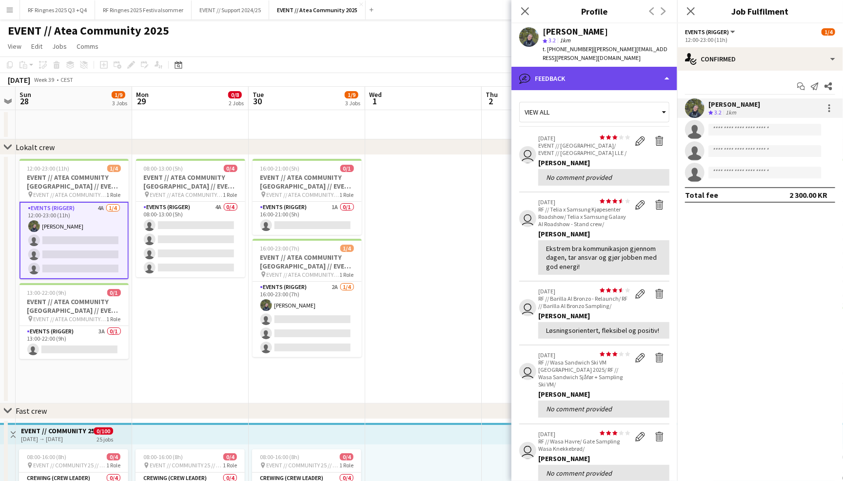
click at [573, 70] on div "bubble-pencil Feedback" at bounding box center [594, 78] width 166 height 23
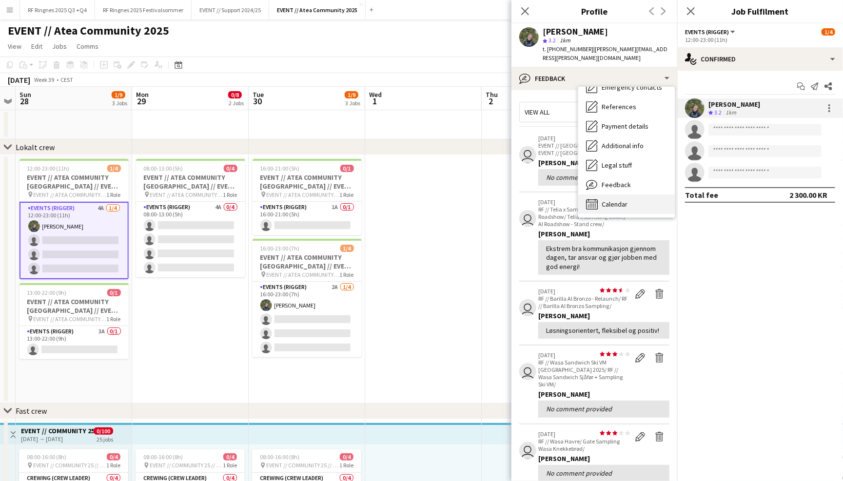
click at [627, 195] on div "Calendar Calendar" at bounding box center [626, 205] width 97 height 20
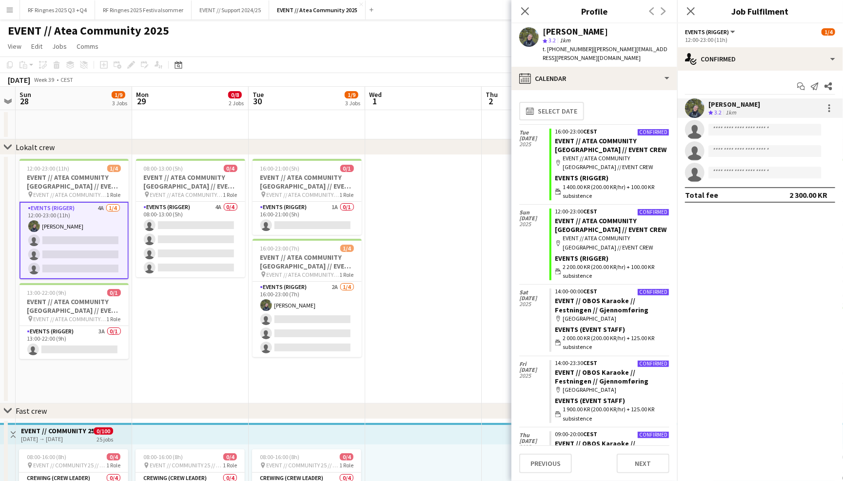
scroll to position [0, 0]
click at [524, 12] on icon "Close pop-in" at bounding box center [524, 10] width 9 height 9
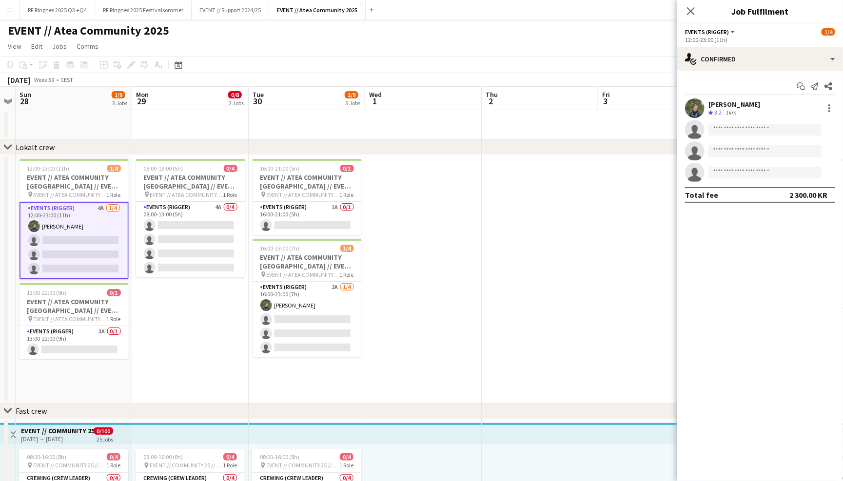
click at [576, 46] on app-page-menu "View Day view expanded Day view collapsed Month view Date picker Jump to [DATE]…" at bounding box center [421, 47] width 843 height 19
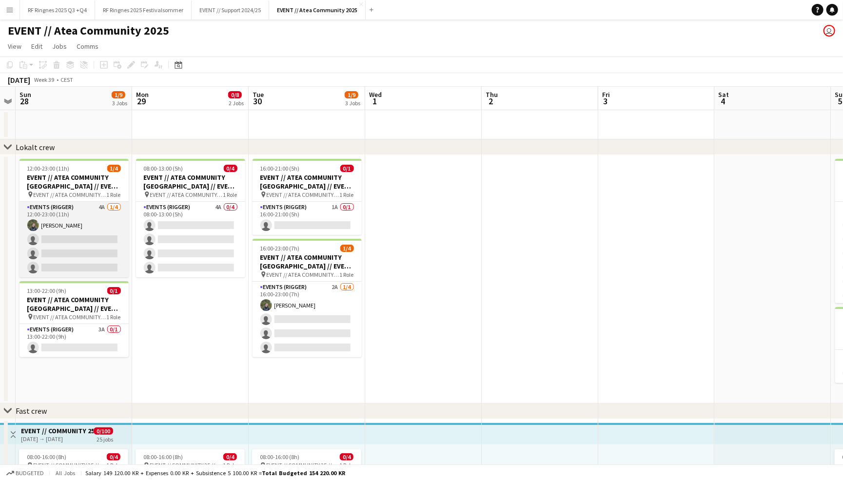
click at [69, 219] on app-card-role "Events (Rigger) 4A 1/4 12:00-23:00 (11h) Birk Sjølie single-neutral-actions sin…" at bounding box center [74, 240] width 109 height 76
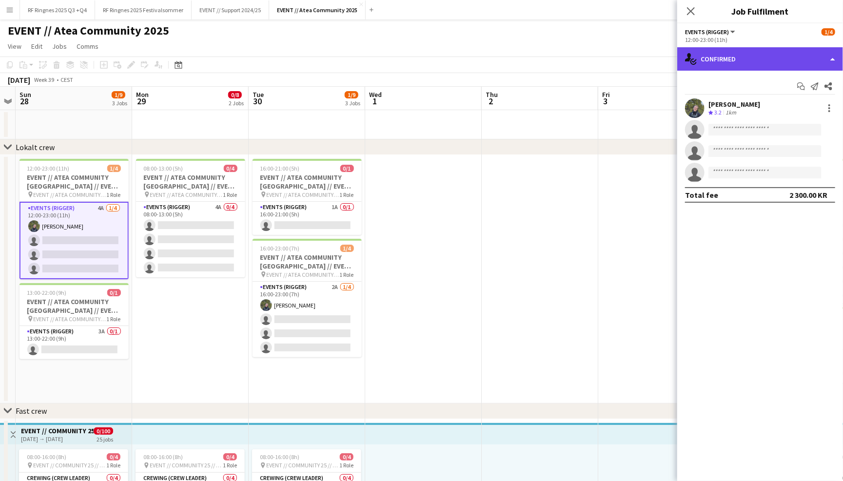
click at [772, 55] on div "single-neutral-actions-check-2 Confirmed" at bounding box center [760, 58] width 166 height 23
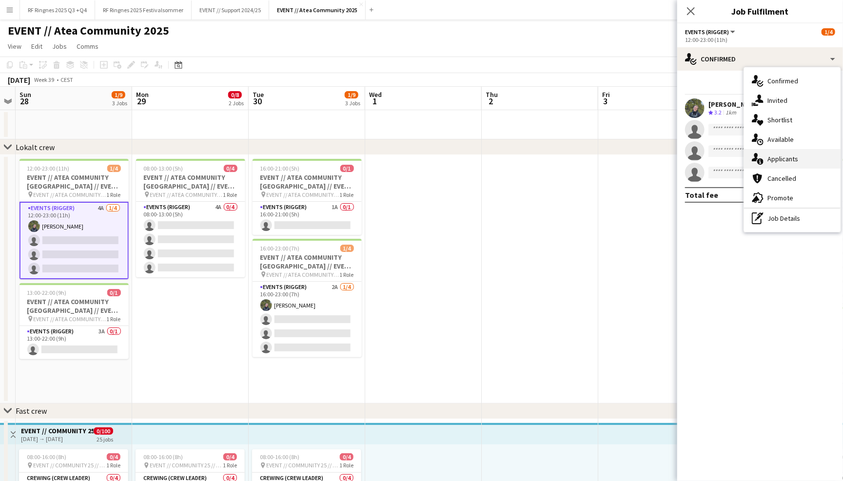
click at [789, 155] on div "single-neutral-actions-information Applicants" at bounding box center [792, 159] width 97 height 20
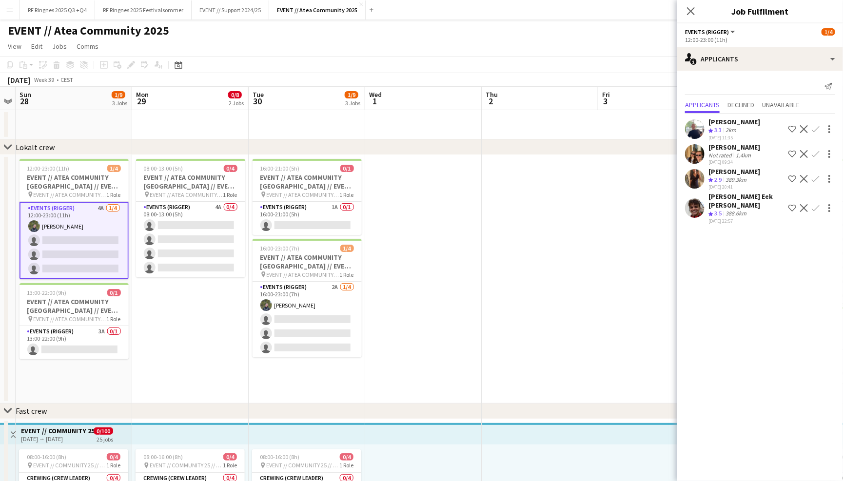
click at [700, 126] on app-user-avatar at bounding box center [695, 129] width 20 height 20
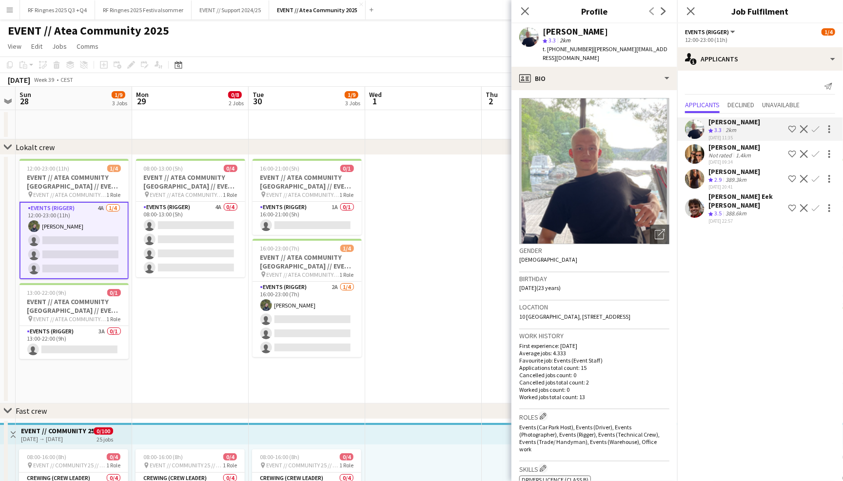
click at [691, 200] on app-user-avatar at bounding box center [695, 208] width 20 height 20
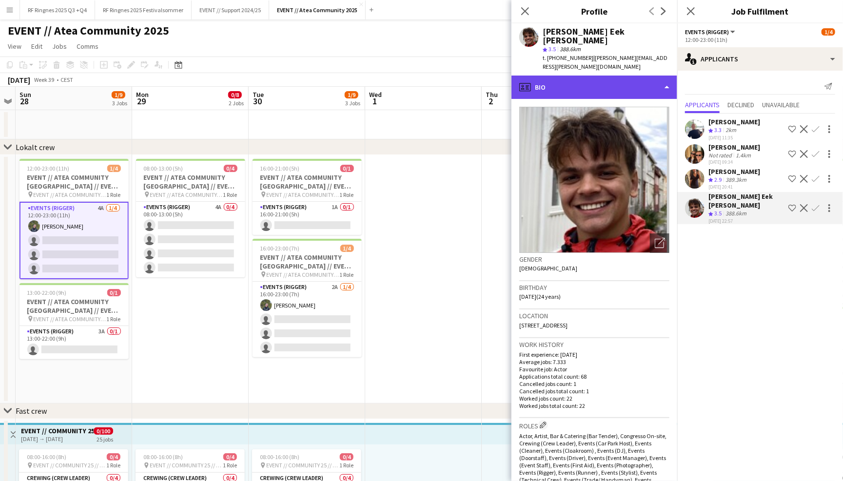
click at [658, 77] on div "profile Bio" at bounding box center [594, 87] width 166 height 23
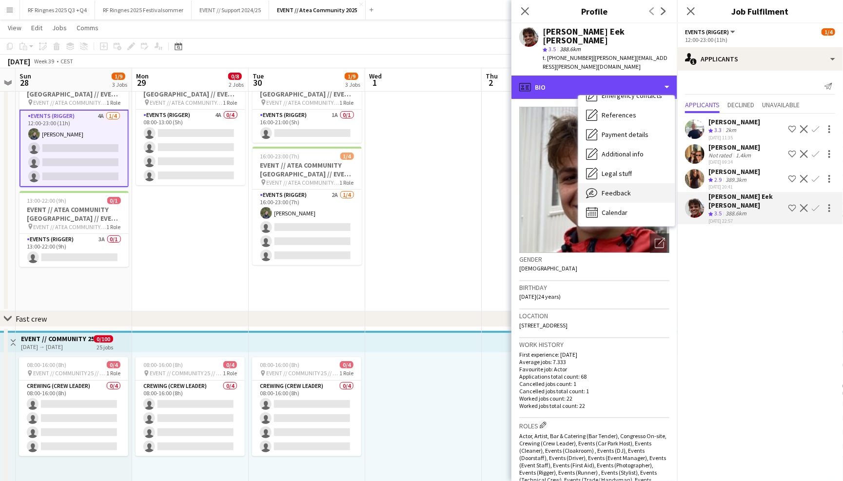
scroll to position [91, 0]
click at [636, 189] on div "Feedback Feedback" at bounding box center [626, 194] width 97 height 20
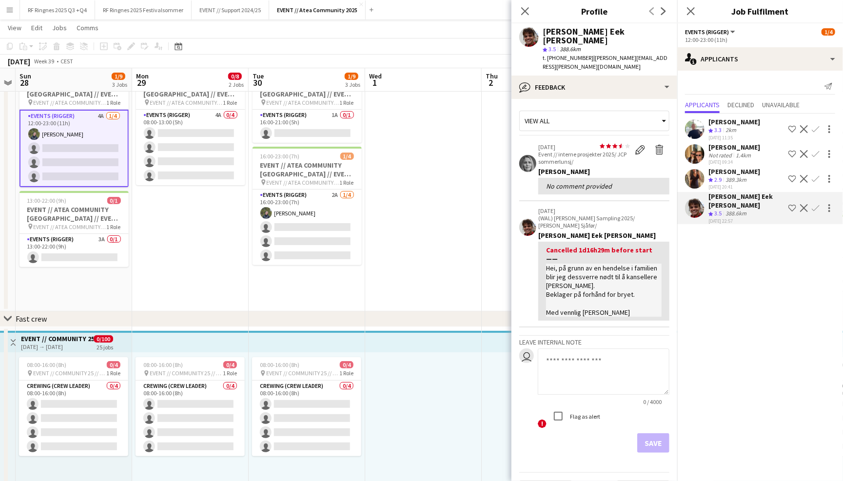
click at [692, 175] on app-user-avatar at bounding box center [695, 179] width 20 height 20
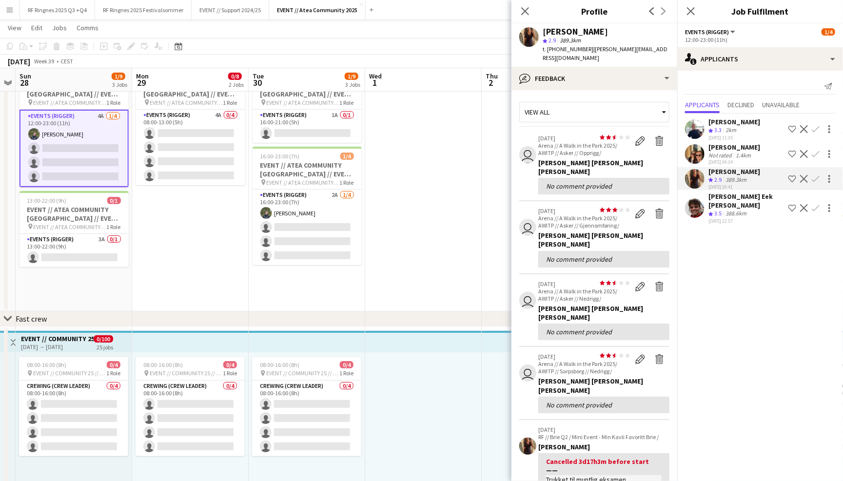
click at [695, 153] on app-user-avatar at bounding box center [695, 154] width 20 height 20
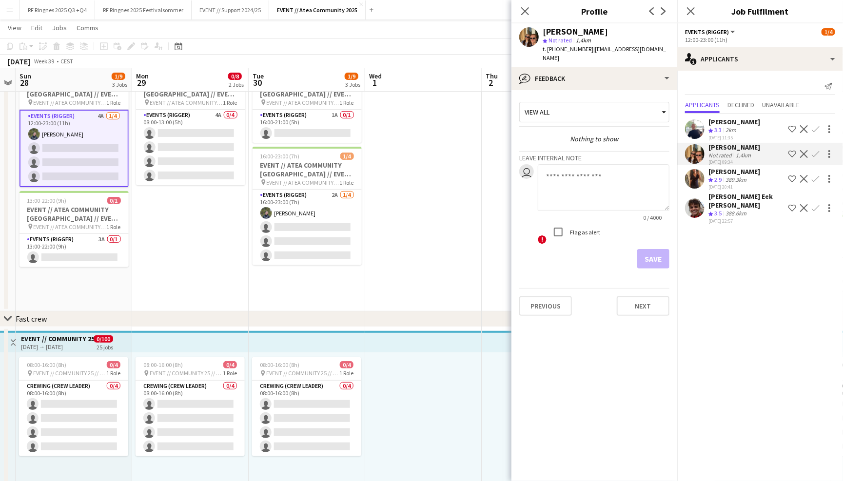
click at [696, 119] on app-user-avatar at bounding box center [695, 129] width 20 height 20
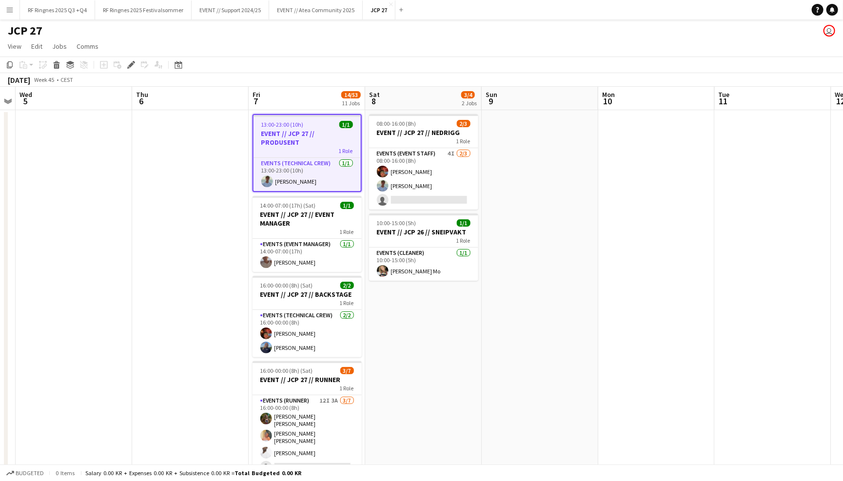
click at [394, 41] on app-page-menu "View Day view expanded Day view collapsed Month view Date picker Jump to [DATE]…" at bounding box center [421, 47] width 843 height 19
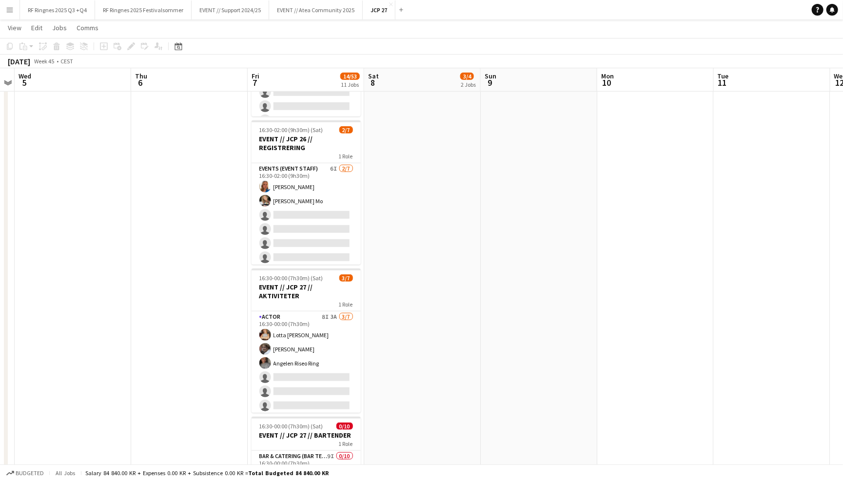
scroll to position [245, 0]
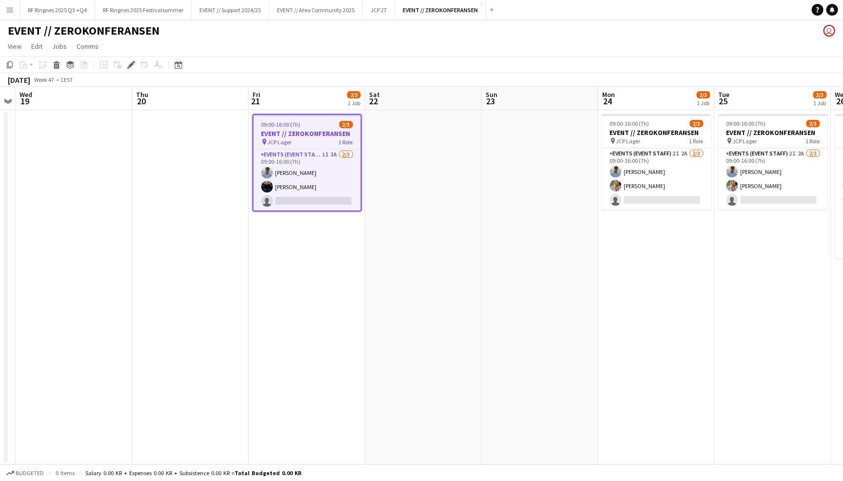
click at [529, 51] on app-page-menu "View Day view expanded Day view collapsed Month view Date picker Jump to [DATE]…" at bounding box center [421, 47] width 843 height 19
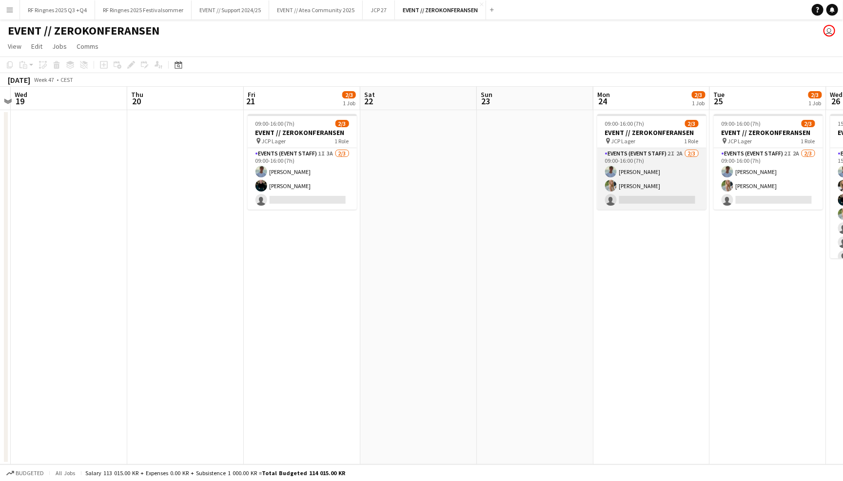
scroll to position [0, 338]
click at [660, 175] on app-card-role "Events (Event Staff) 2I 2A [DATE] 09:00-16:00 (7h) [PERSON_NAME] [PERSON_NAME] …" at bounding box center [652, 178] width 109 height 61
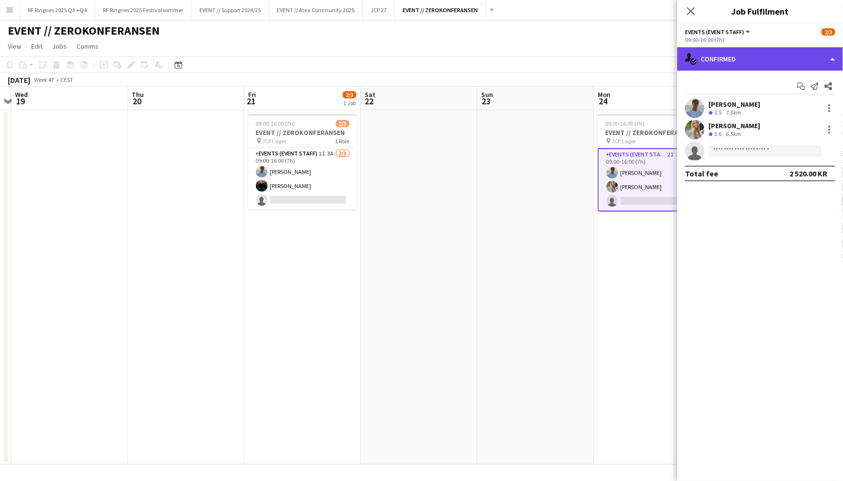
click at [745, 60] on div "single-neutral-actions-check-2 Confirmed" at bounding box center [760, 58] width 166 height 23
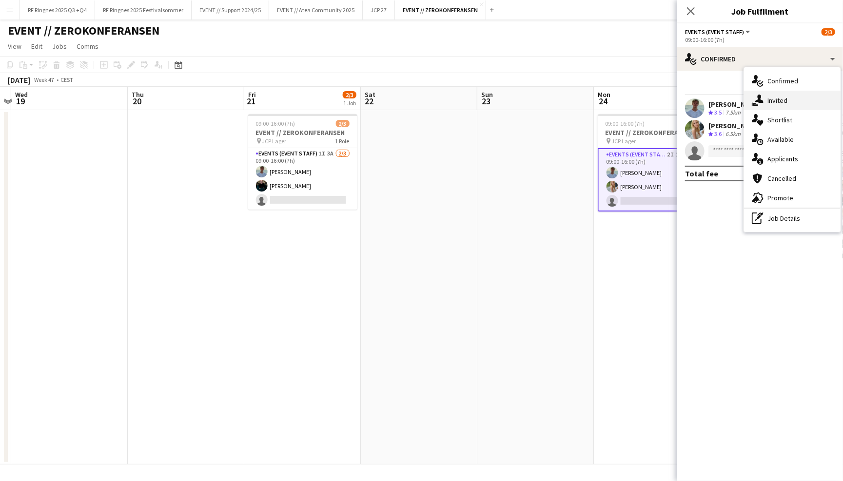
click at [784, 97] on div "single-neutral-actions-share-1 Invited" at bounding box center [792, 101] width 97 height 20
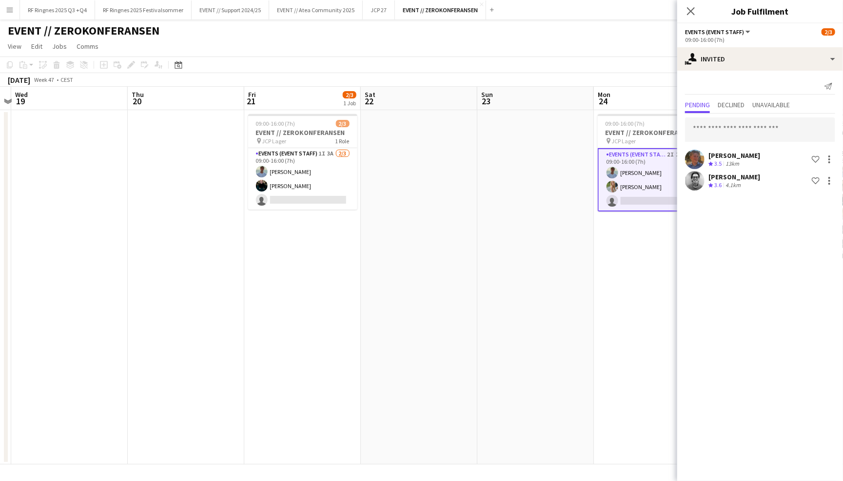
click at [638, 34] on div "EVENT // ZEROKONFERANSEN user" at bounding box center [421, 29] width 843 height 19
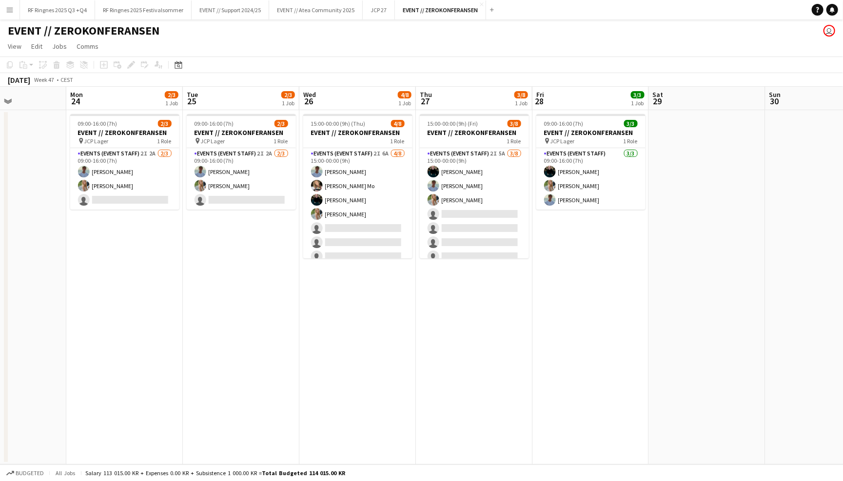
scroll to position [0, 400]
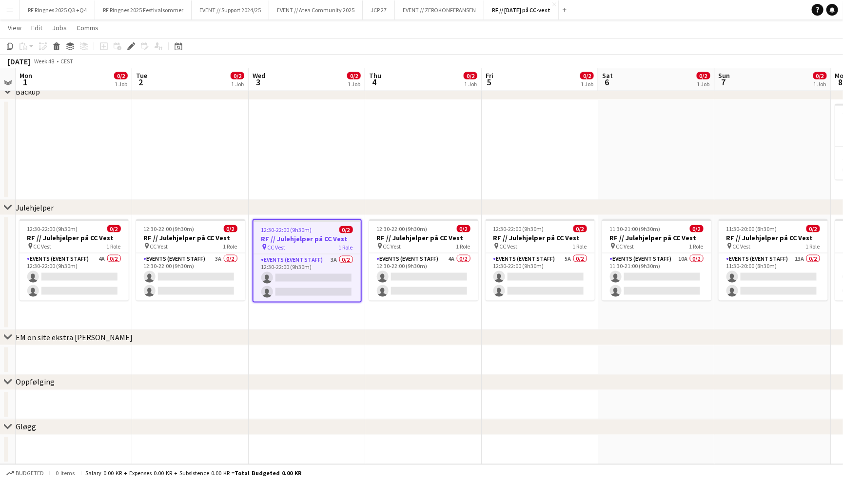
scroll to position [664, 0]
click at [320, 265] on app-card-role "Events (Event Staff) 3A 0/2 12:30-22:00 (9h30m) single-neutral-actions single-n…" at bounding box center [307, 278] width 107 height 47
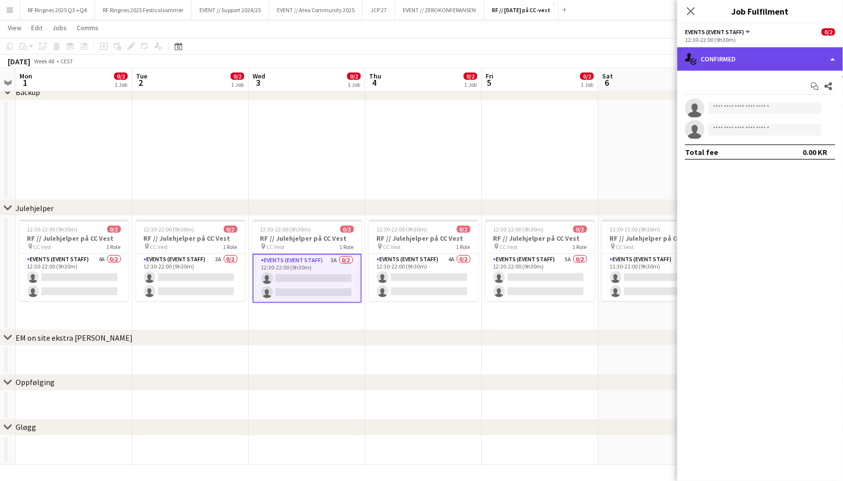
click at [706, 56] on div "single-neutral-actions-check-2 Confirmed" at bounding box center [760, 58] width 166 height 23
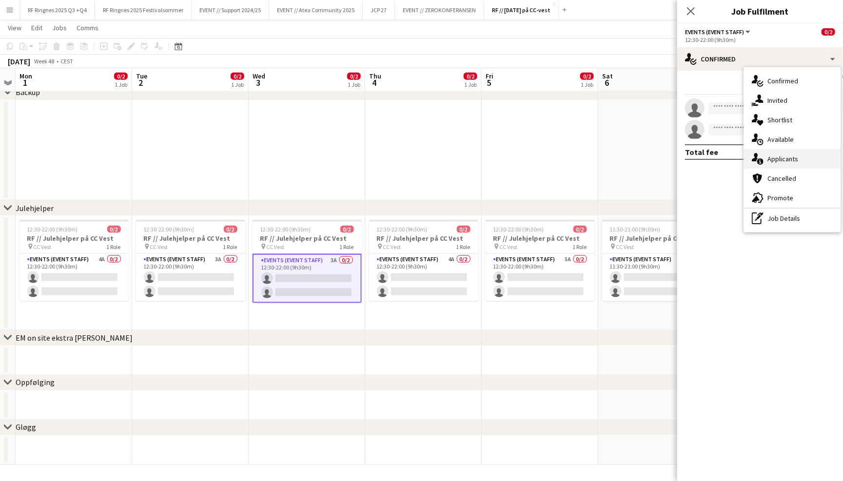
click at [781, 164] on div "single-neutral-actions-information Applicants" at bounding box center [792, 159] width 97 height 20
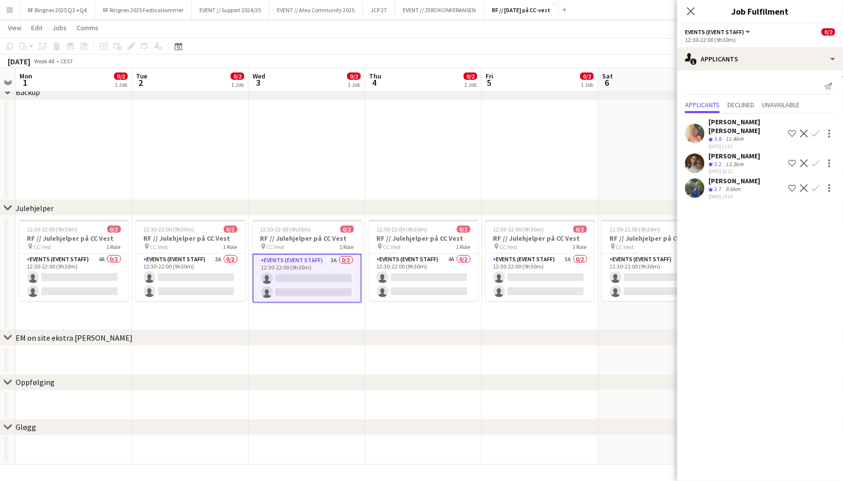
click at [697, 177] on div "Julia Iversen Crew rating 2.7 9.6km 02-07-2025 14:14 Shortlist crew Decline Con…" at bounding box center [760, 188] width 166 height 23
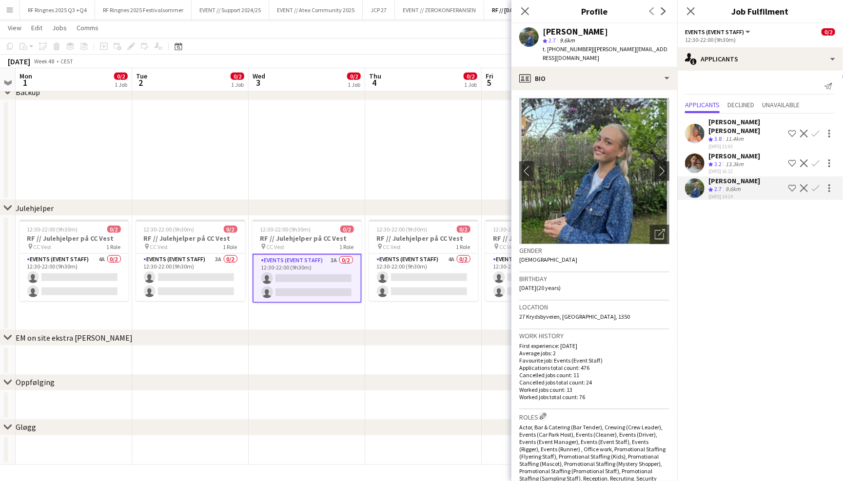
click at [695, 155] on app-user-avatar at bounding box center [695, 164] width 20 height 20
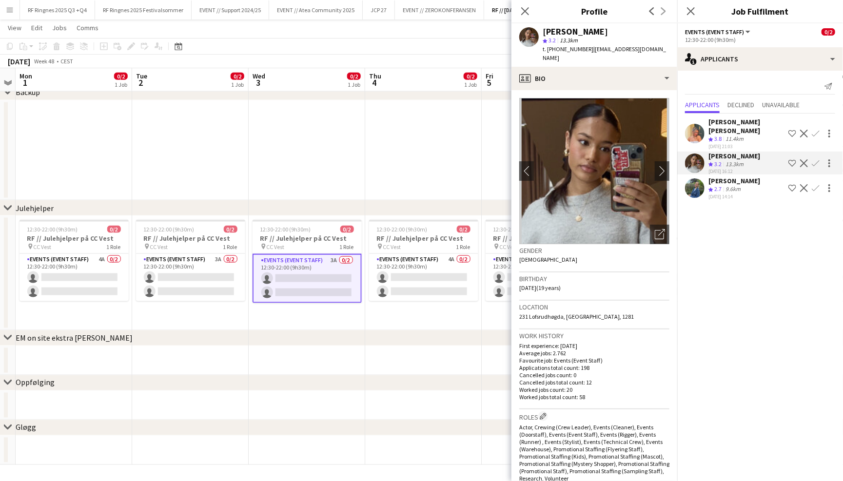
click at [695, 124] on app-user-avatar at bounding box center [695, 134] width 20 height 20
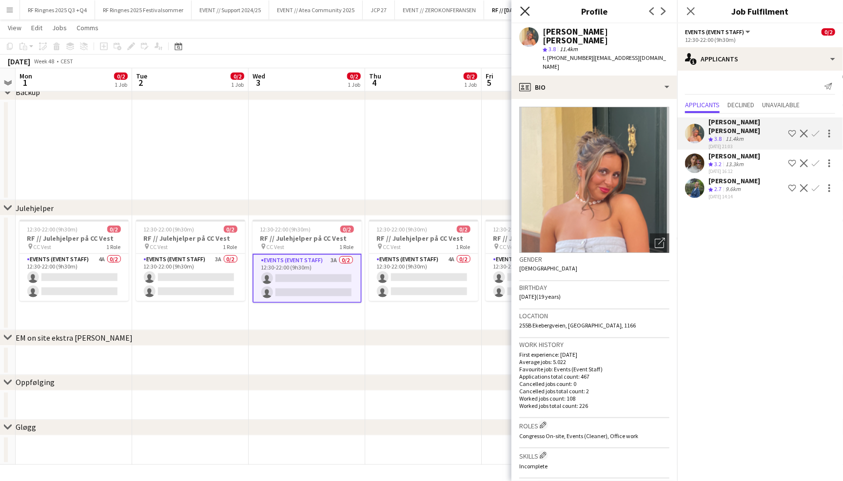
click at [528, 14] on icon at bounding box center [524, 10] width 9 height 9
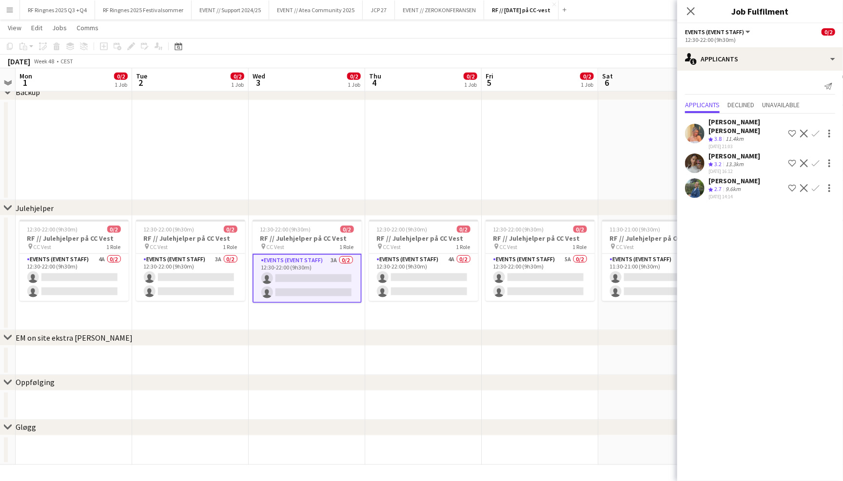
click at [535, 39] on app-toolbar "Copy Paste Paste Command V Paste with crew Command Shift V Paste linked Job Del…" at bounding box center [421, 46] width 843 height 17
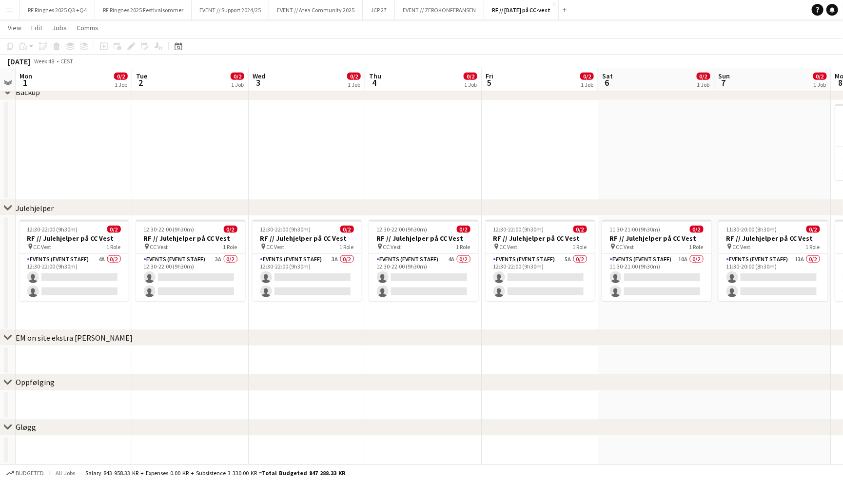
click at [719, 1] on app-navbar "Menu Boards Boards Boards All jobs Status Workforce Workforce My Workforce Recr…" at bounding box center [421, 10] width 843 height 20
click at [678, 260] on app-card-role "Events (Event Staff) 10A 0/2 11:30-21:00 (9h30m) single-neutral-actions single-…" at bounding box center [656, 277] width 109 height 47
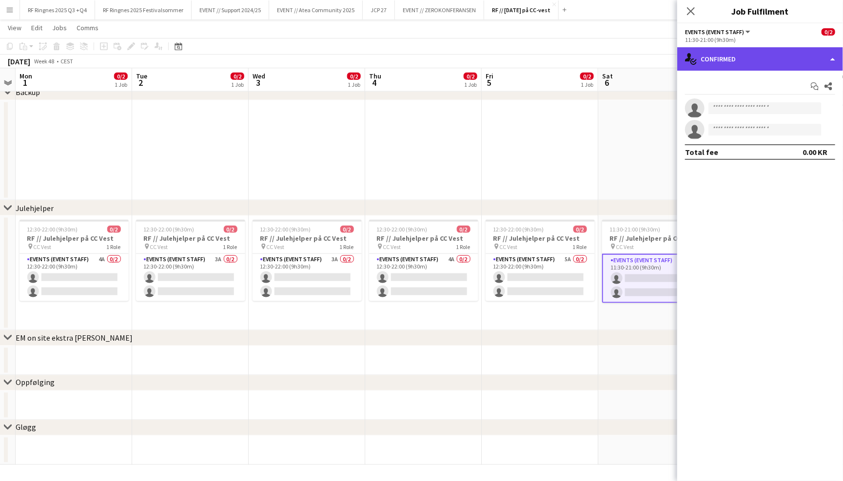
click at [690, 64] on div "single-neutral-actions-check-2 Confirmed" at bounding box center [760, 58] width 166 height 23
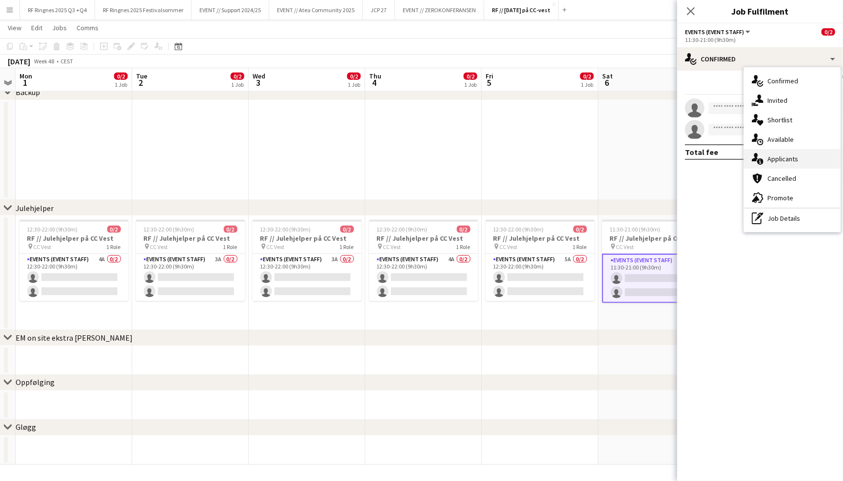
click at [781, 164] on div "single-neutral-actions-information Applicants" at bounding box center [792, 159] width 97 height 20
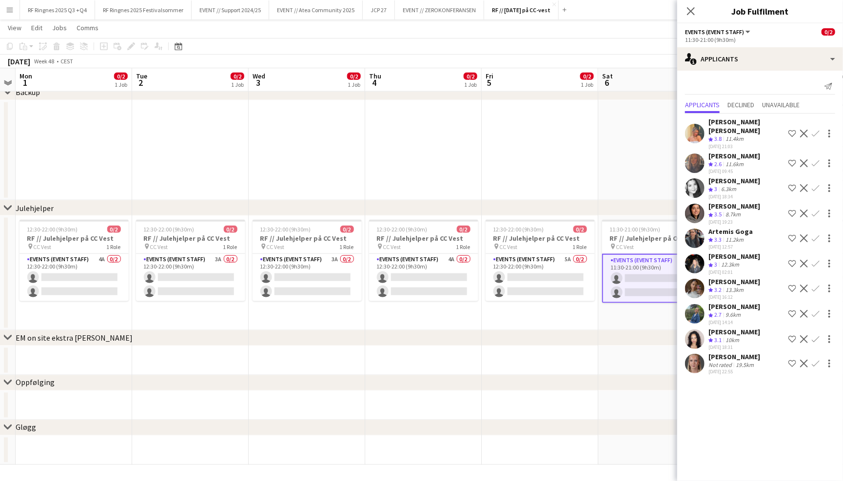
click at [696, 354] on app-user-avatar at bounding box center [695, 364] width 20 height 20
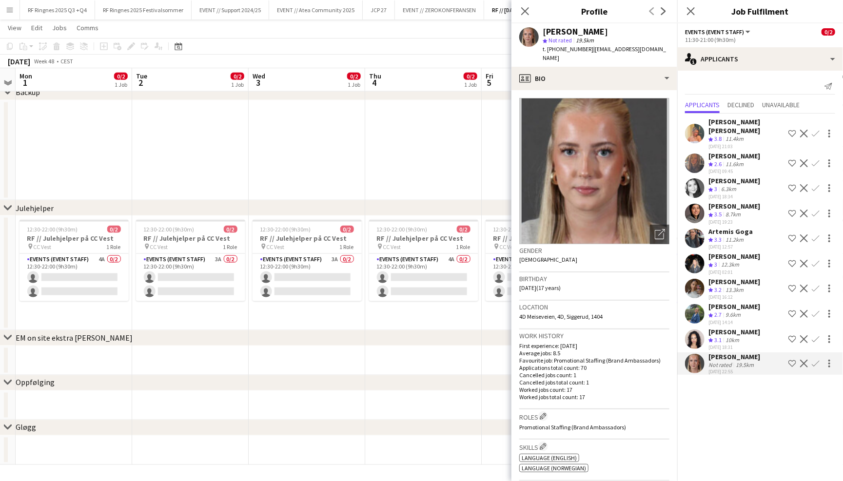
click at [696, 330] on app-user-avatar at bounding box center [695, 340] width 20 height 20
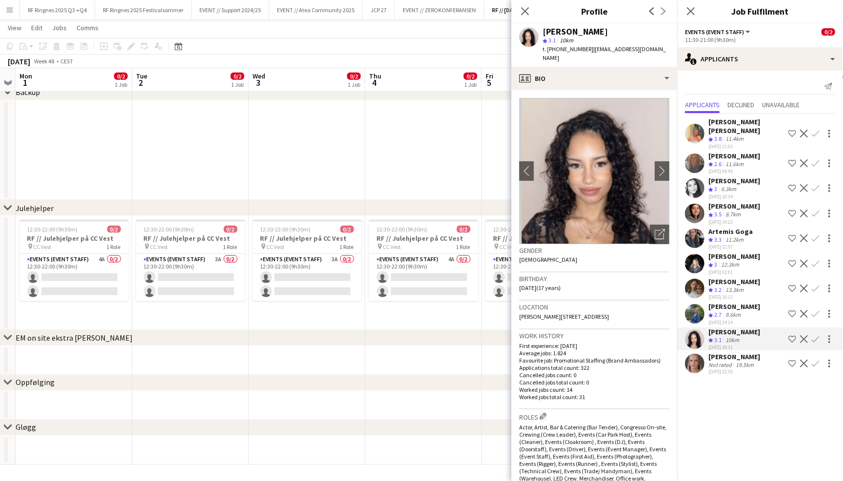
click at [698, 259] on app-user-avatar at bounding box center [695, 264] width 20 height 20
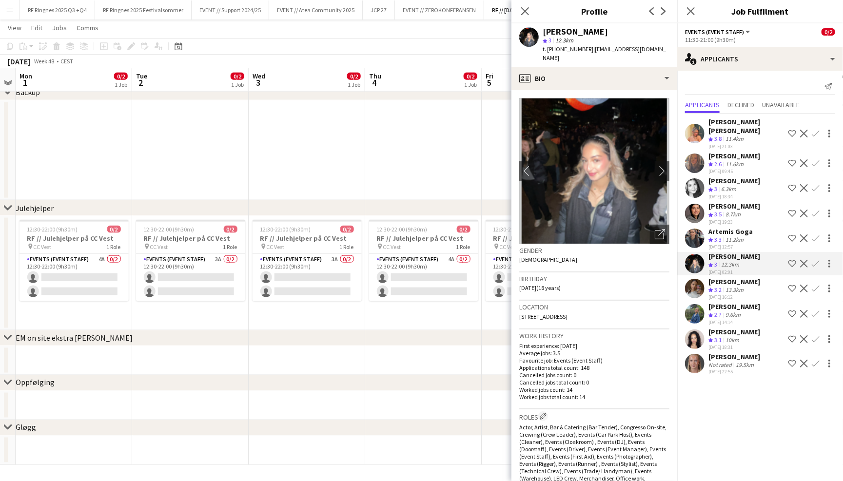
click at [697, 235] on app-user-avatar at bounding box center [695, 239] width 20 height 20
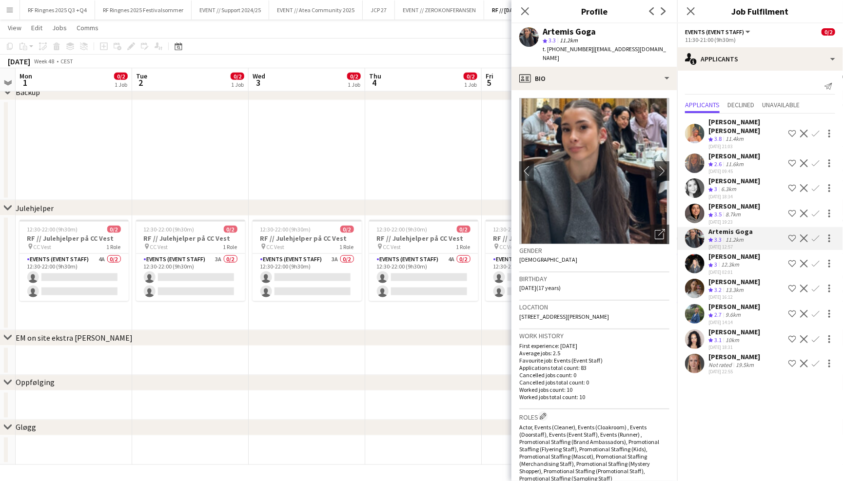
click at [698, 208] on app-user-avatar at bounding box center [695, 214] width 20 height 20
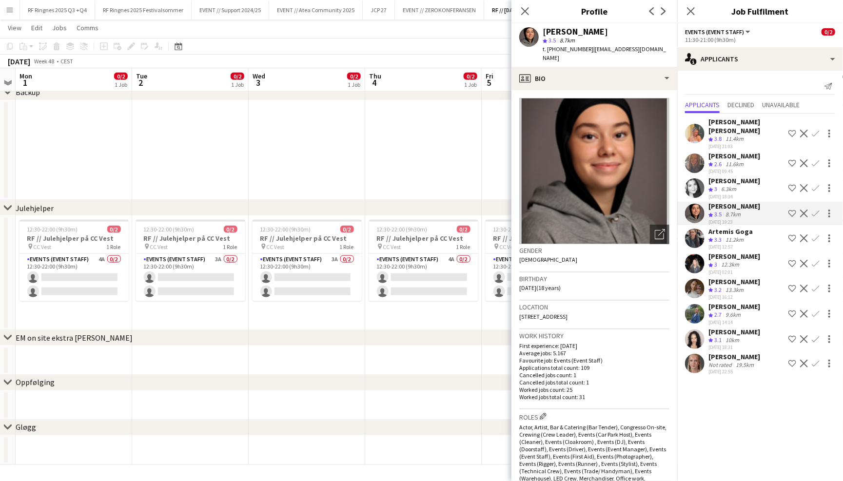
click at [696, 188] on app-user-avatar at bounding box center [695, 188] width 20 height 20
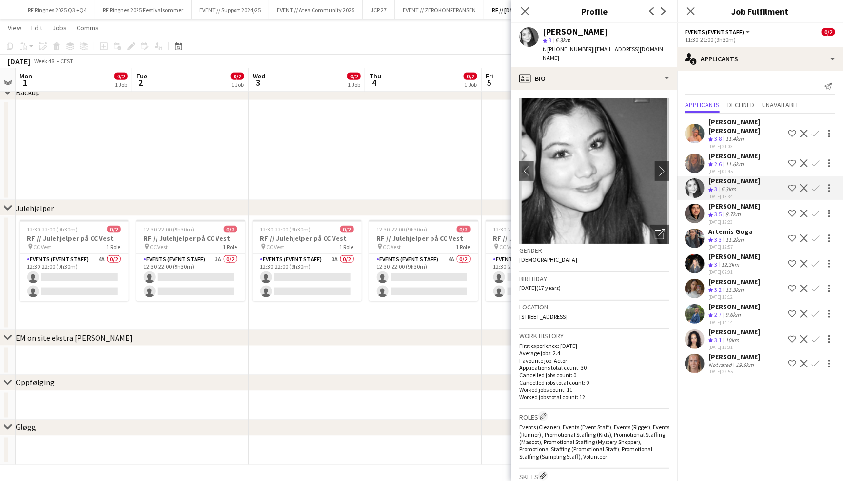
click at [701, 158] on app-user-avatar at bounding box center [695, 164] width 20 height 20
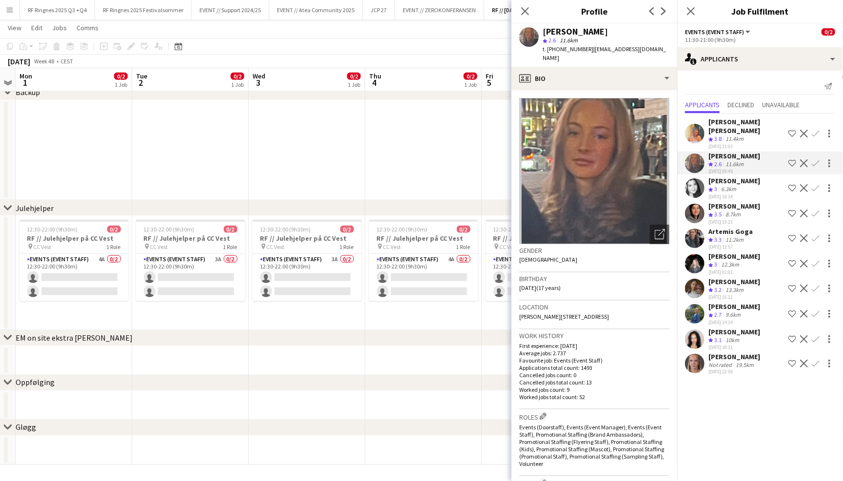
click at [697, 129] on app-user-avatar at bounding box center [695, 134] width 20 height 20
